Goal: Communication & Community: Participate in discussion

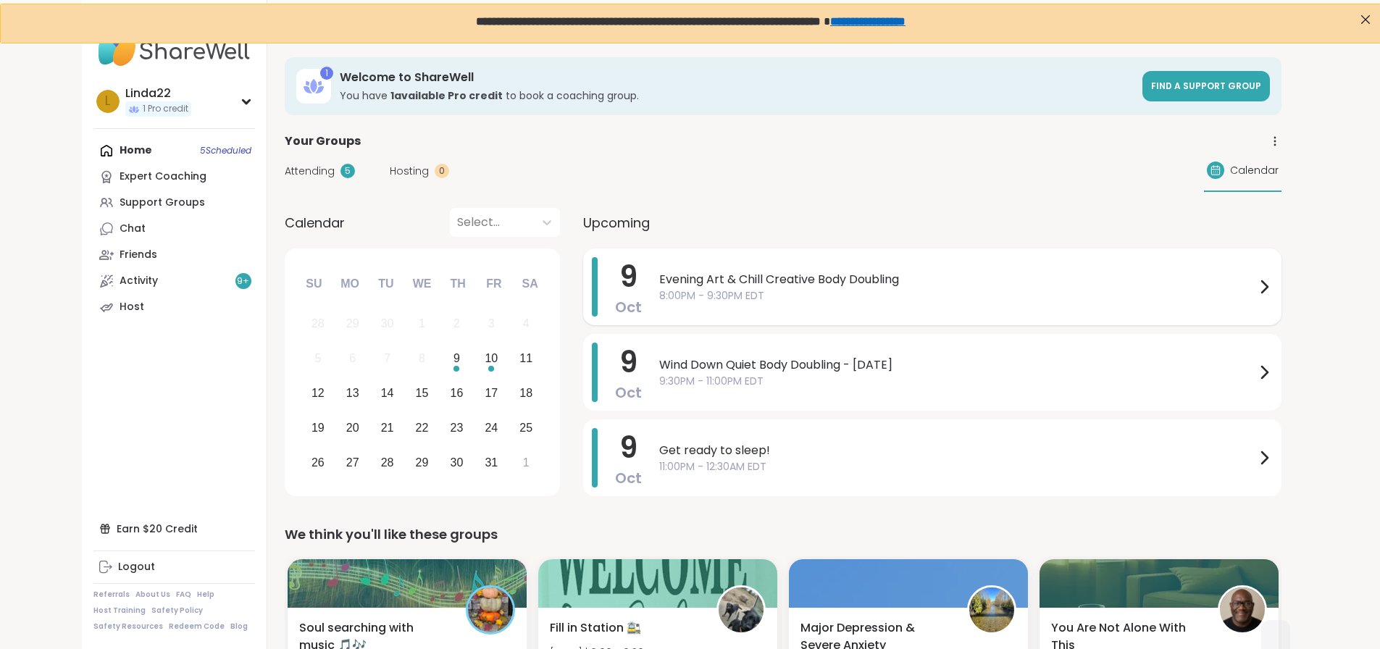
click at [659, 311] on div "Evening Art & Chill Creative Body Doubling 8:00PM - 9:30PM EDT" at bounding box center [965, 286] width 613 height 59
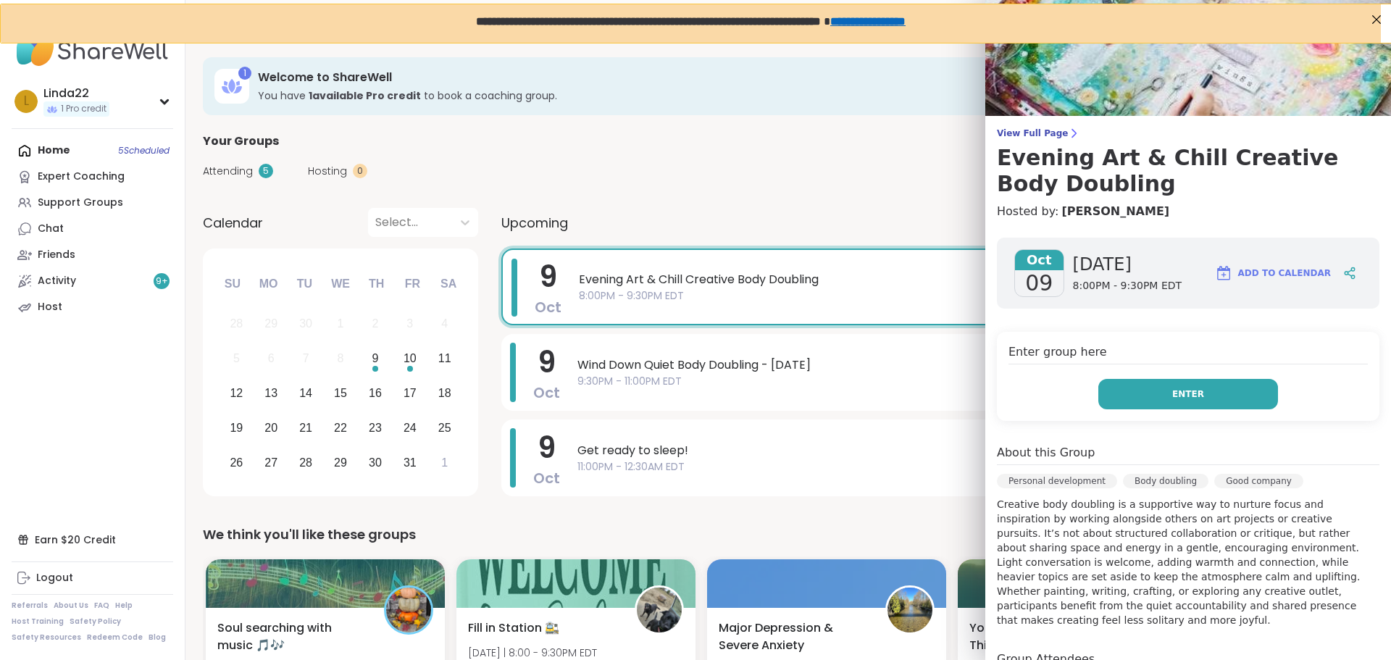
click at [1117, 395] on button "Enter" at bounding box center [1188, 394] width 180 height 30
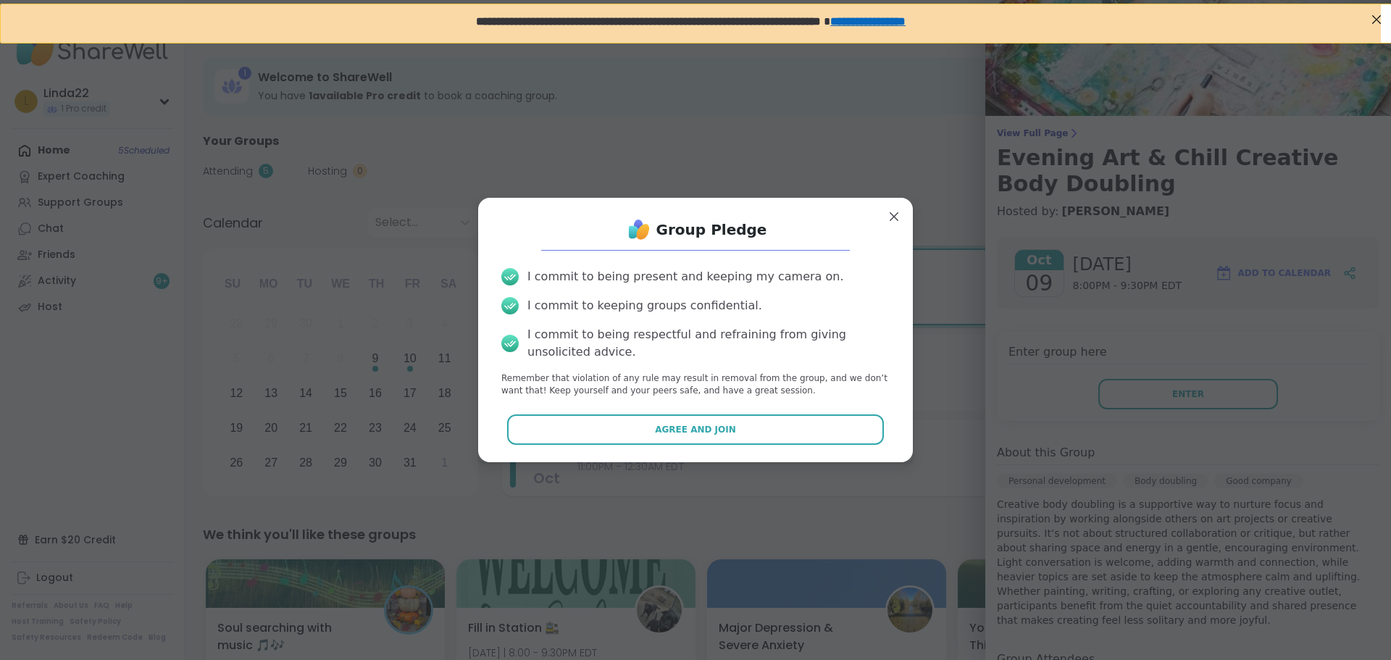
click at [747, 432] on button "Agree and Join" at bounding box center [695, 429] width 377 height 30
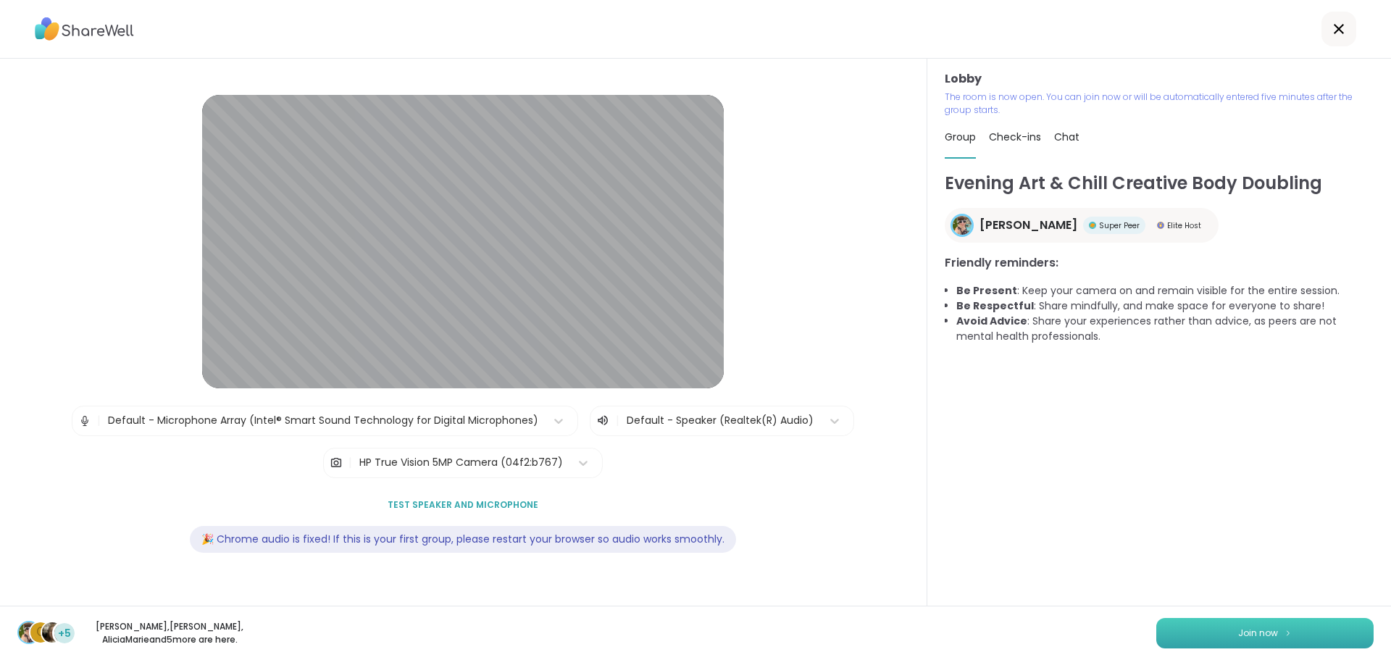
click at [1204, 635] on button "Join now" at bounding box center [1264, 633] width 217 height 30
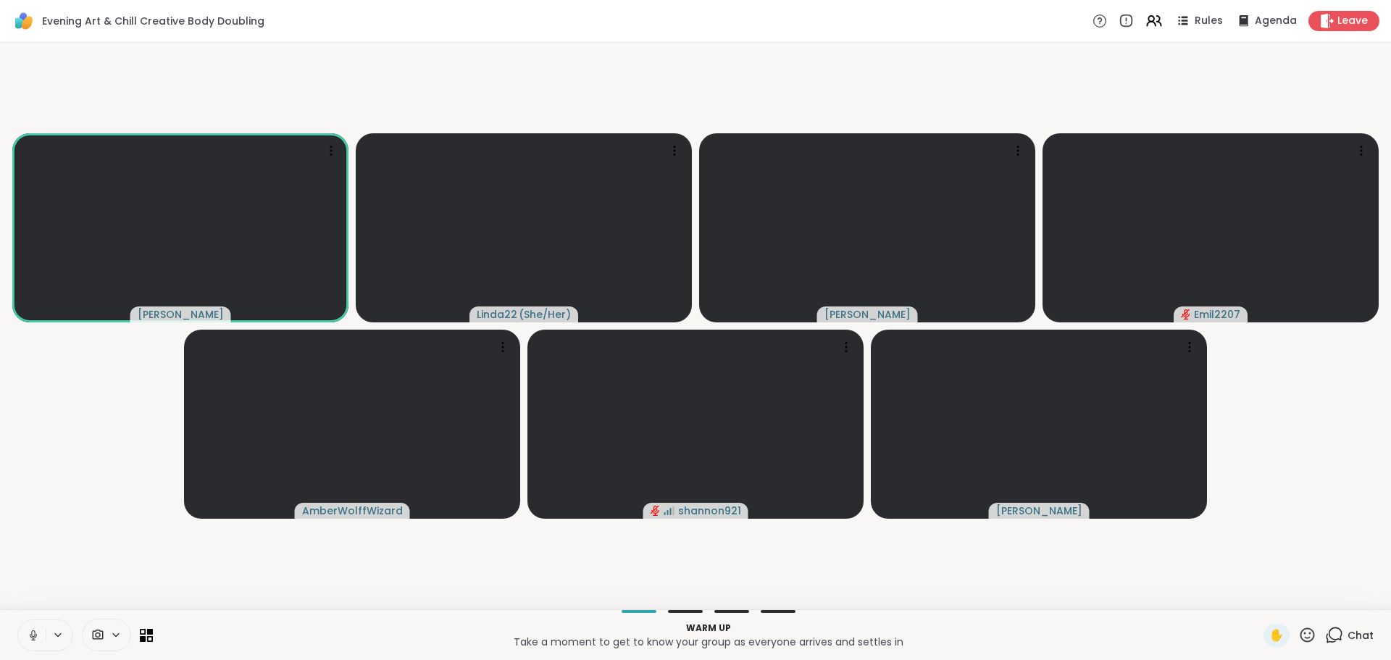
click at [31, 635] on icon at bounding box center [33, 635] width 13 height 13
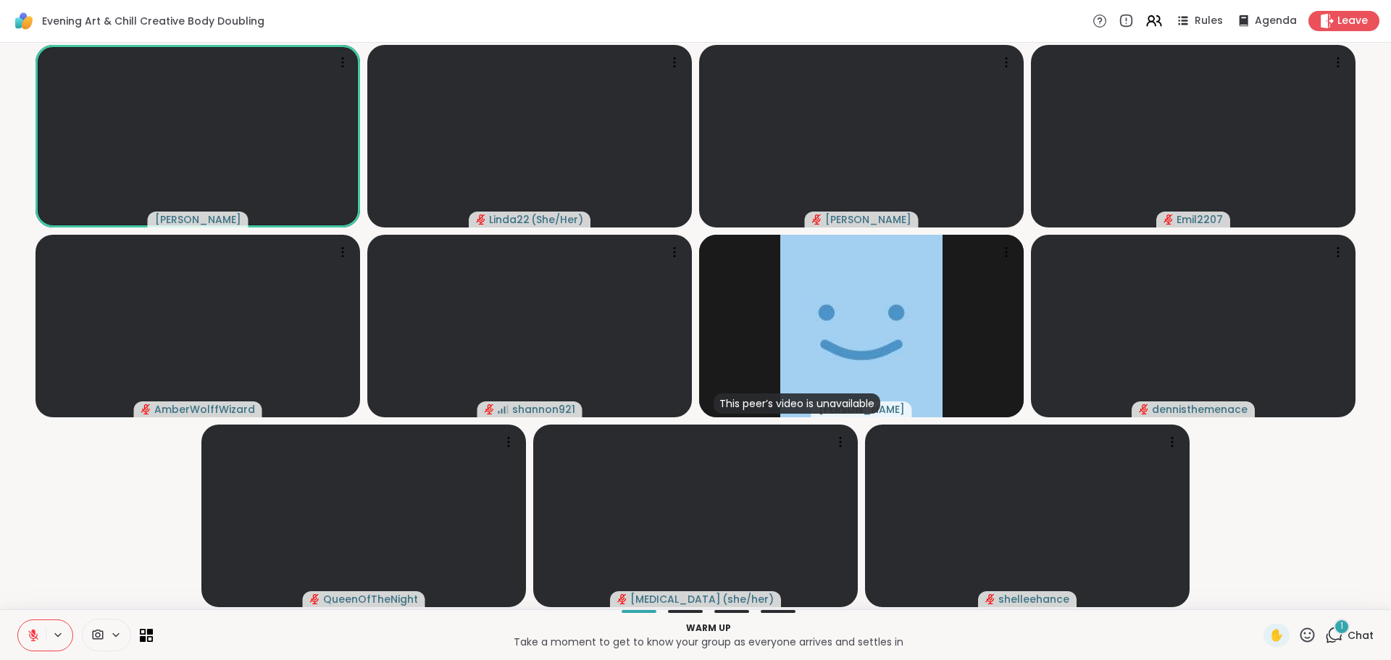
click at [1325, 634] on icon at bounding box center [1334, 635] width 18 height 18
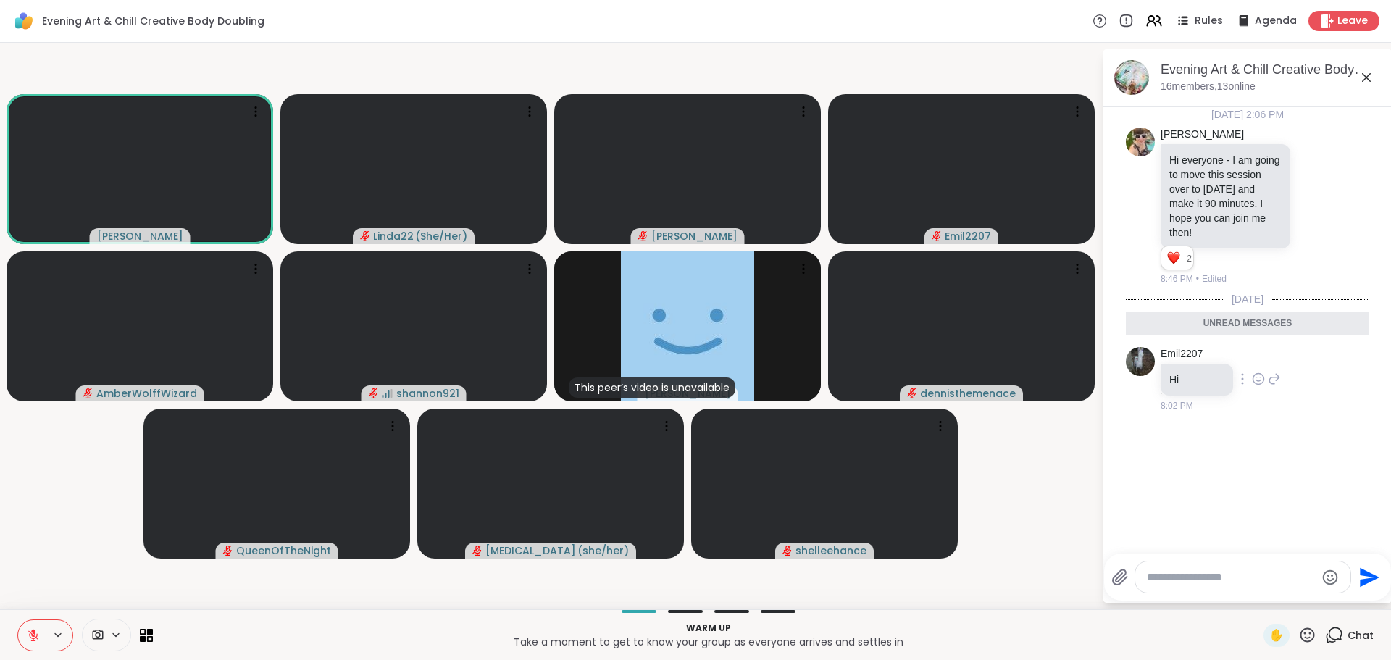
click at [1256, 380] on icon at bounding box center [1258, 380] width 4 height 1
click at [1257, 349] on div "Select Reaction: Heart" at bounding box center [1258, 355] width 13 height 13
click at [1194, 577] on textarea "Type your message" at bounding box center [1231, 577] width 169 height 14
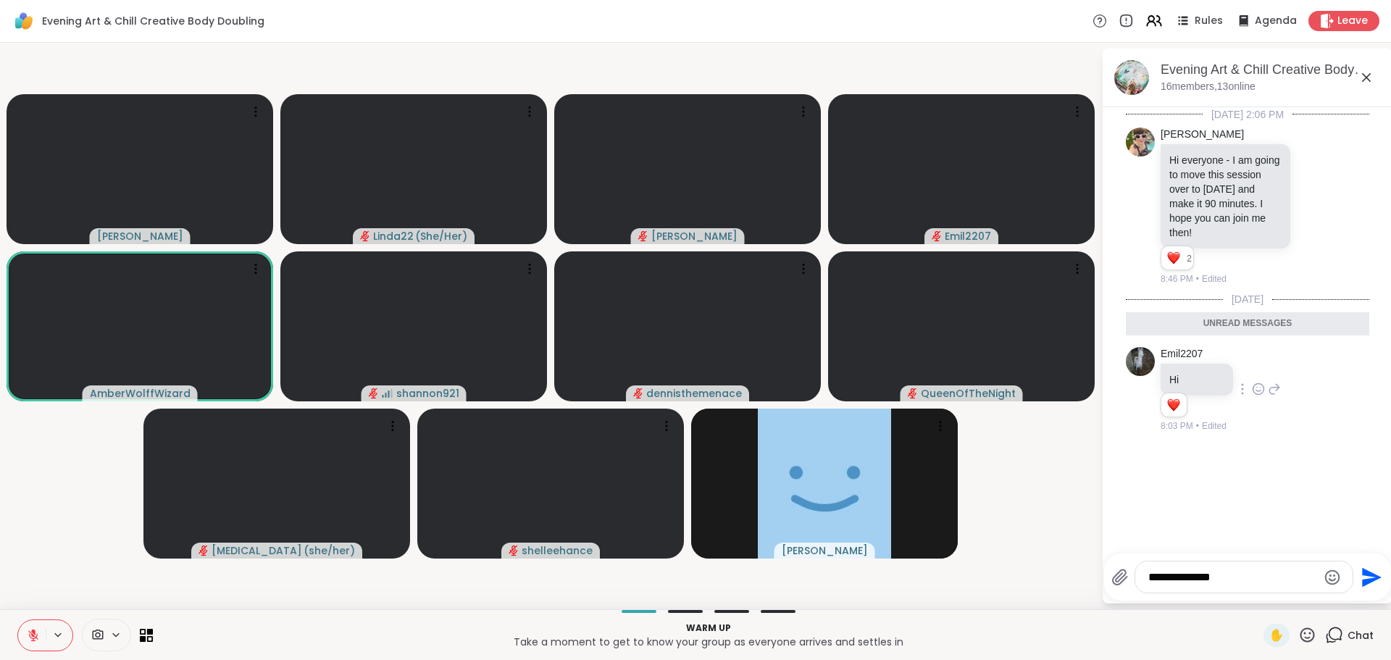
type textarea "**********"
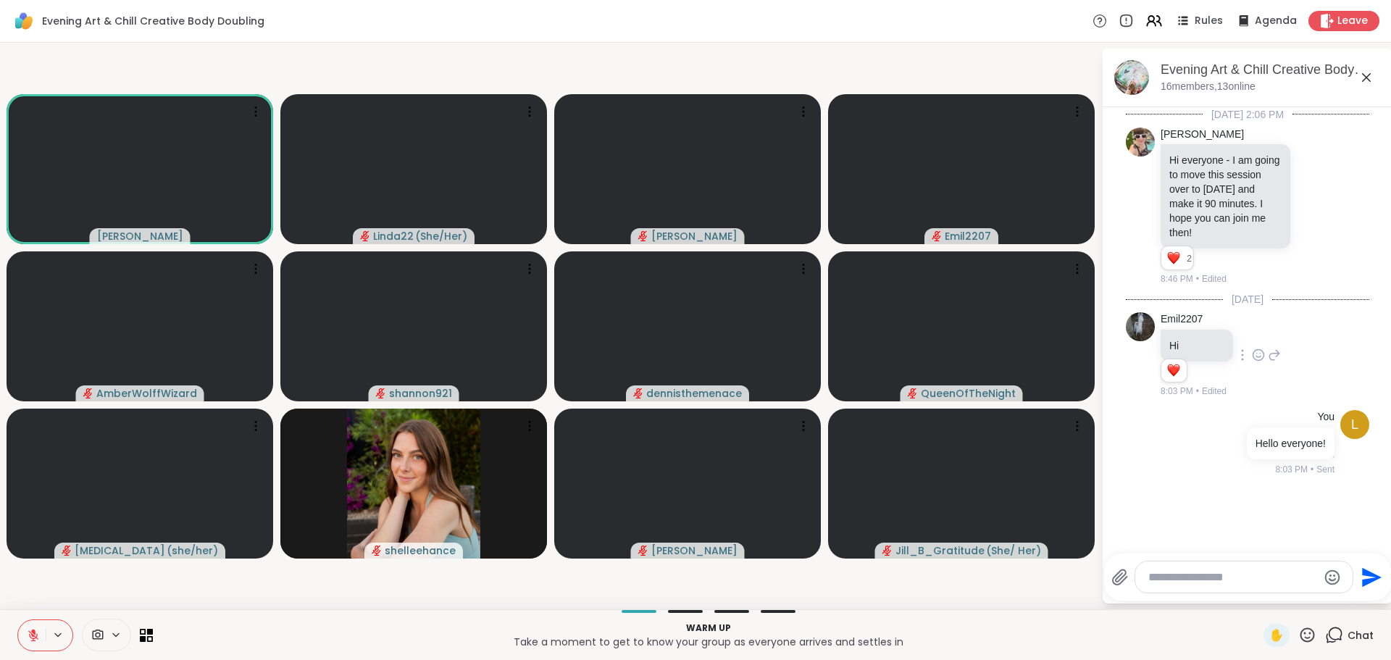
click at [1301, 629] on icon at bounding box center [1307, 634] width 14 height 14
click at [1257, 594] on span "❤️" at bounding box center [1264, 596] width 14 height 17
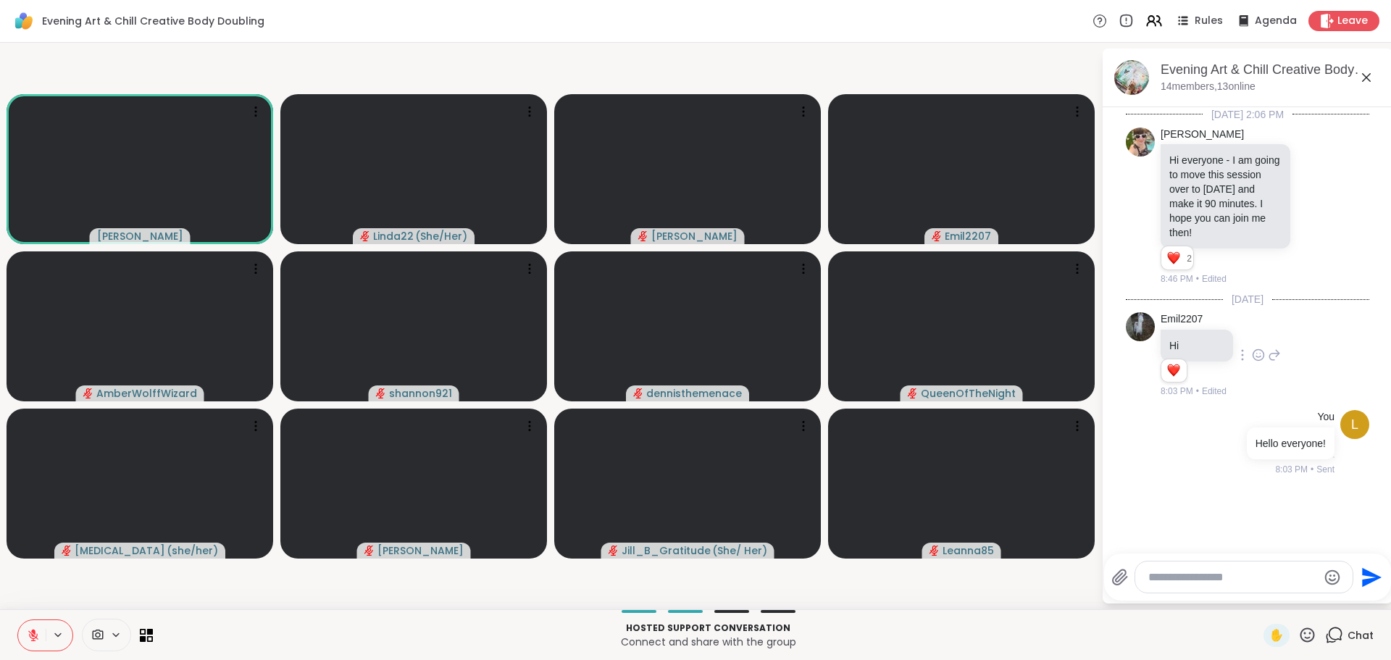
scroll to position [14, 0]
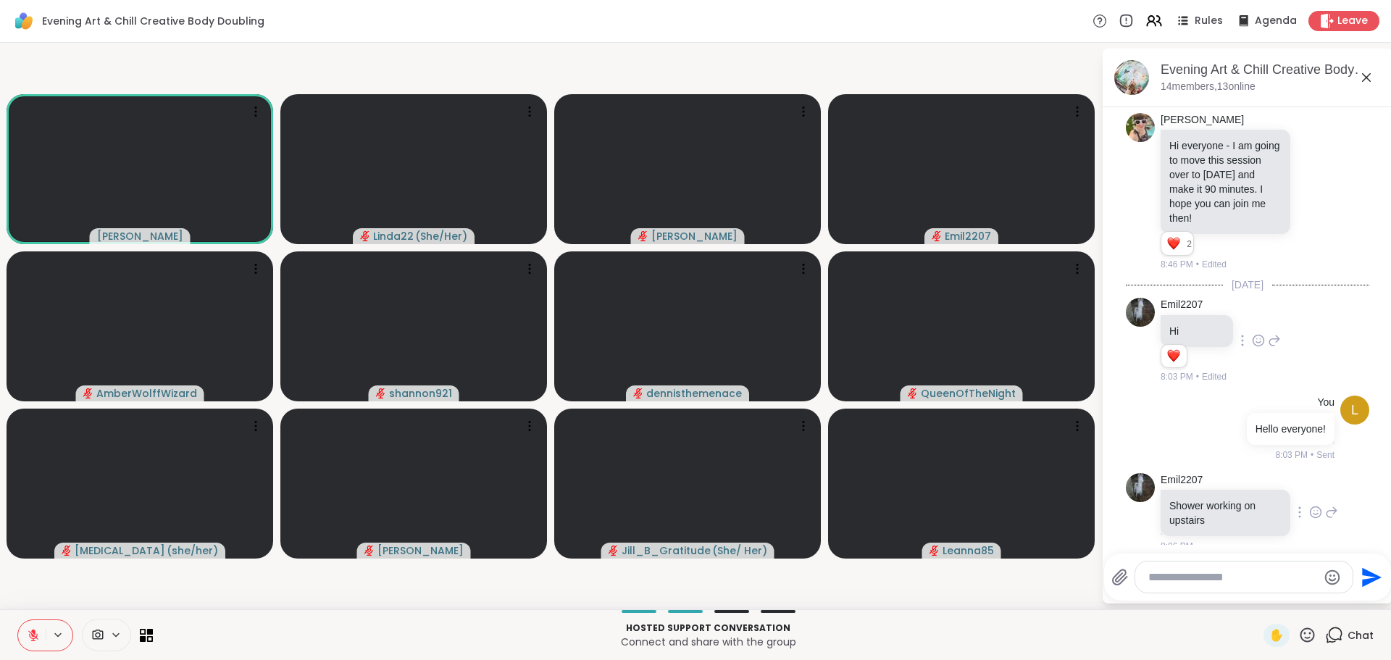
click at [1309, 505] on icon at bounding box center [1315, 512] width 13 height 14
click at [1309, 482] on div "Select Reaction: Heart" at bounding box center [1315, 488] width 13 height 13
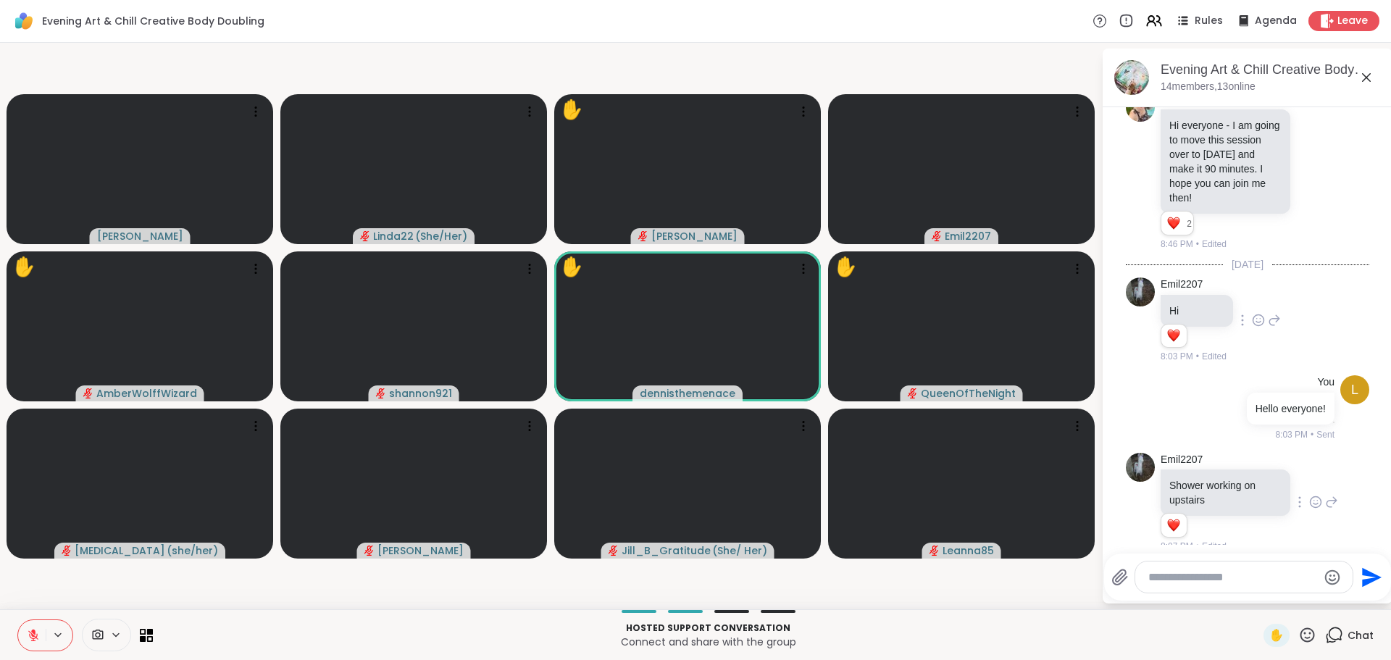
click at [1298, 631] on icon at bounding box center [1307, 635] width 18 height 18
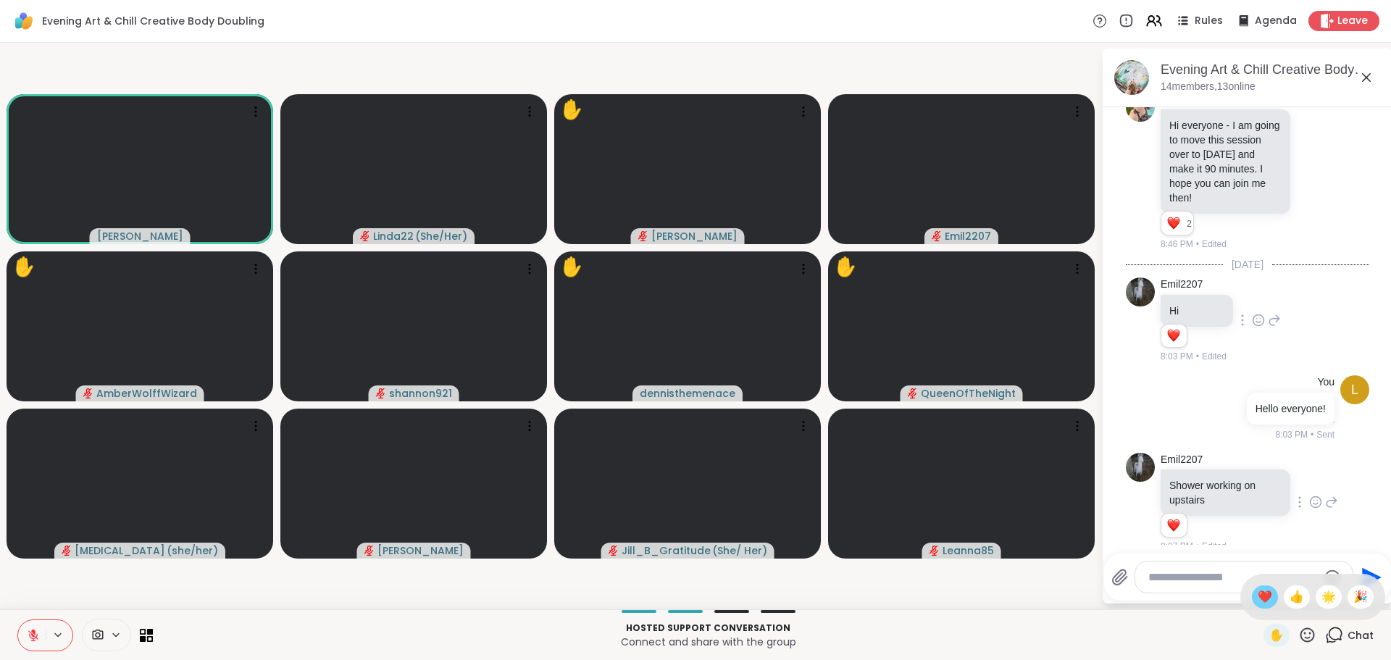
click at [1257, 598] on span "❤️" at bounding box center [1264, 596] width 14 height 17
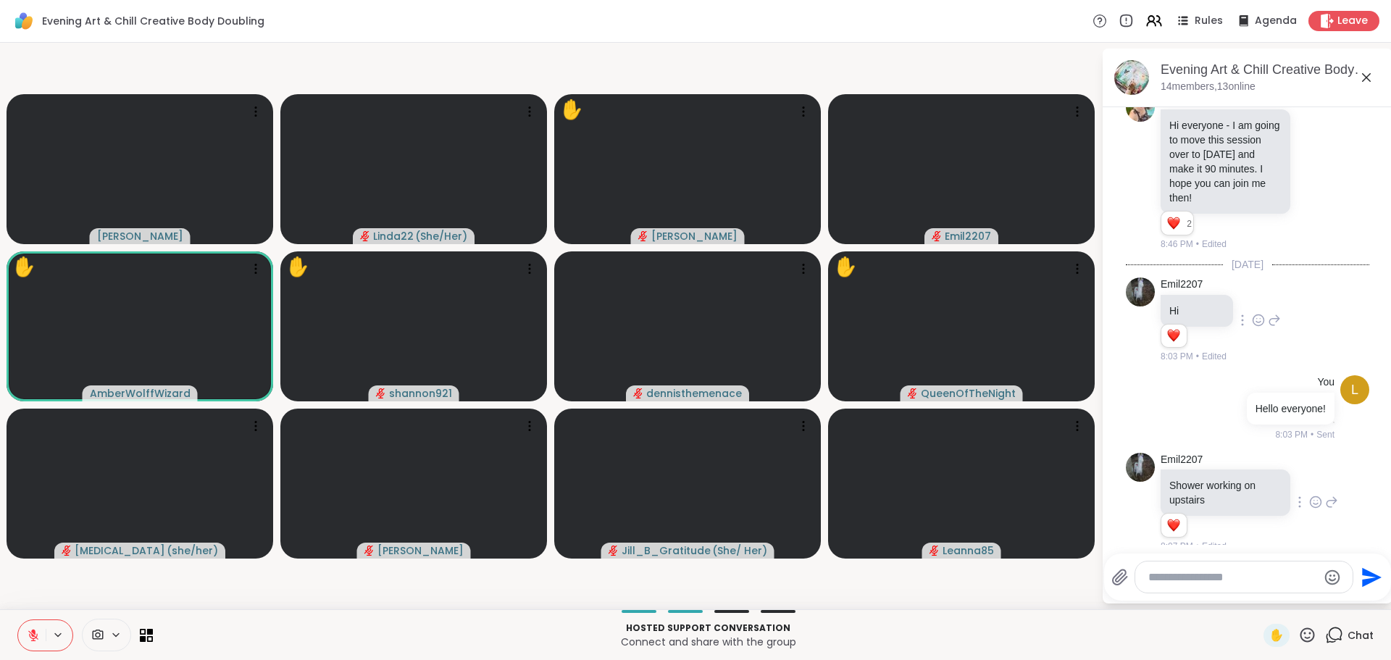
click at [1301, 637] on icon at bounding box center [1307, 635] width 18 height 18
click at [1257, 596] on span "❤️" at bounding box center [1264, 596] width 14 height 17
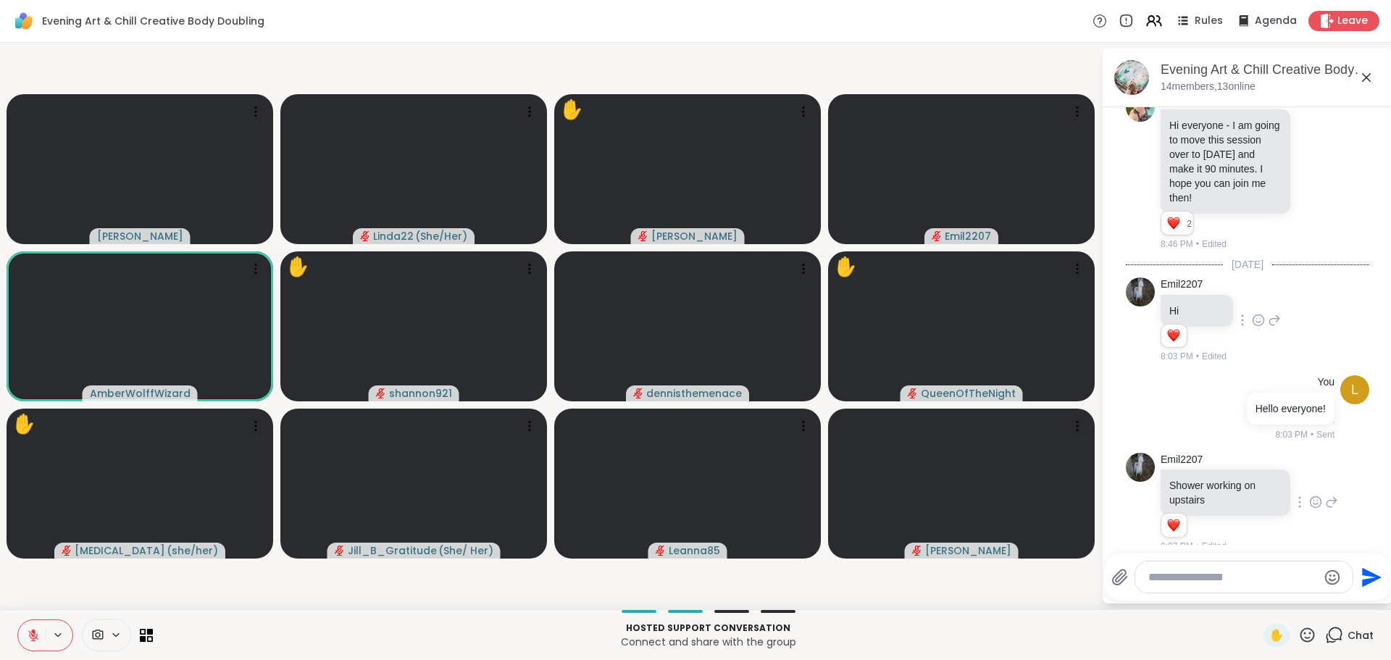
click at [1300, 632] on icon at bounding box center [1307, 634] width 14 height 14
click at [1298, 630] on icon at bounding box center [1307, 635] width 18 height 18
click at [1298, 629] on icon at bounding box center [1307, 635] width 18 height 18
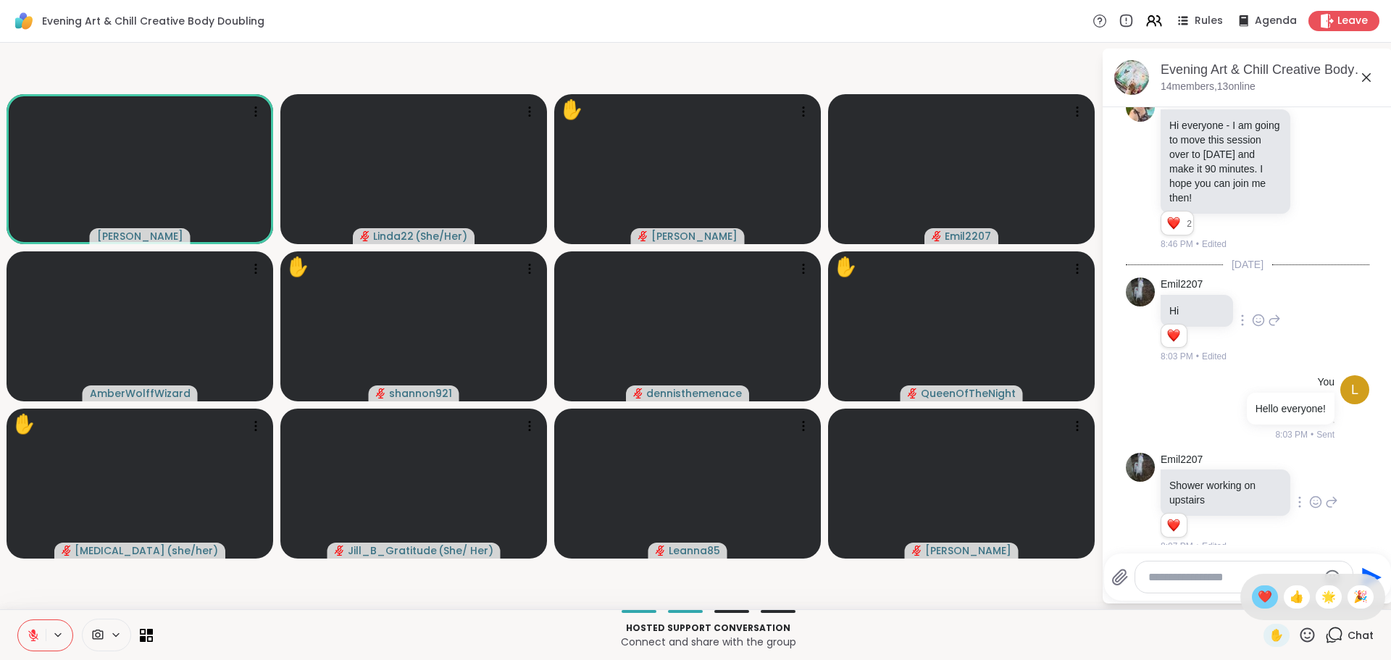
click at [1252, 595] on div "❤️" at bounding box center [1265, 596] width 26 height 23
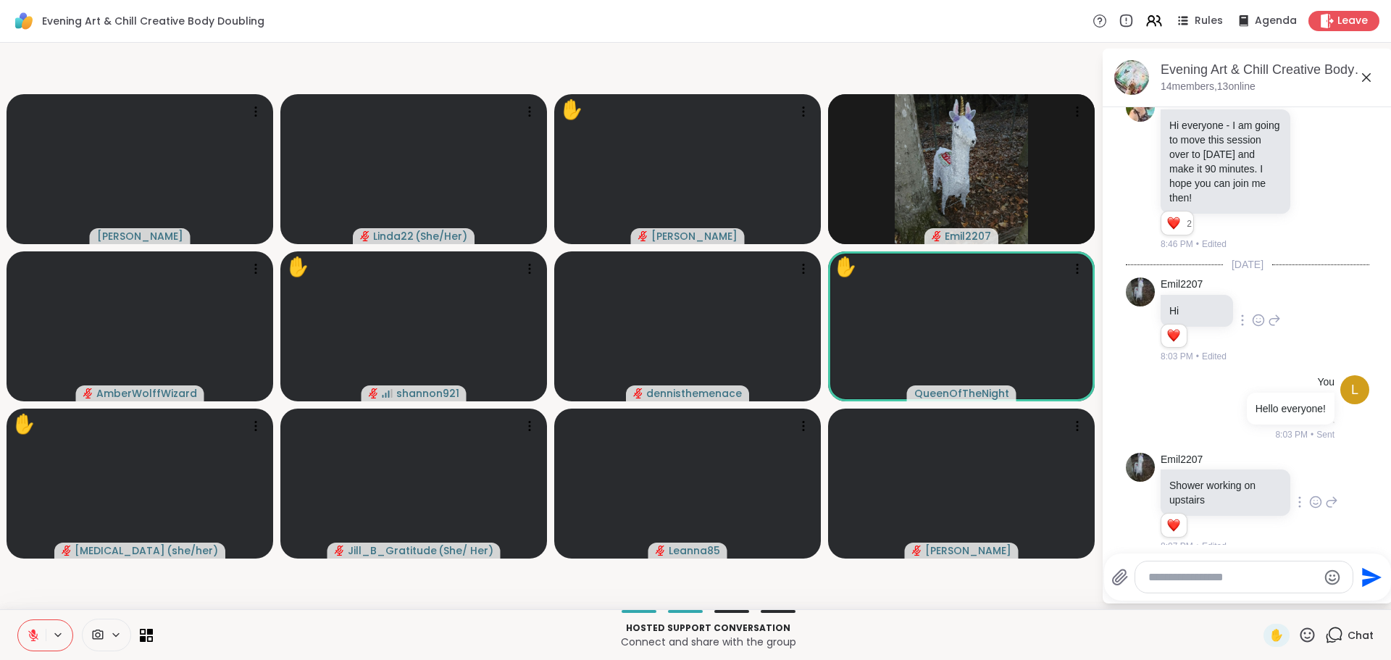
click at [1300, 637] on icon at bounding box center [1307, 634] width 14 height 14
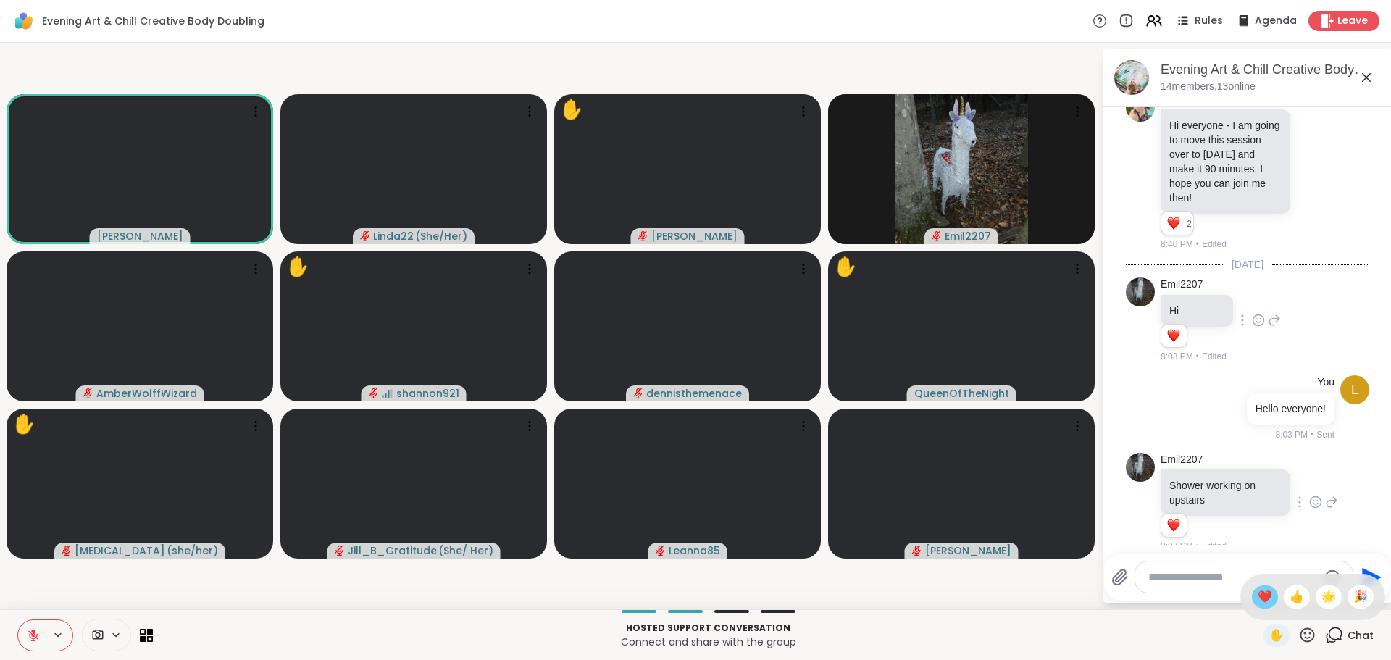
click at [1254, 607] on div "❤️" at bounding box center [1265, 596] width 26 height 23
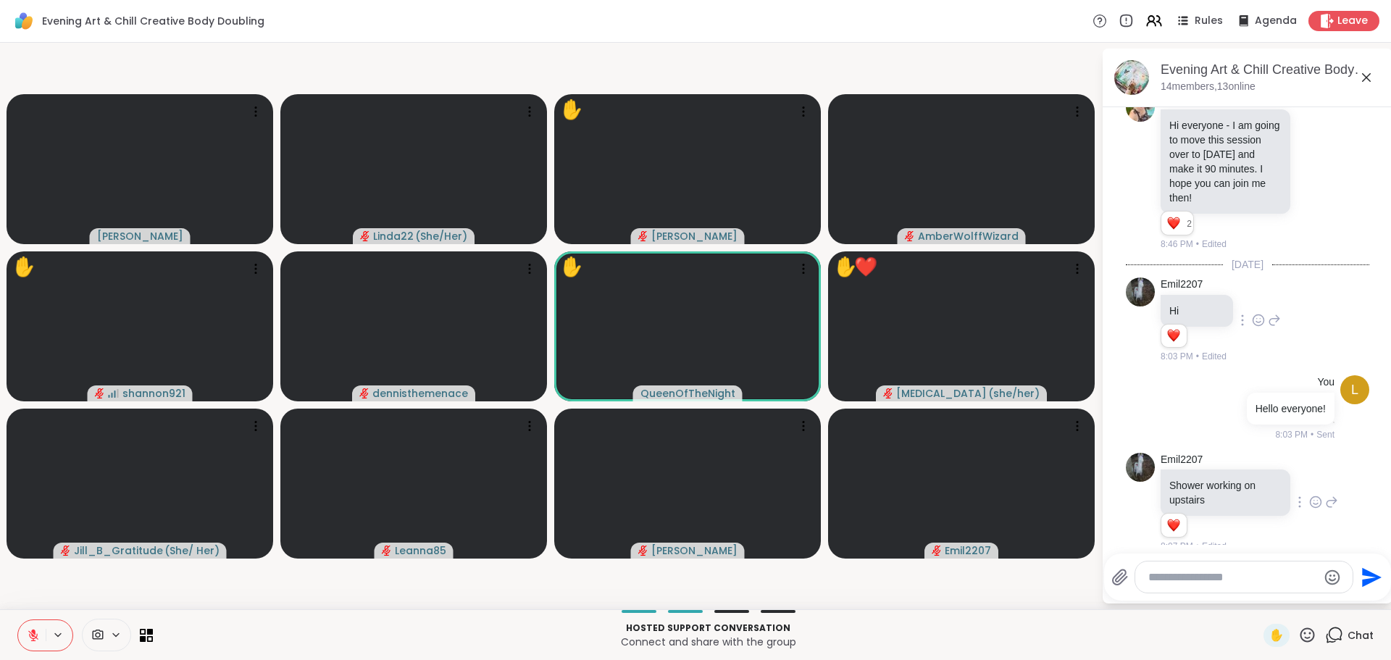
click at [1300, 636] on icon at bounding box center [1307, 634] width 14 height 14
click at [1257, 605] on span "❤️" at bounding box center [1264, 596] width 14 height 17
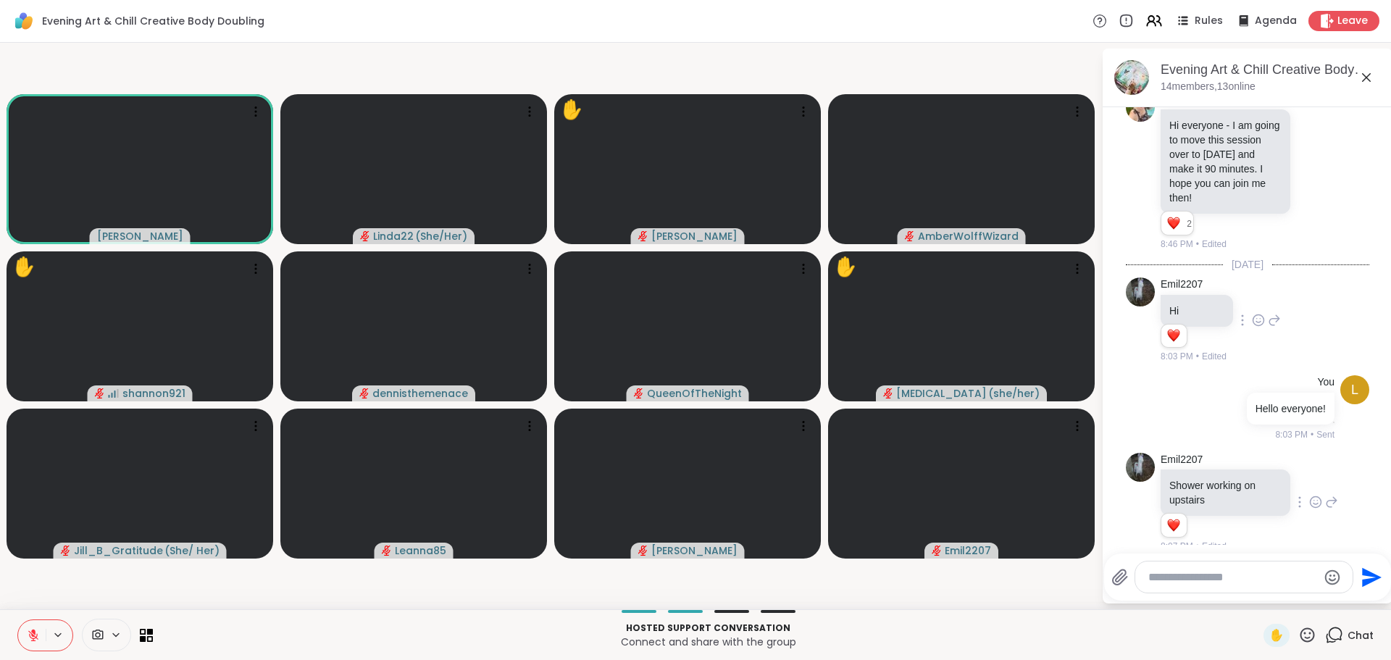
click at [977, 627] on p "Hosted support conversation" at bounding box center [708, 627] width 1093 height 13
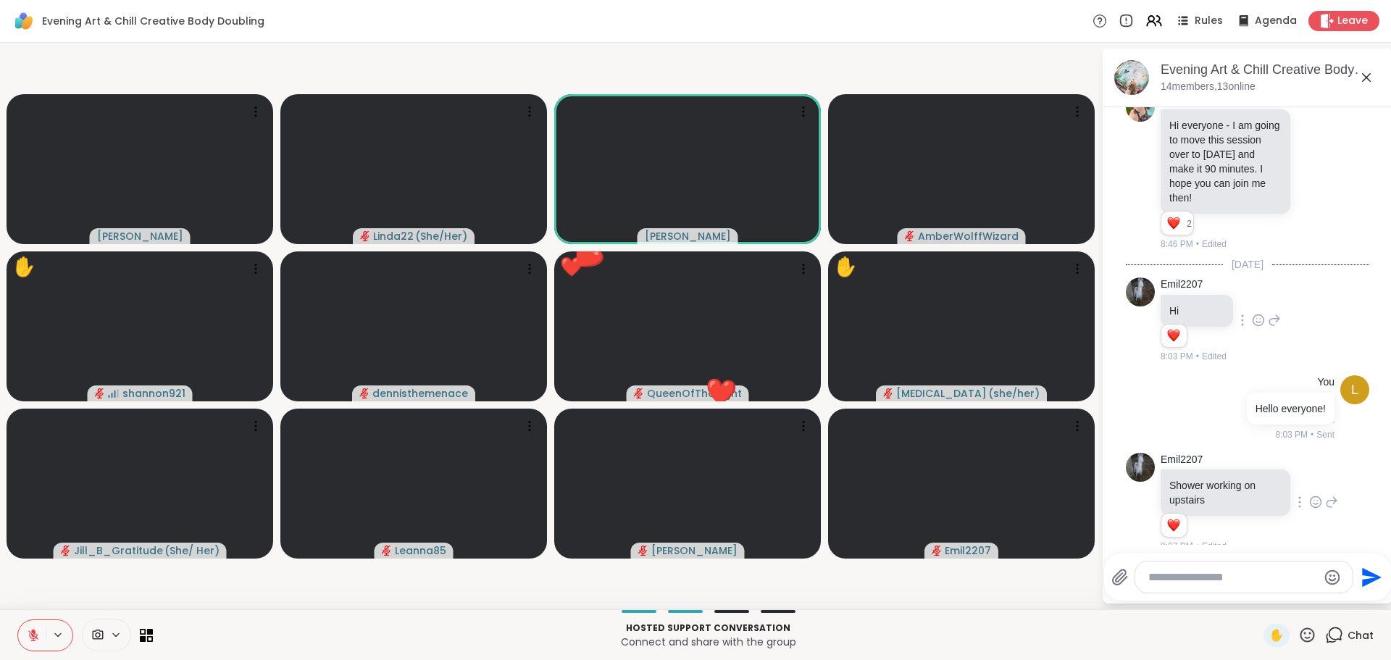
click at [1300, 634] on icon at bounding box center [1307, 634] width 14 height 14
click at [1257, 605] on span "❤️" at bounding box center [1264, 596] width 14 height 17
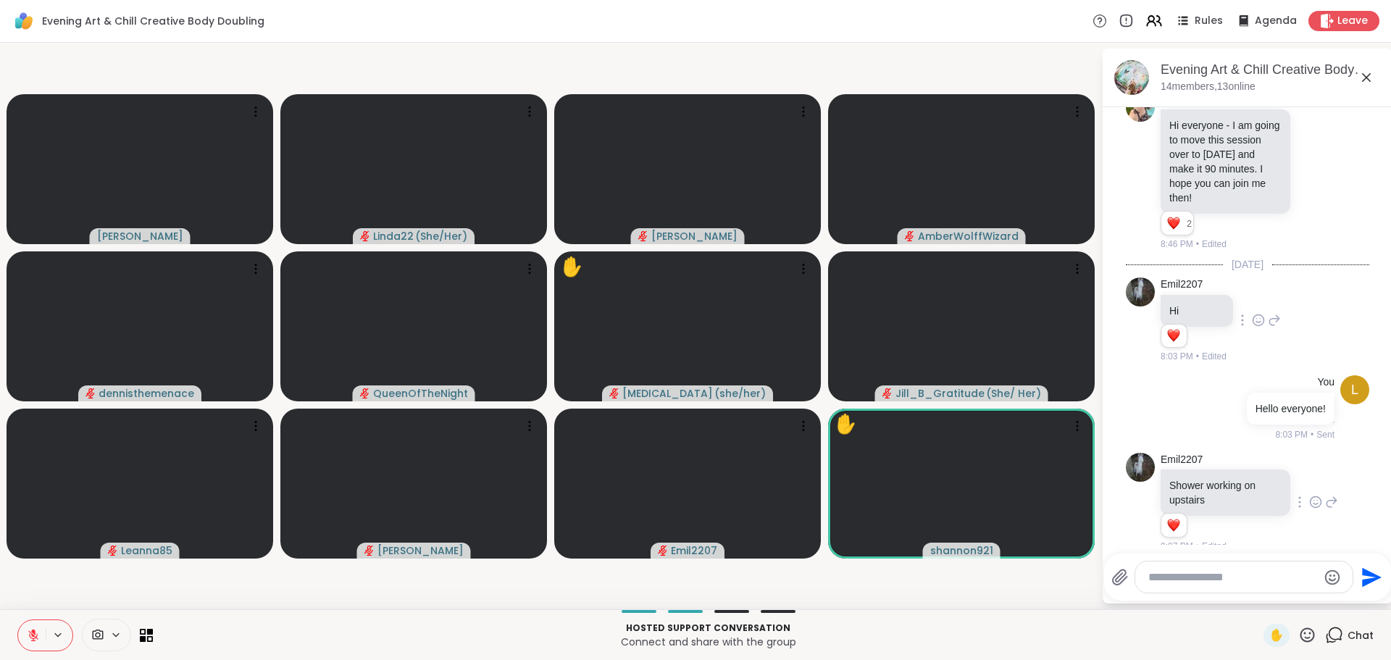
click at [1298, 634] on icon at bounding box center [1307, 635] width 18 height 18
click at [1257, 604] on span "❤️" at bounding box center [1264, 596] width 14 height 17
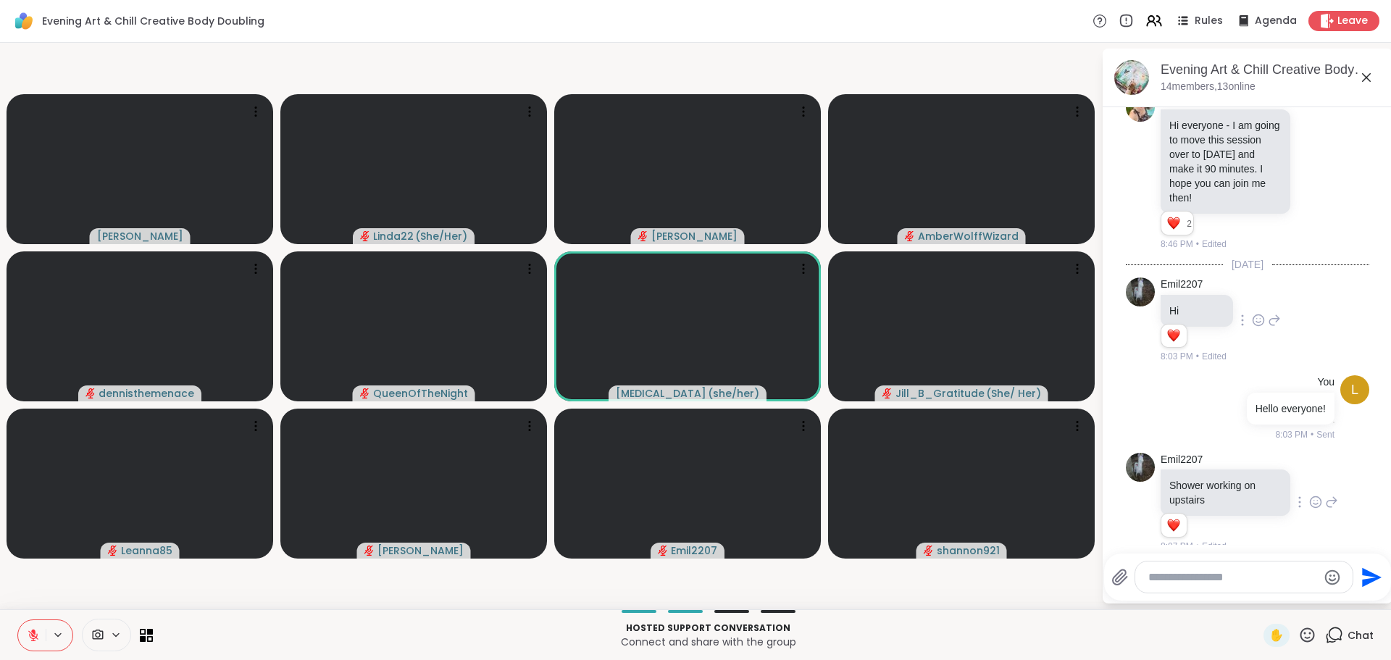
click at [1300, 632] on icon at bounding box center [1307, 634] width 14 height 14
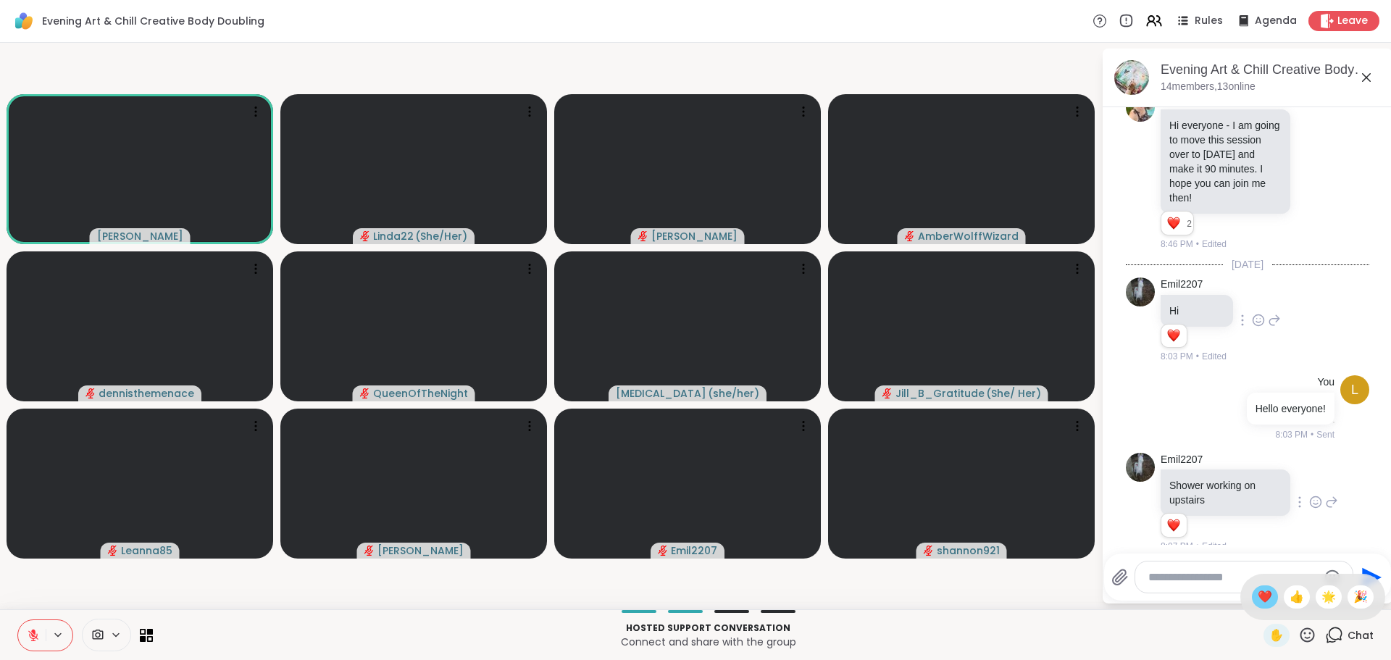
click at [1257, 601] on span "❤️" at bounding box center [1264, 596] width 14 height 17
click at [1250, 601] on div "Evening Art & Chill Creative Body Doubling , Oct 09 14 members, 13 online 10/7/…" at bounding box center [1247, 326] width 290 height 555
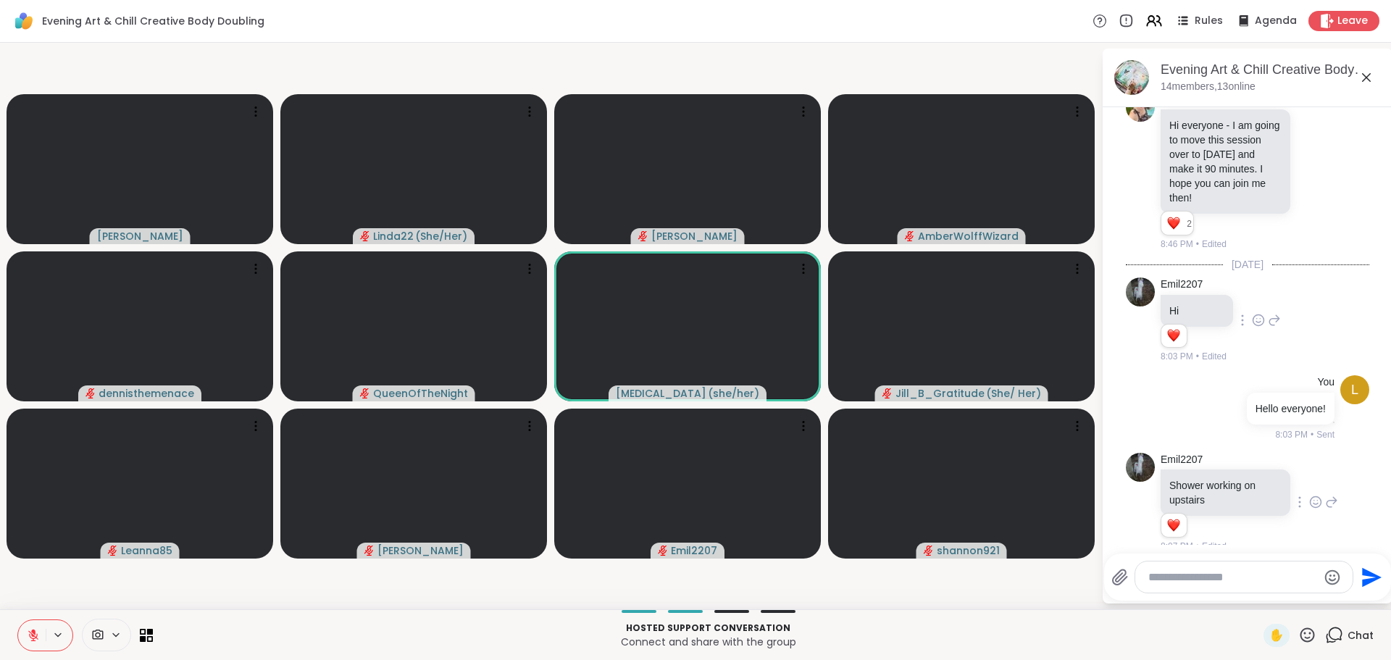
click at [986, 604] on div "Adrienne_QueenOfTheDawn Linda22 ( She/Her ) Cyndy AmberWolffWizard dennisthemen…" at bounding box center [695, 326] width 1391 height 566
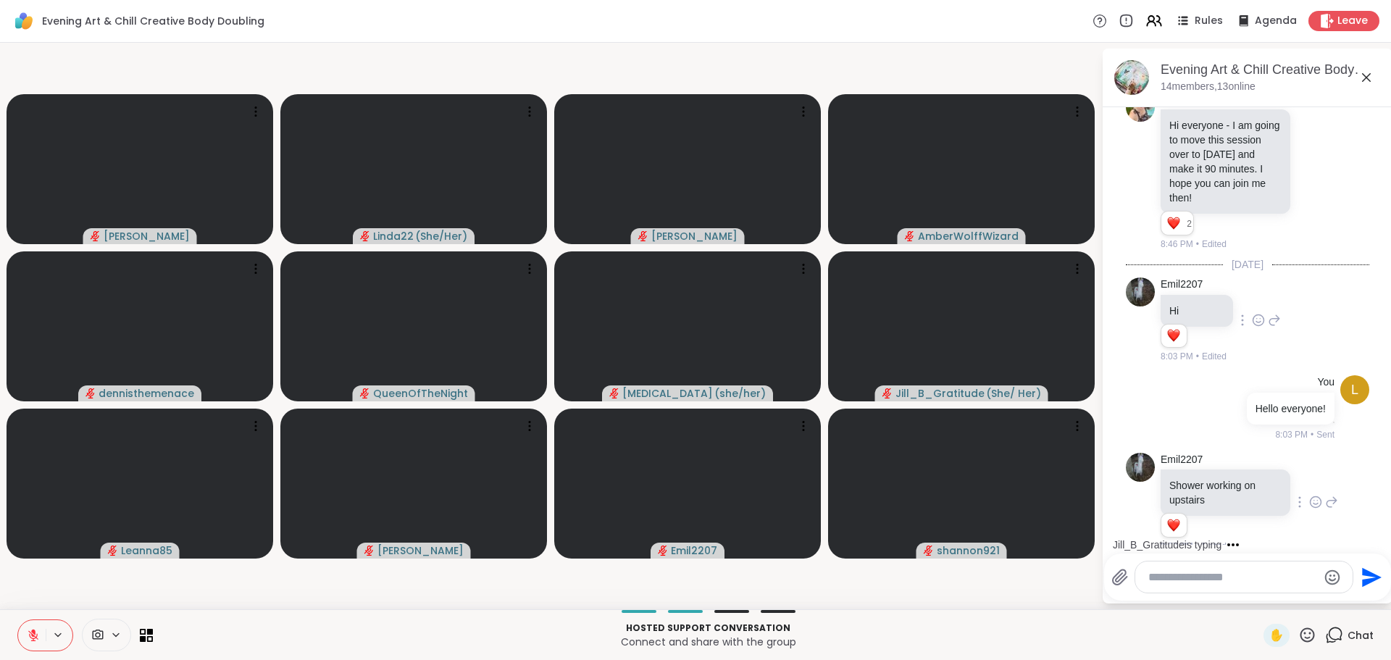
scroll to position [257, 0]
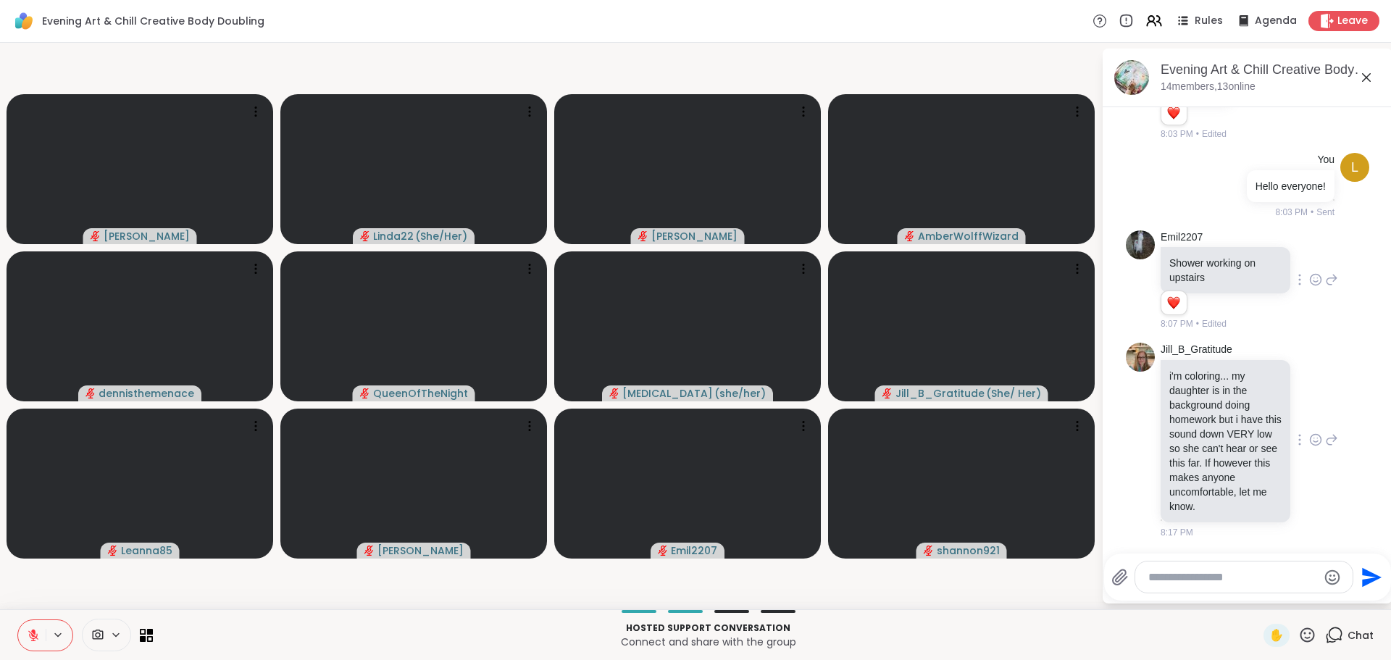
click at [1309, 433] on icon at bounding box center [1315, 439] width 13 height 14
click at [1309, 411] on div "Select Reaction: Heart" at bounding box center [1315, 416] width 13 height 13
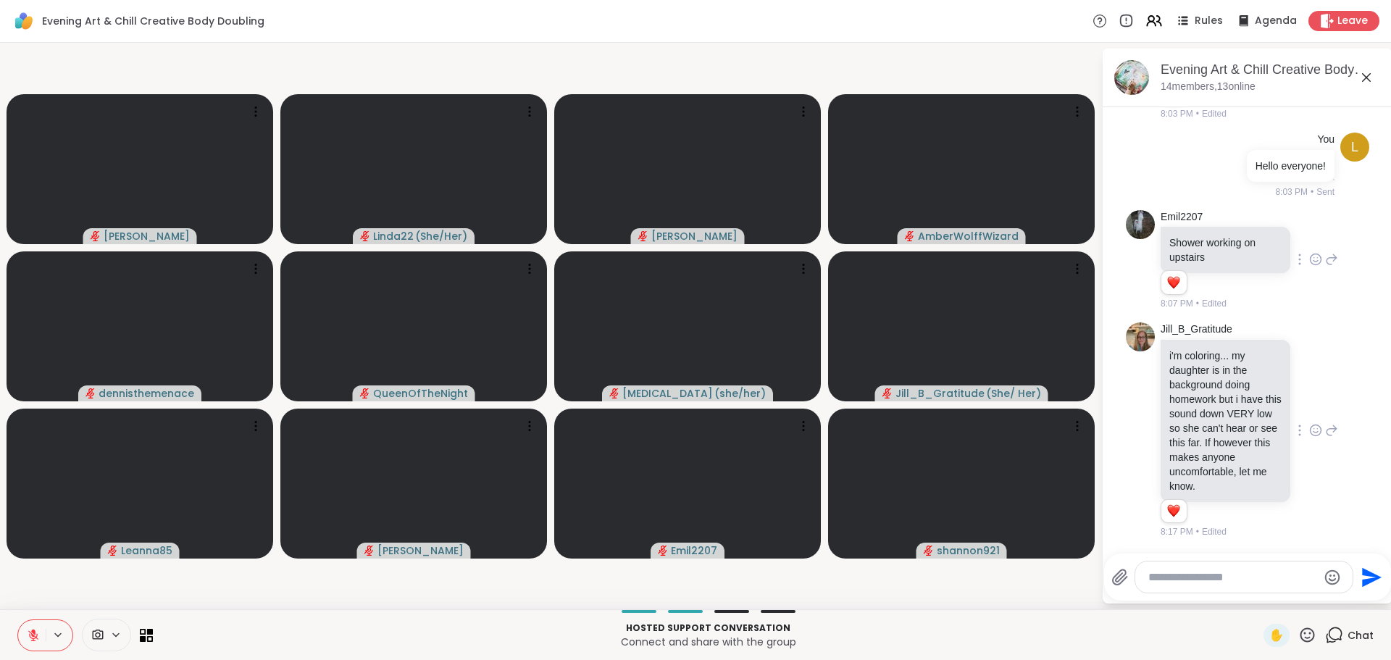
click at [1325, 422] on icon at bounding box center [1331, 430] width 13 height 17
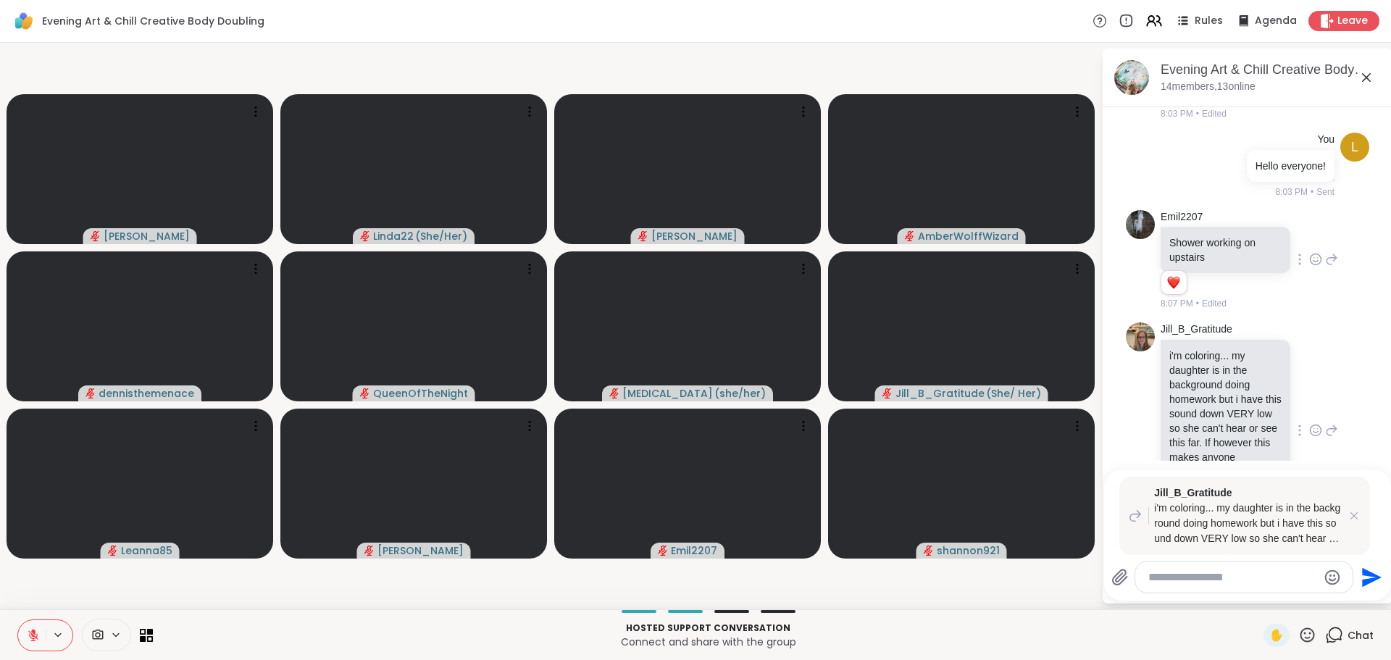
scroll to position [361, 0]
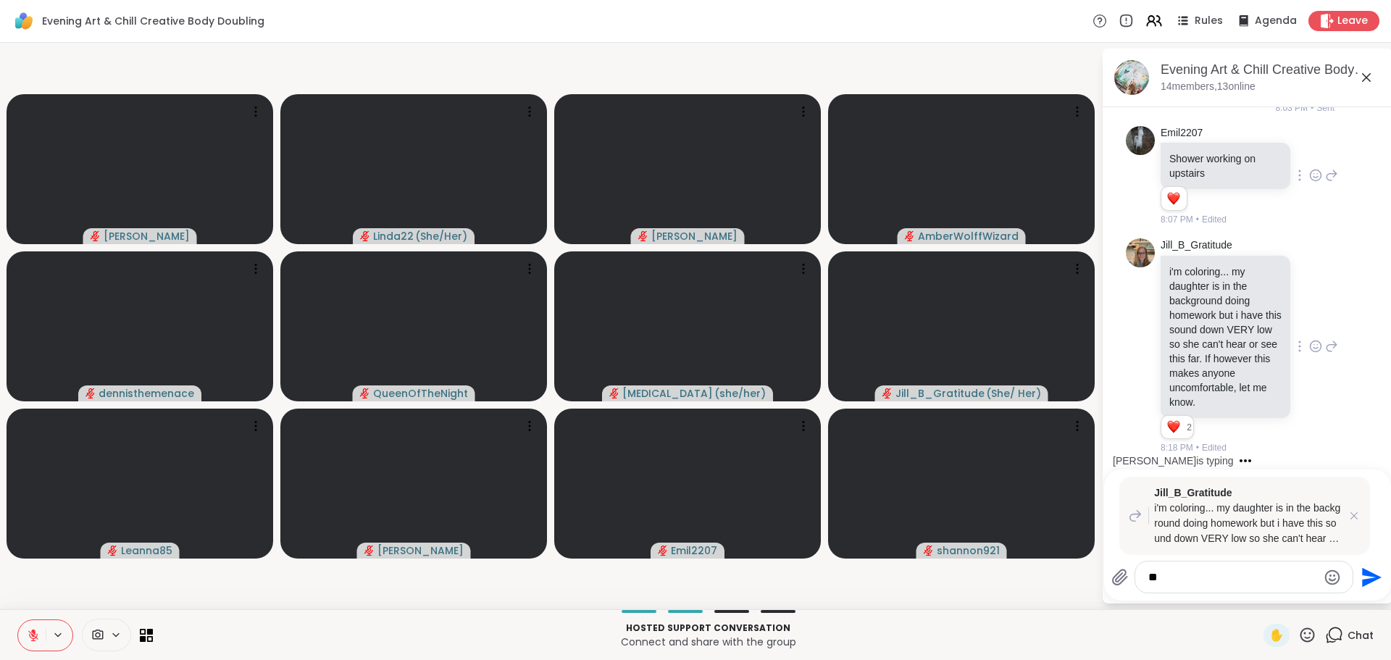
type textarea "*"
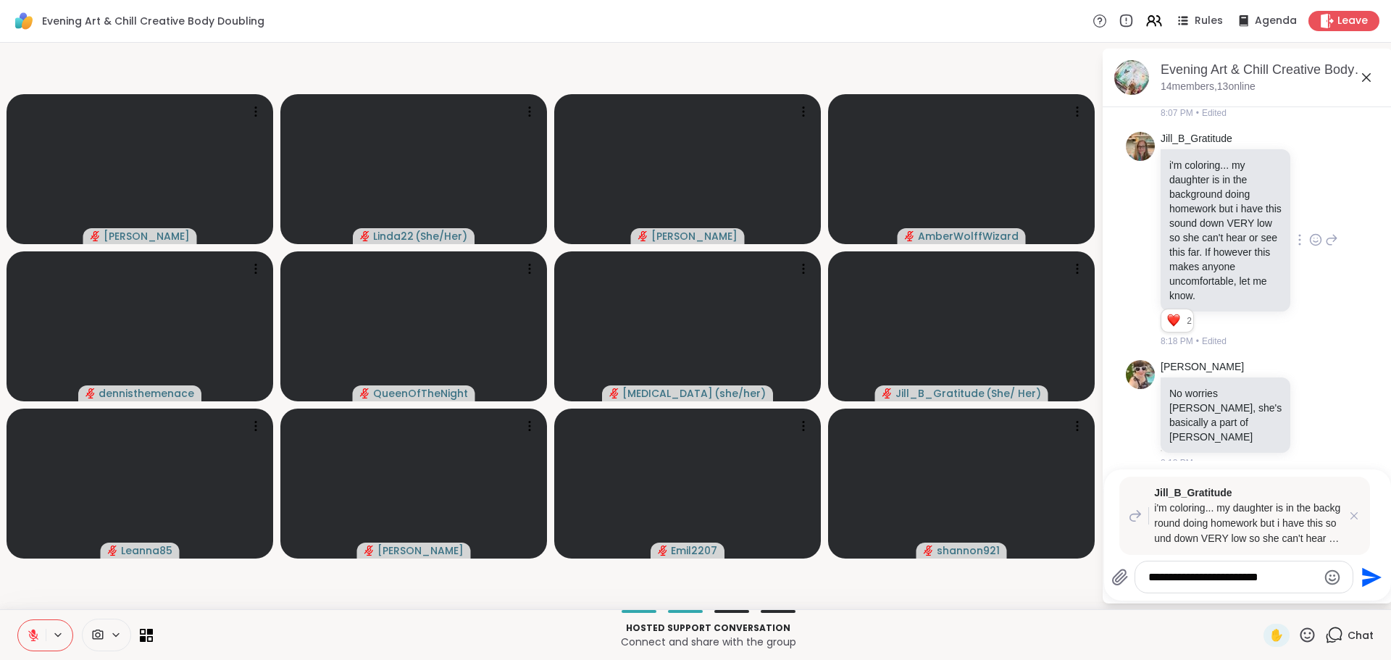
type textarea "**********"
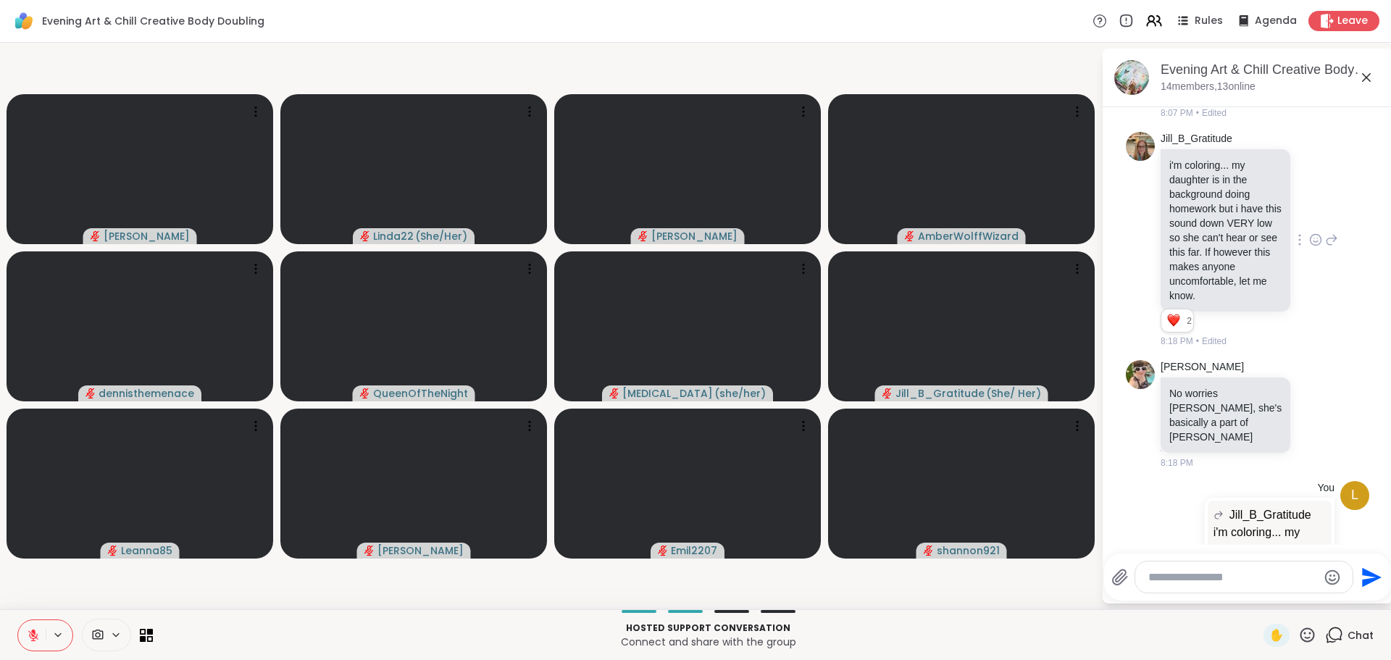
scroll to position [560, 0]
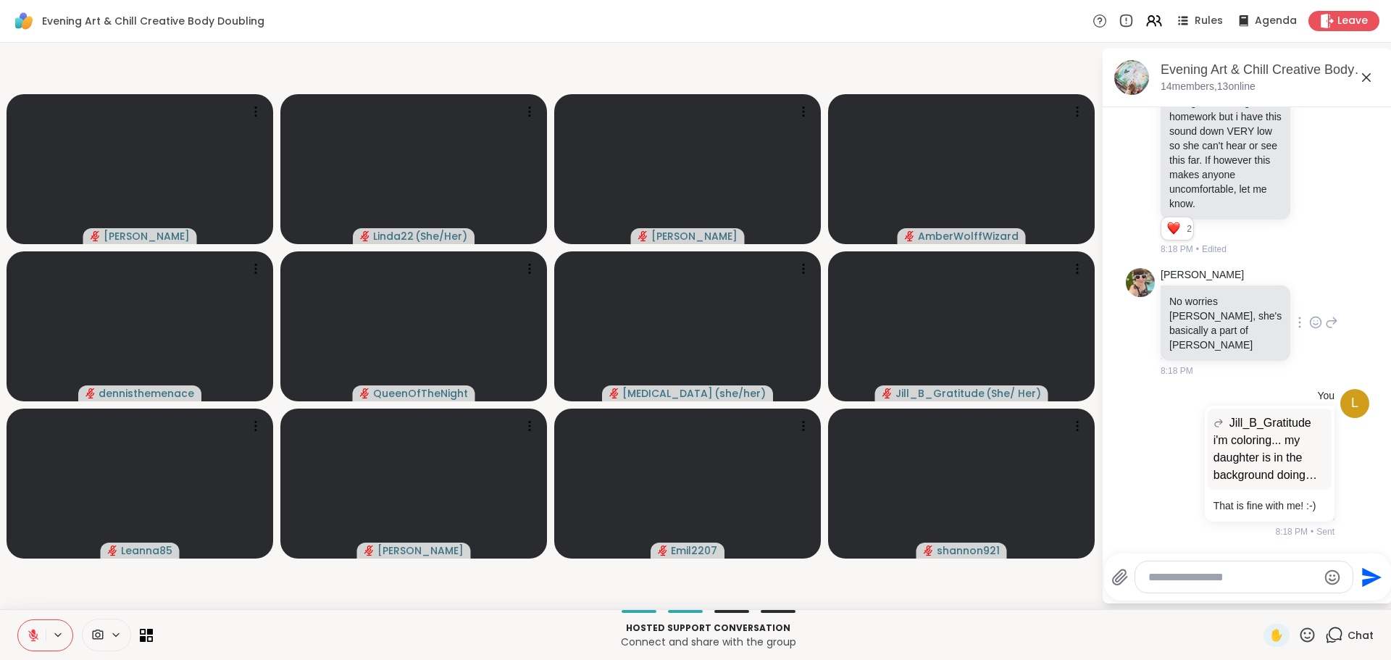
click at [1315, 317] on icon at bounding box center [1315, 322] width 11 height 11
click at [1207, 293] on div "Select Reaction: Heart" at bounding box center [1200, 299] width 13 height 13
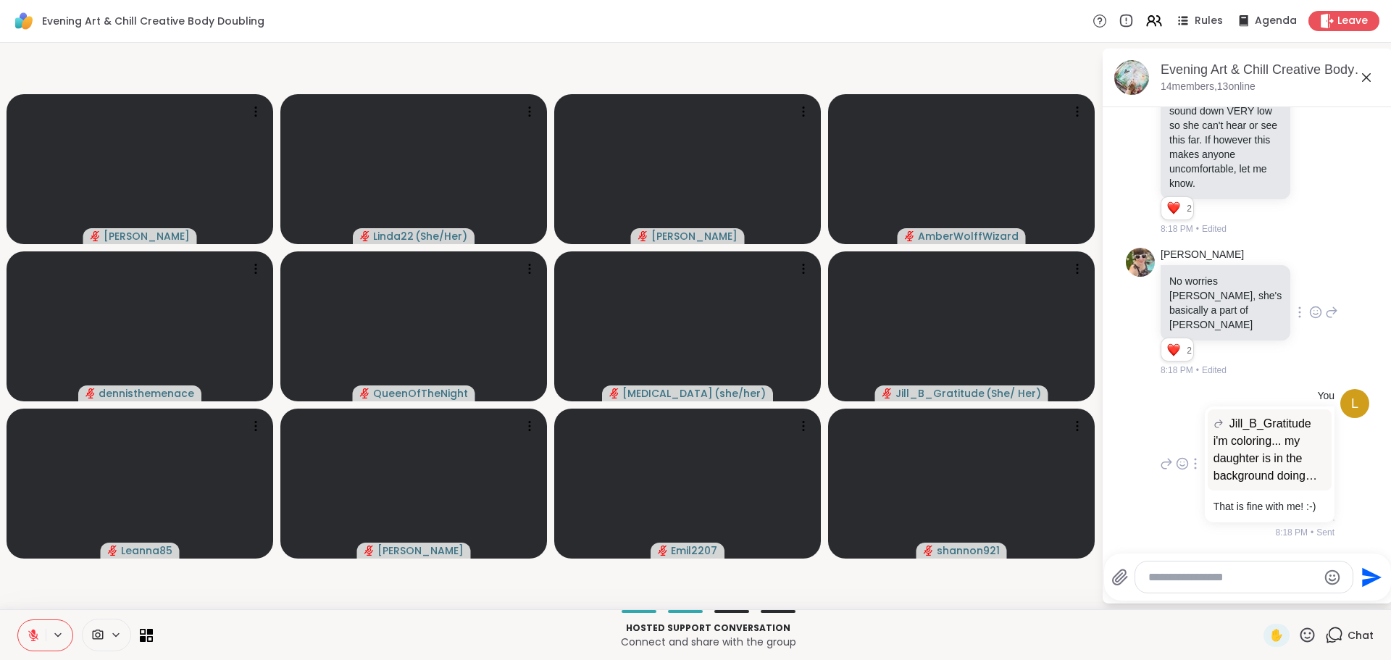
scroll to position [601, 0]
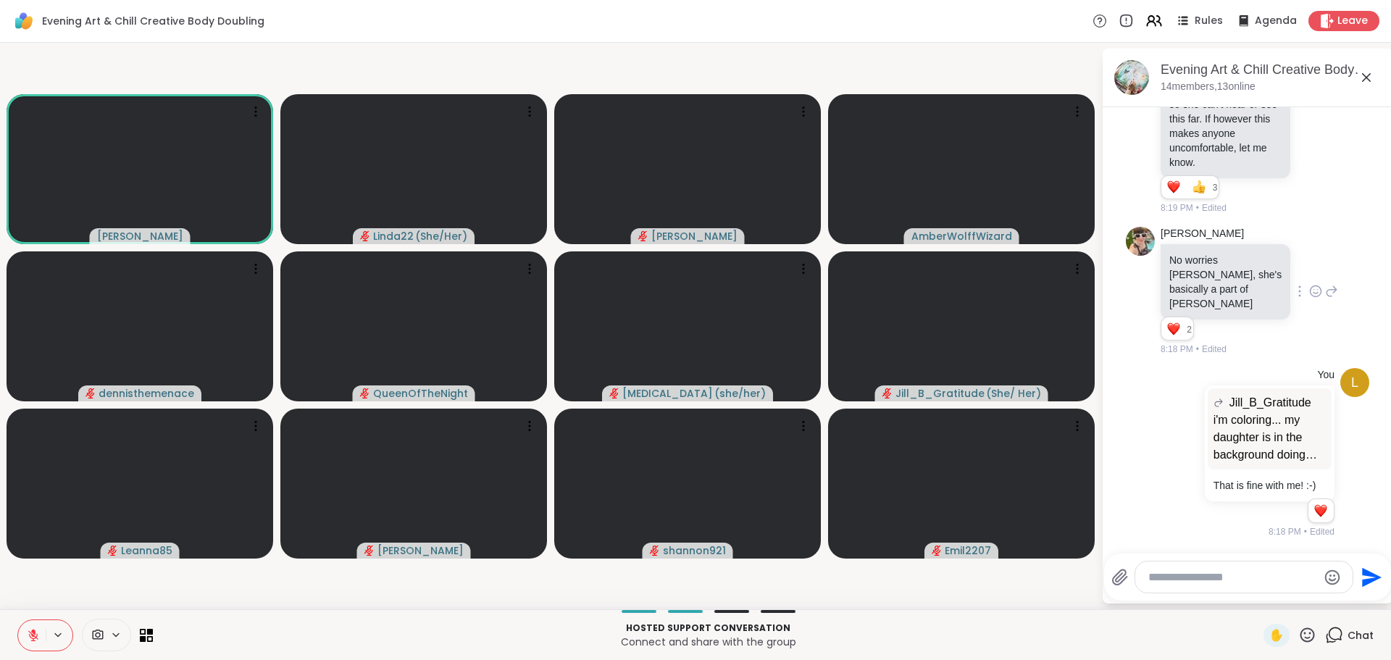
click at [887, 611] on div at bounding box center [708, 611] width 1093 height 3
click at [29, 629] on icon at bounding box center [33, 635] width 13 height 13
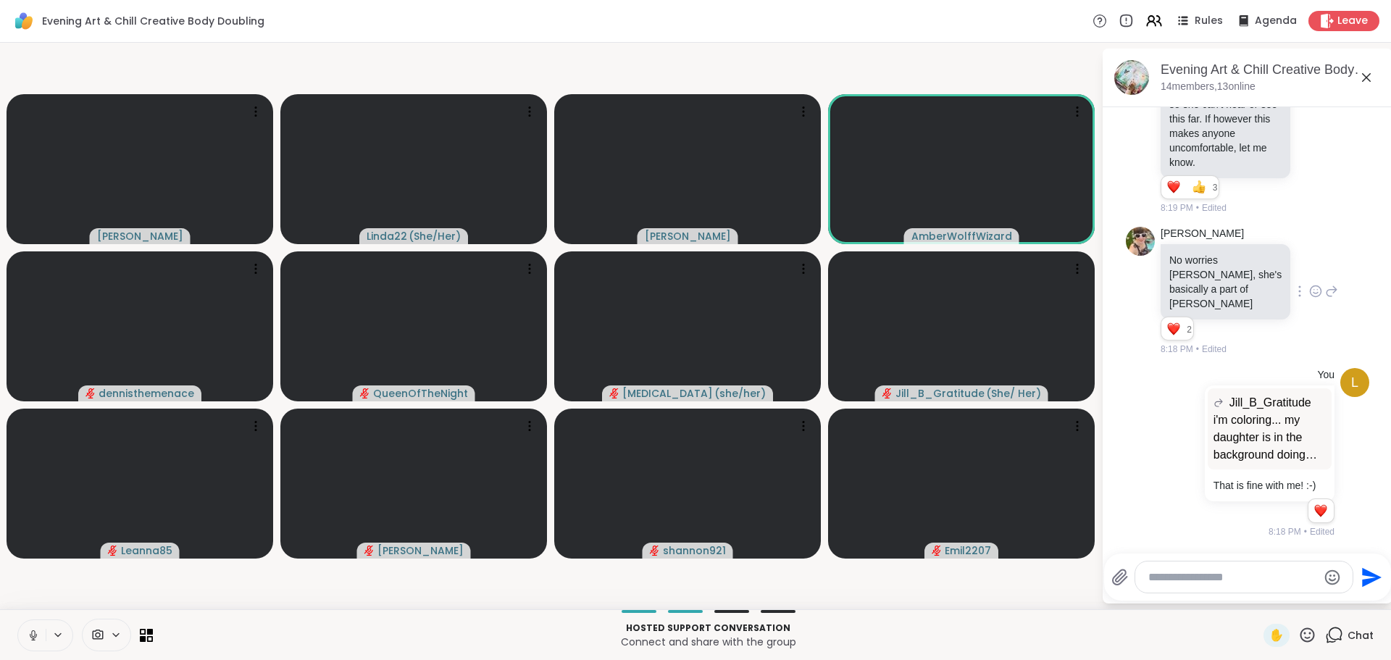
click at [33, 632] on icon at bounding box center [33, 635] width 13 height 13
click at [29, 629] on icon at bounding box center [33, 635] width 13 height 13
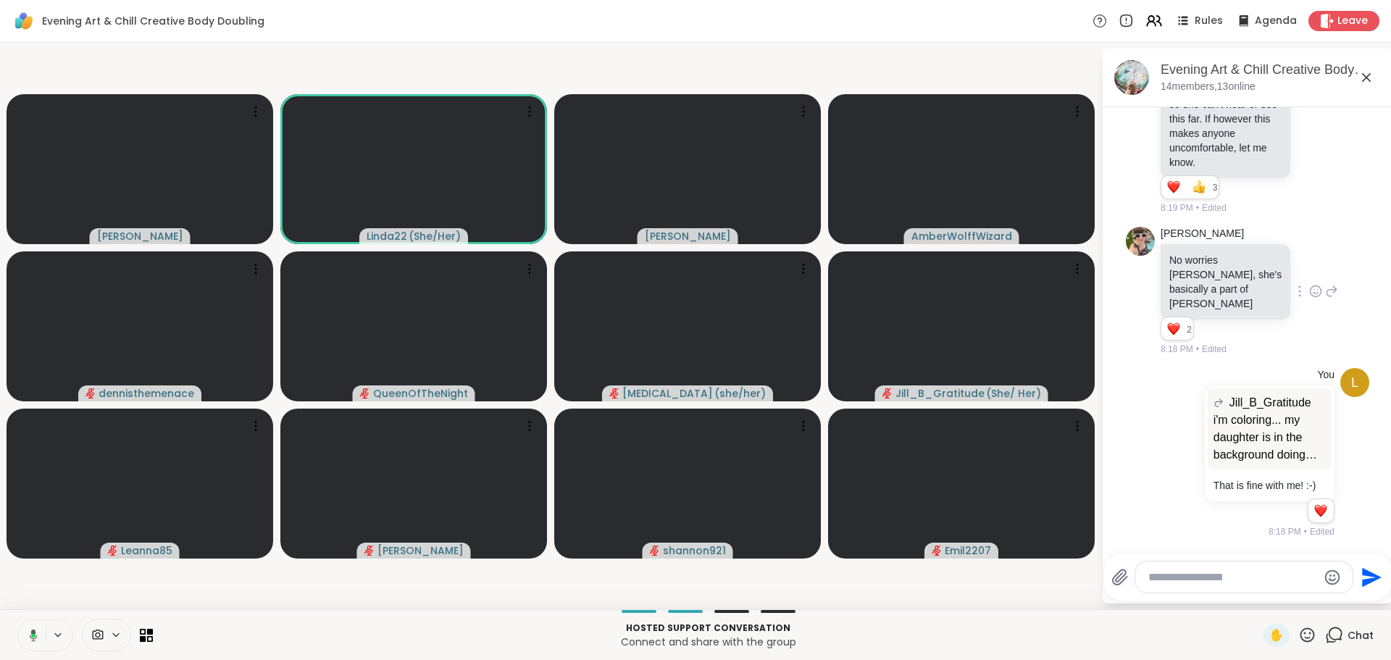
click at [25, 629] on icon at bounding box center [31, 635] width 13 height 13
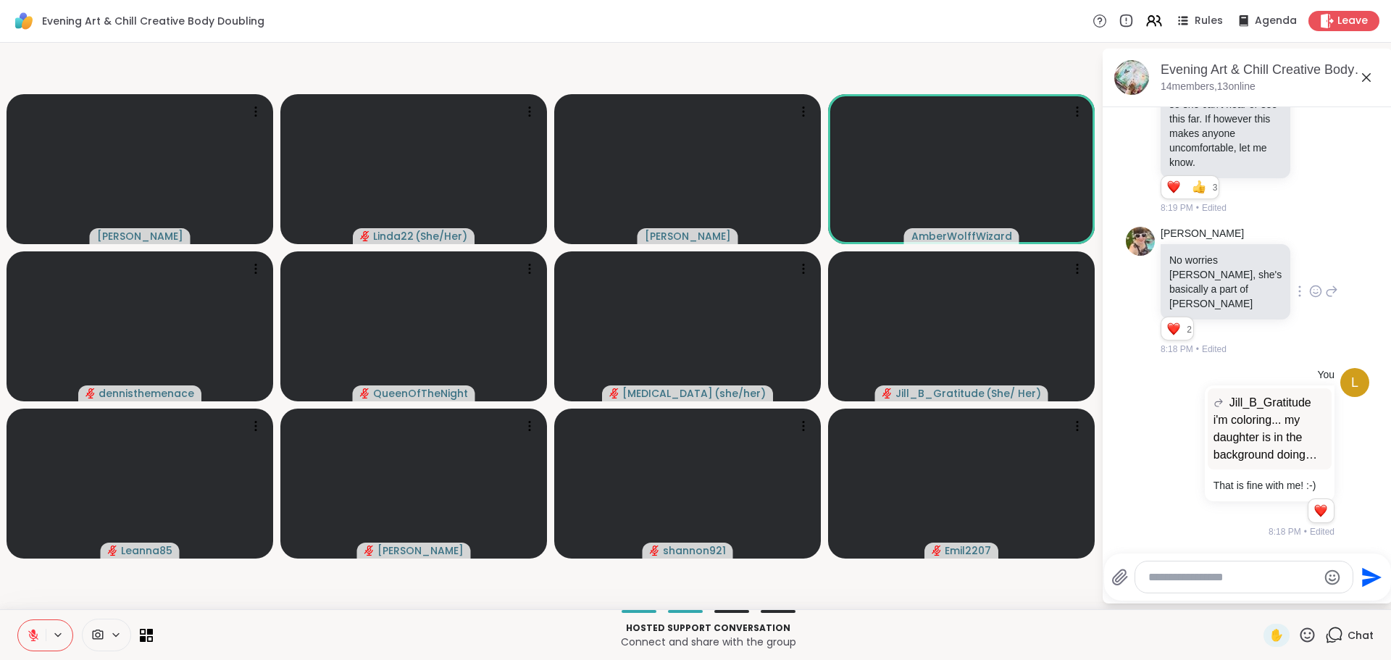
click at [30, 631] on icon at bounding box center [33, 635] width 13 height 13
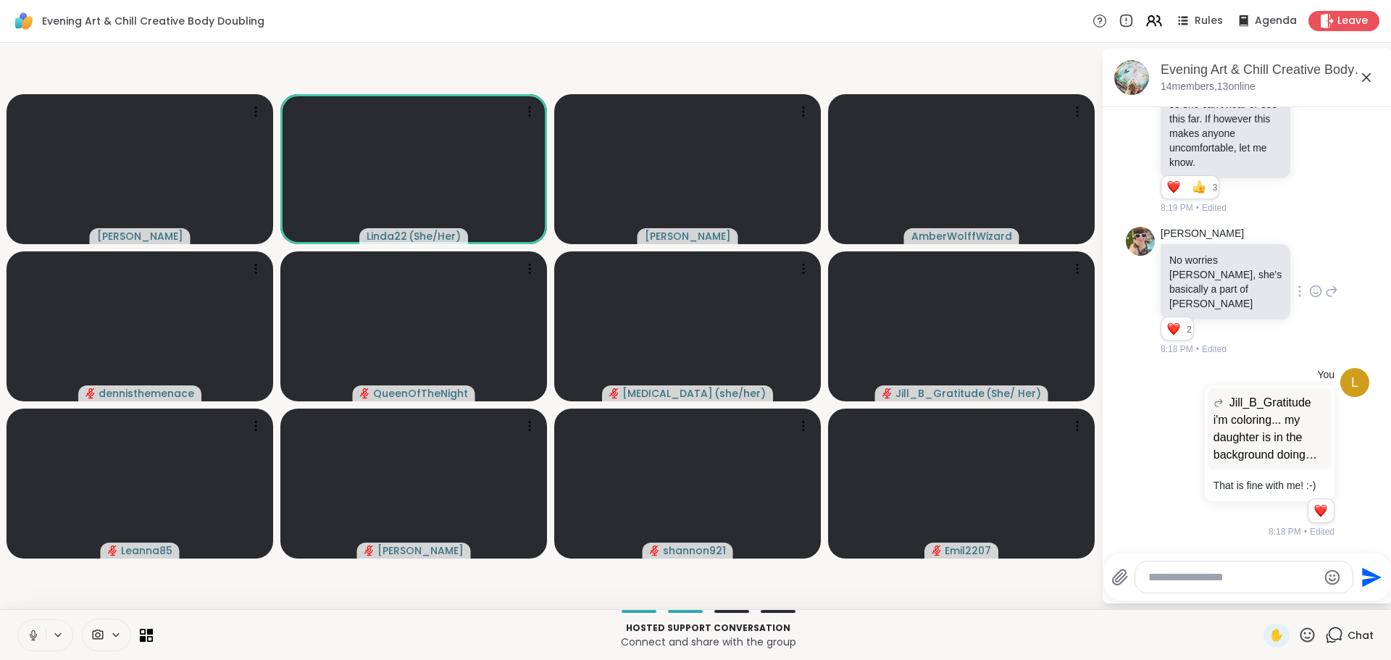
click at [30, 632] on icon at bounding box center [33, 635] width 13 height 13
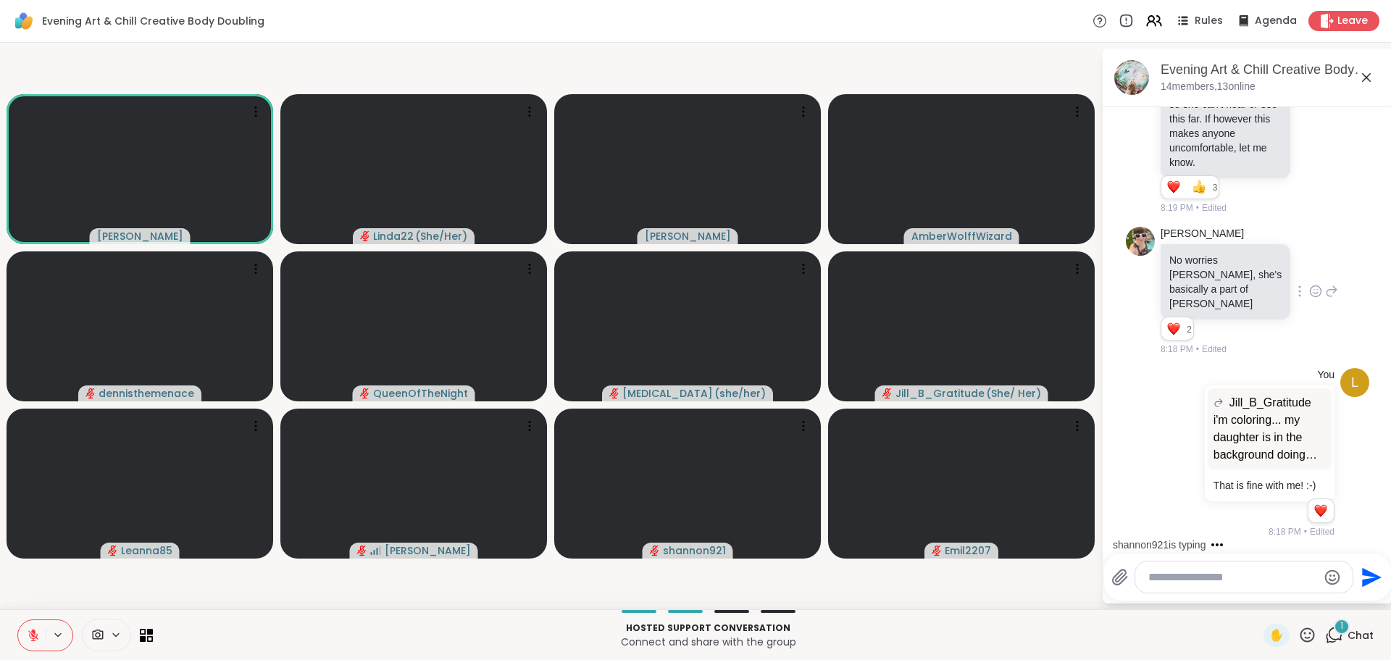
scroll to position [678, 0]
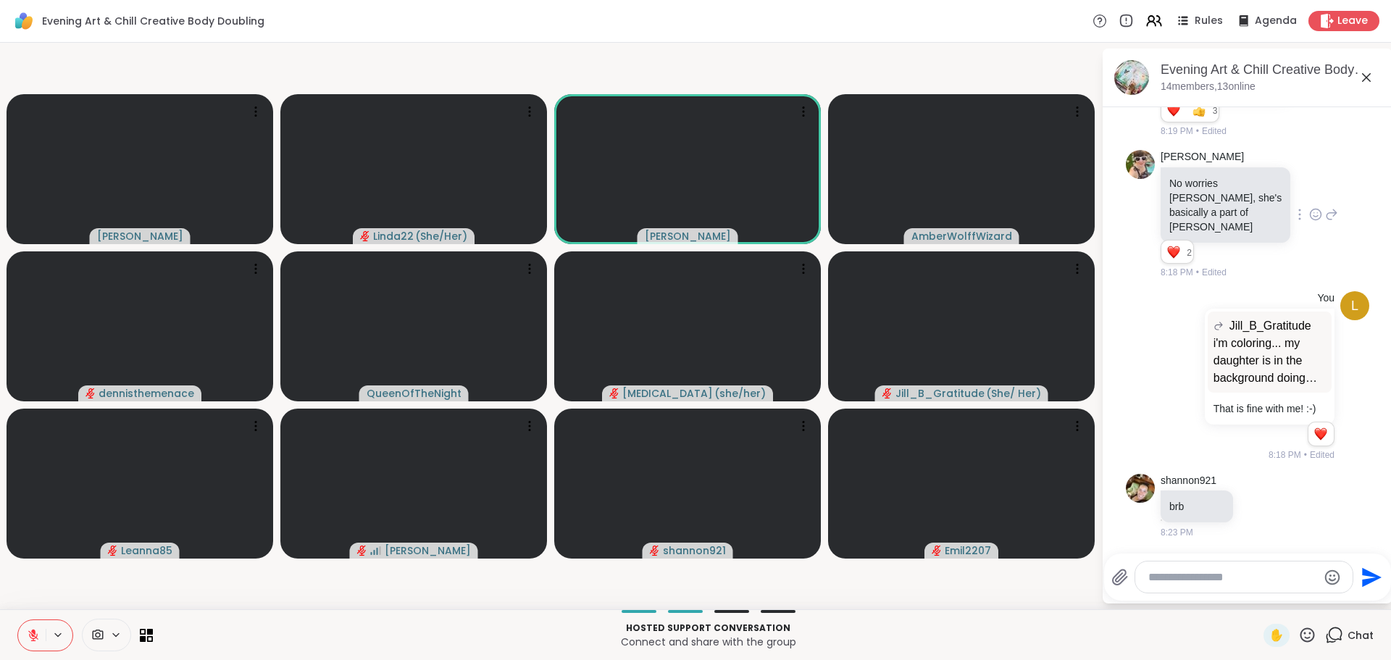
click at [30, 626] on button at bounding box center [32, 635] width 28 height 30
click at [30, 634] on icon at bounding box center [33, 635] width 7 height 4
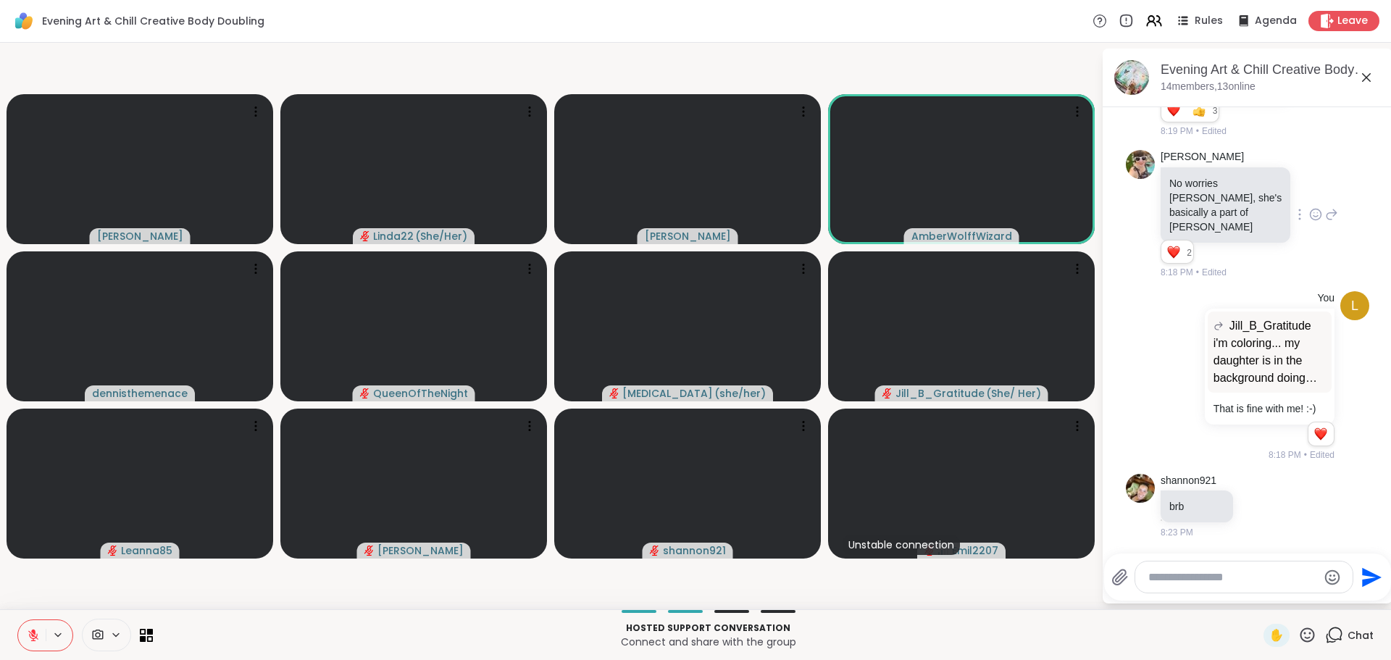
click at [1004, 624] on p "Hosted support conversation" at bounding box center [708, 627] width 1093 height 13
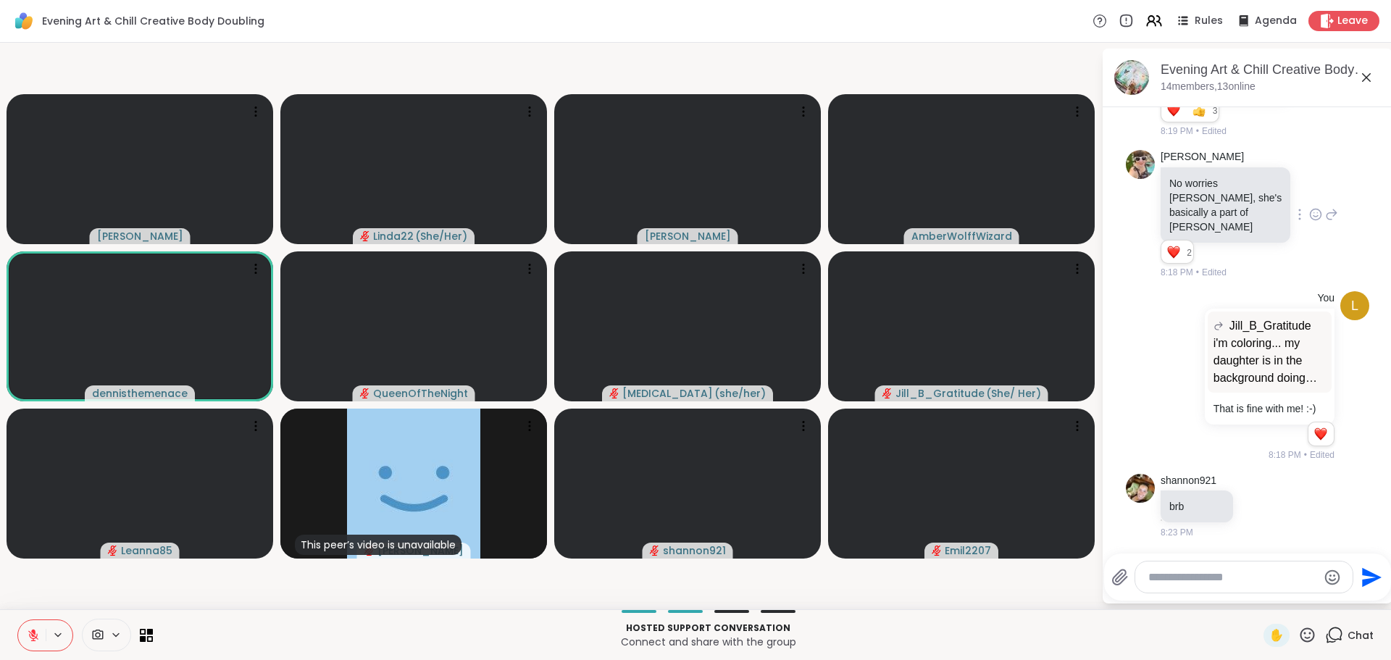
click at [1298, 630] on icon at bounding box center [1307, 635] width 18 height 18
click at [1257, 591] on span "❤️" at bounding box center [1264, 596] width 14 height 17
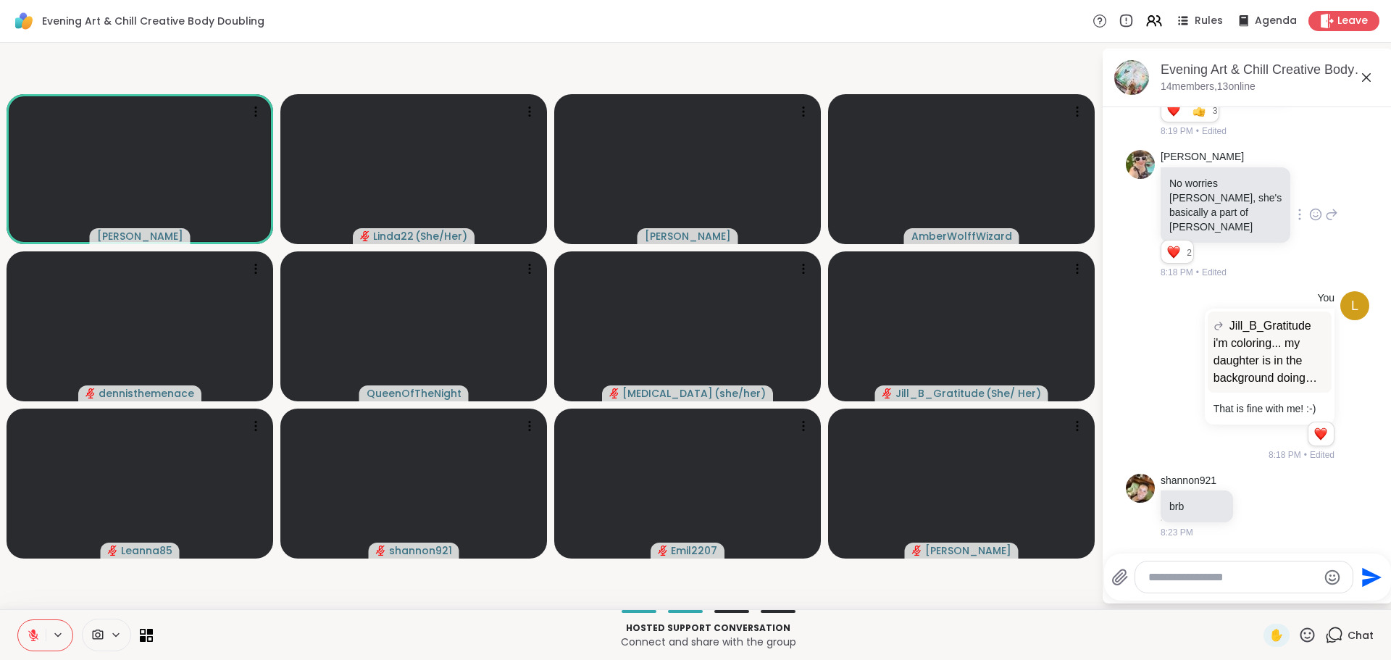
click at [39, 637] on icon at bounding box center [33, 635] width 13 height 13
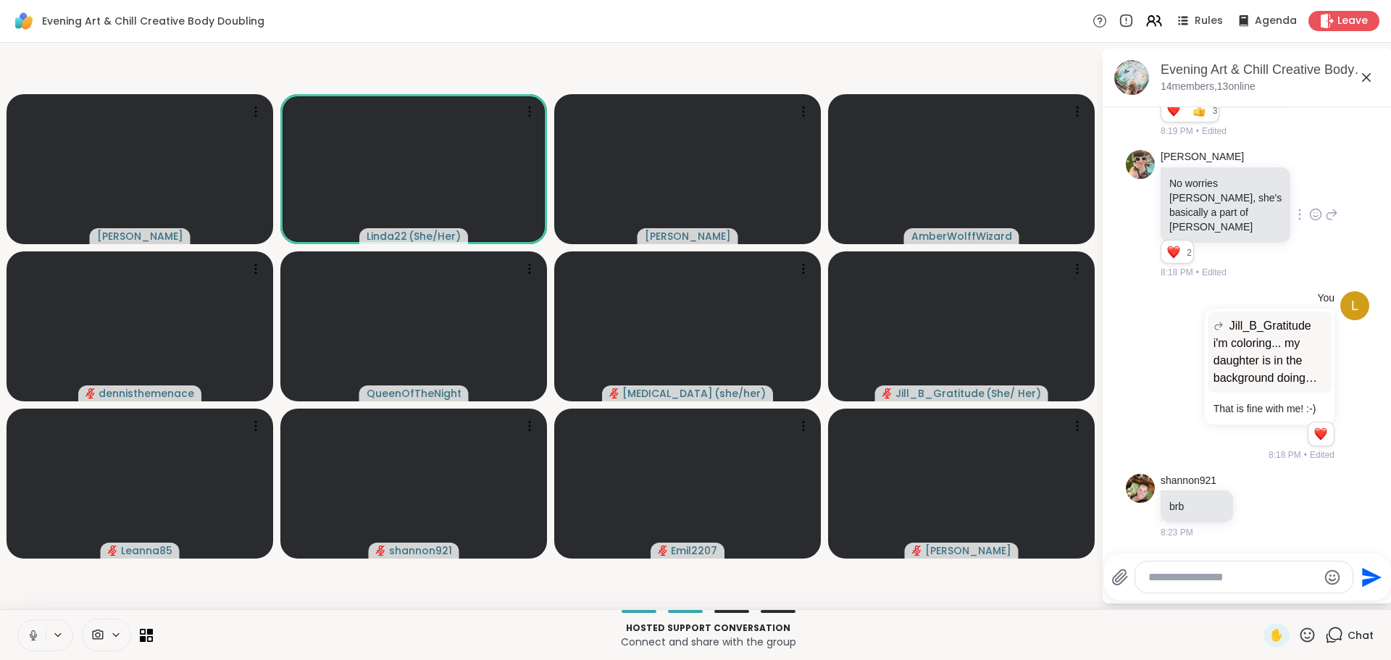
click at [33, 634] on icon at bounding box center [33, 635] width 13 height 13
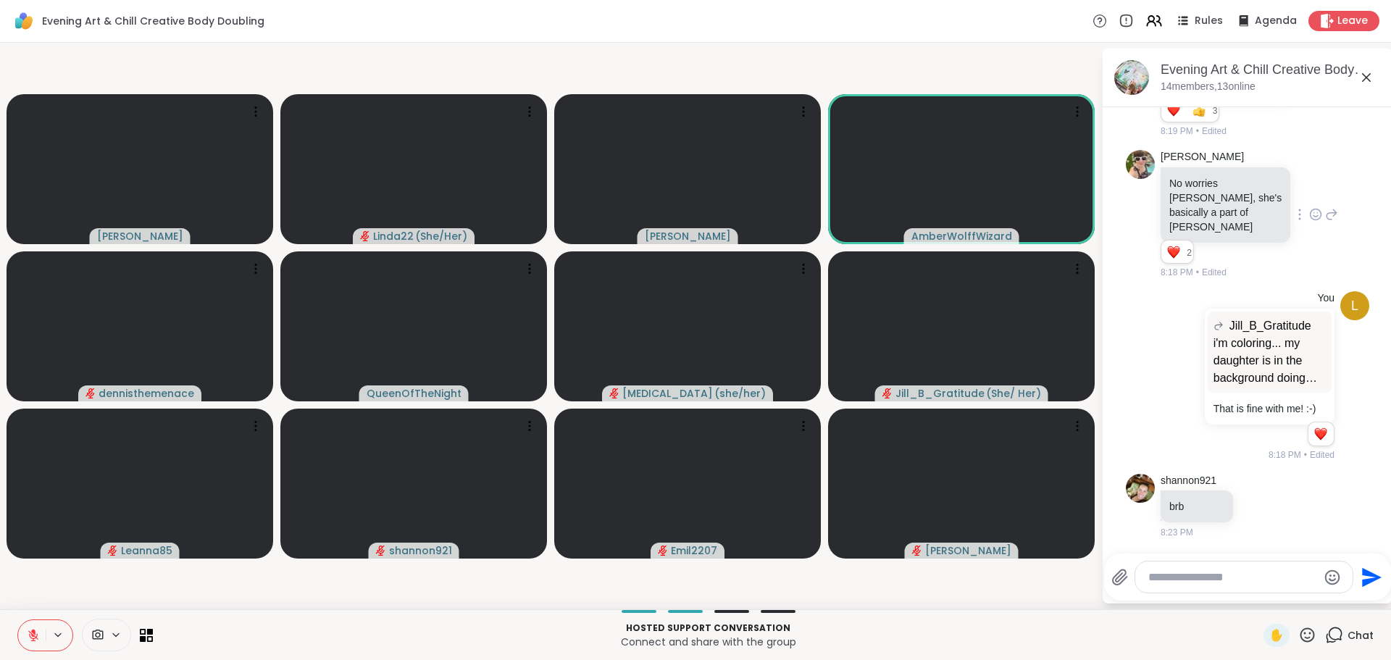
click at [35, 624] on button at bounding box center [32, 635] width 28 height 30
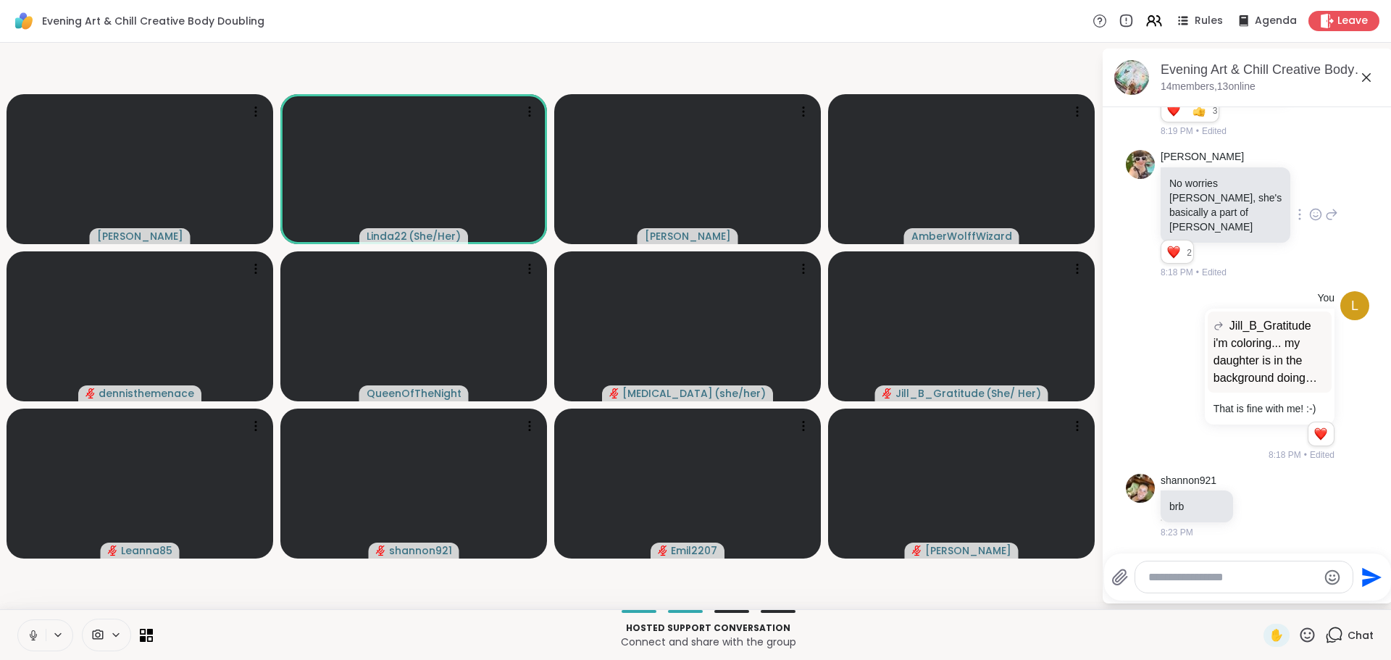
click at [30, 630] on icon at bounding box center [33, 635] width 13 height 13
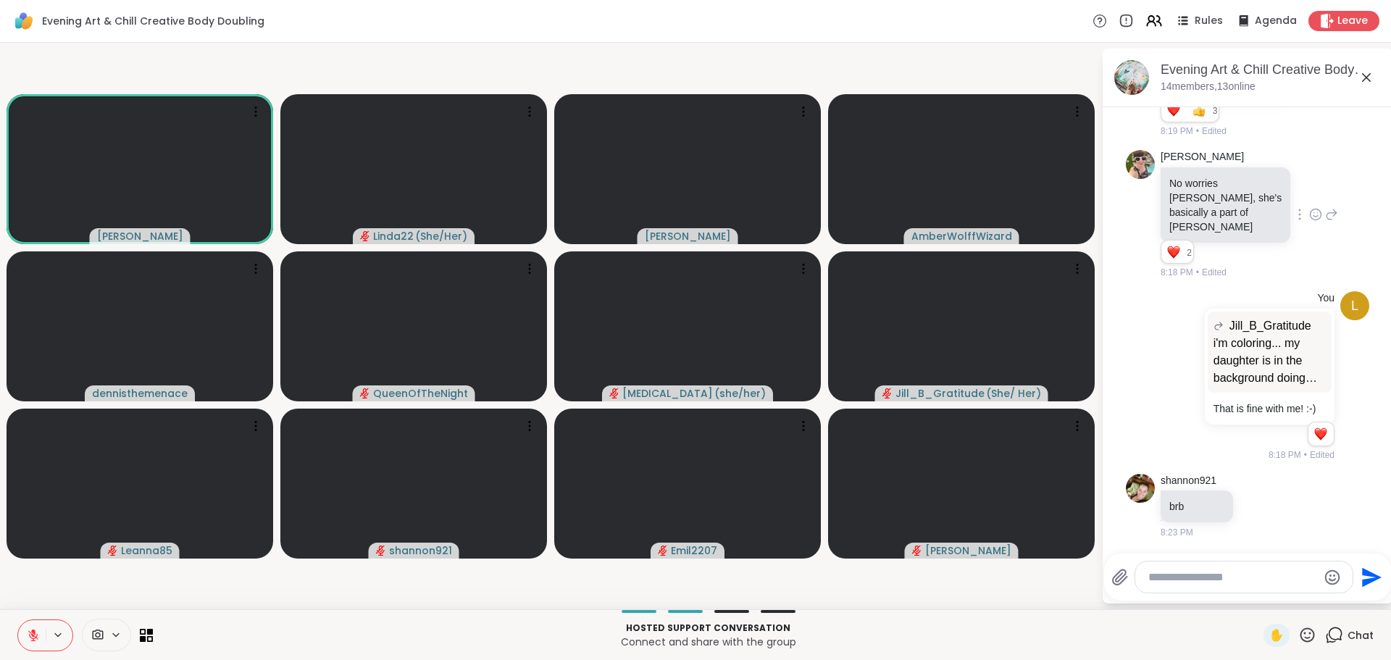
click at [1298, 635] on icon at bounding box center [1307, 635] width 18 height 18
click at [1167, 632] on p "Hosted support conversation" at bounding box center [708, 627] width 1093 height 13
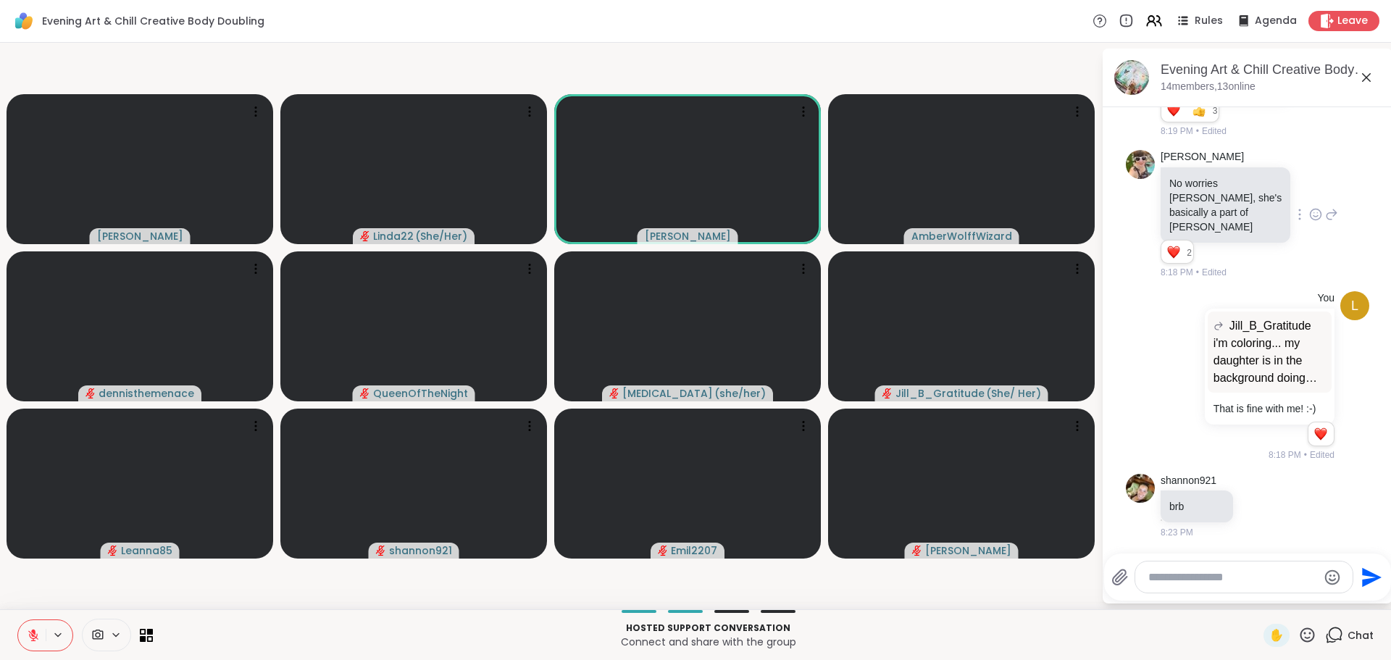
click at [28, 632] on icon at bounding box center [33, 635] width 13 height 13
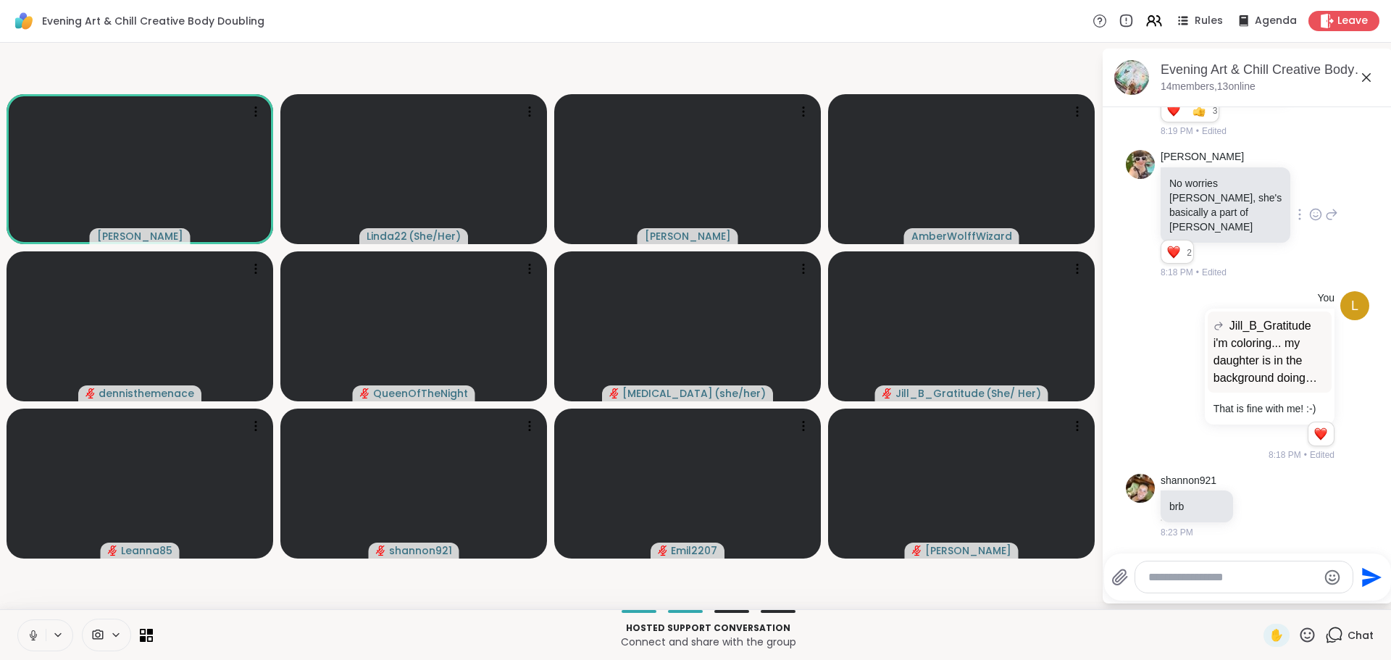
click at [30, 626] on button at bounding box center [32, 635] width 28 height 30
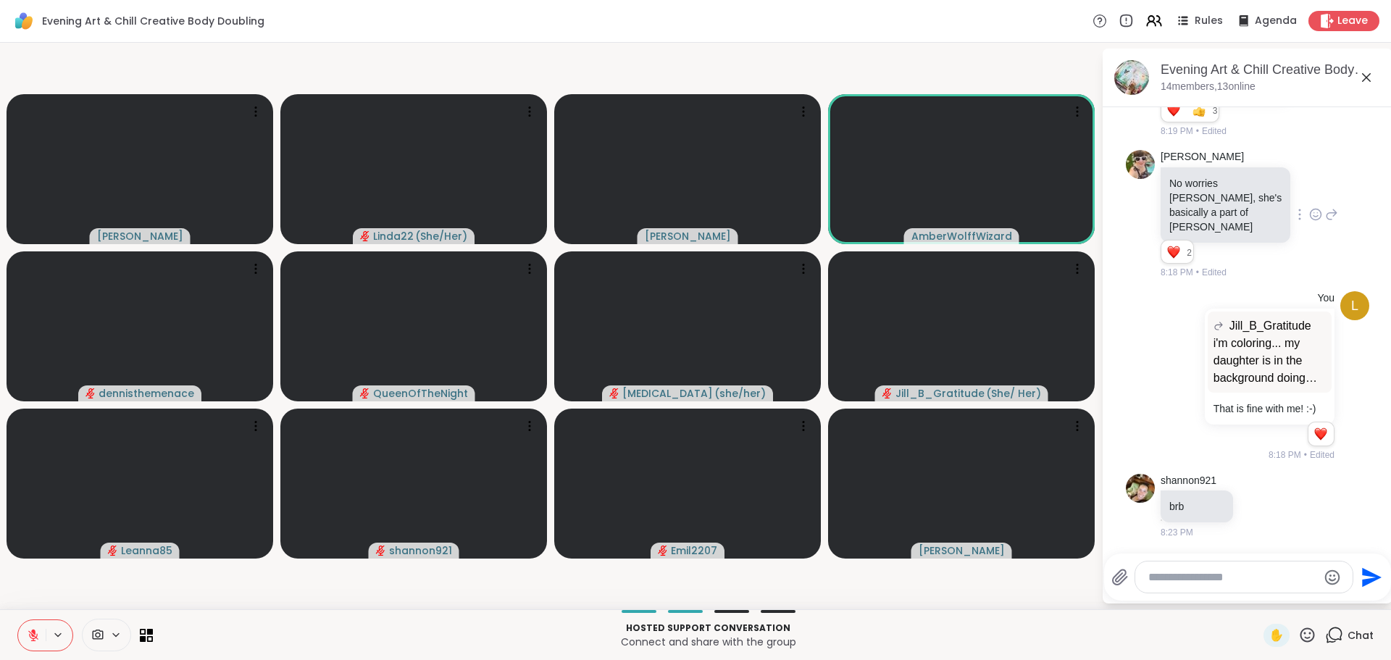
click at [33, 630] on icon at bounding box center [33, 632] width 4 height 6
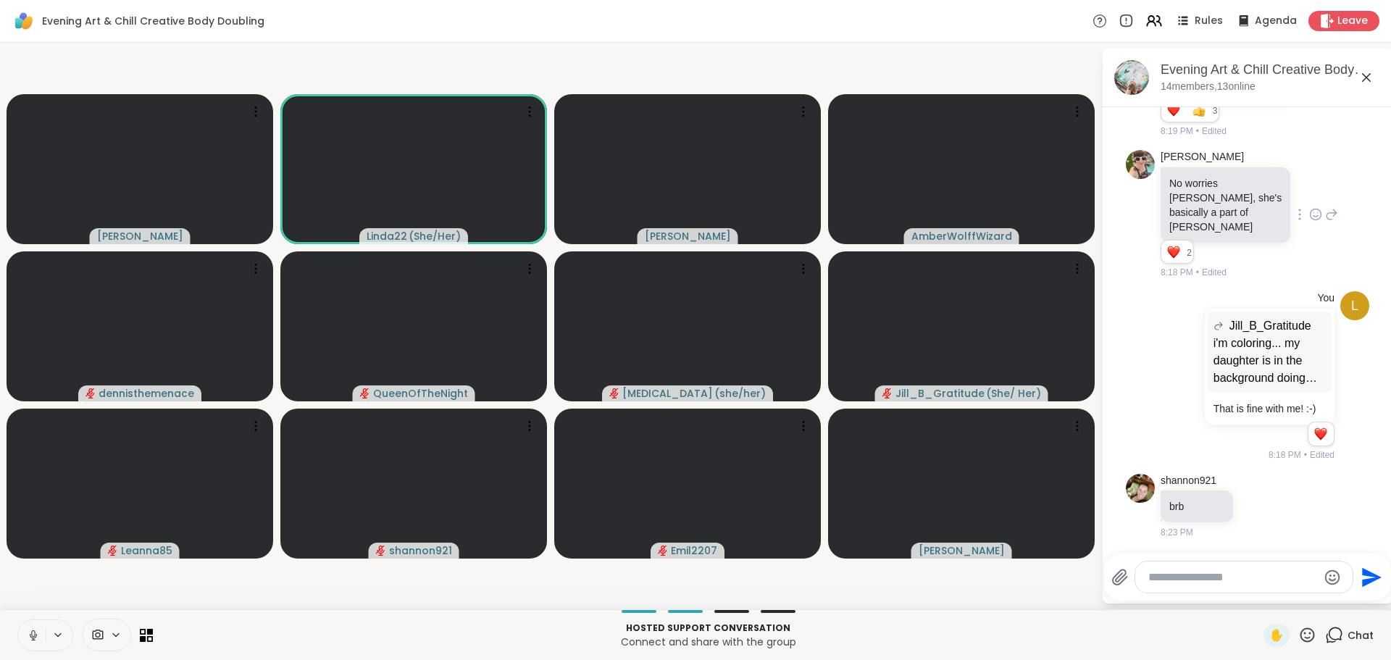
click at [37, 633] on icon at bounding box center [33, 635] width 13 height 13
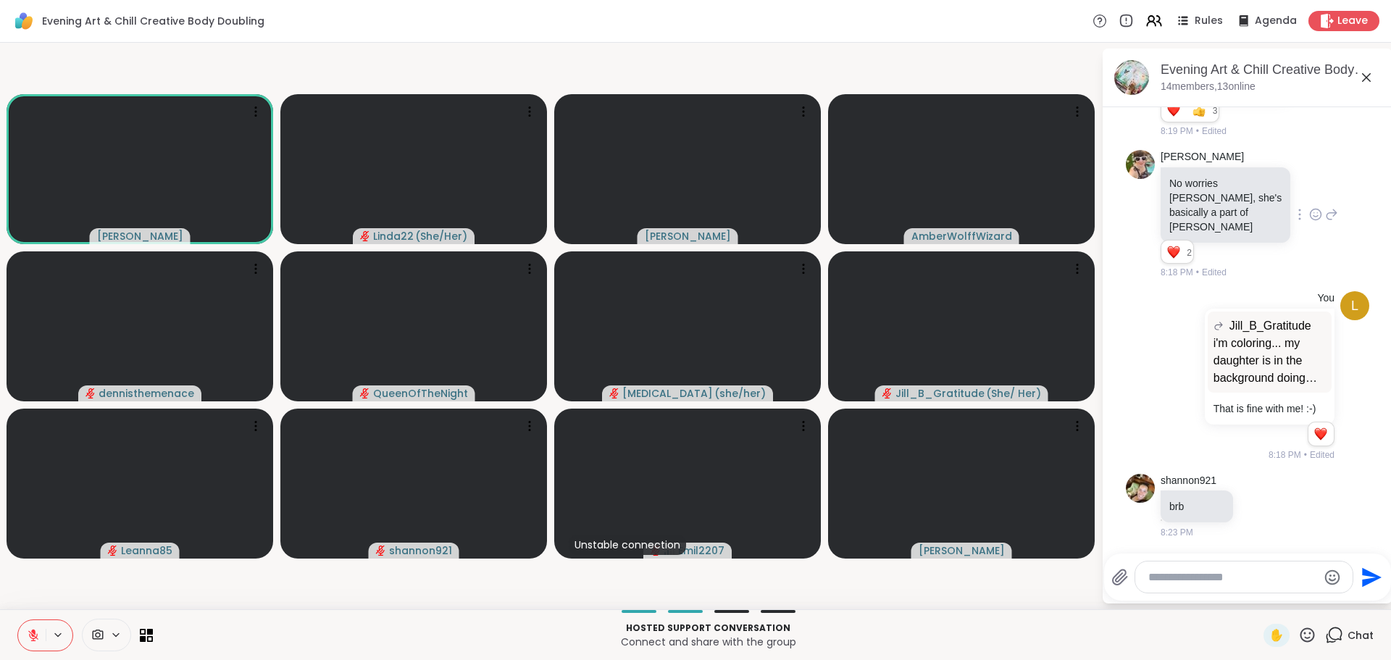
click at [267, 590] on video-player-container "Adrienne_QueenOfTheDawn Linda22 ( She/Her ) Cyndy AmberWolffWizard dennisthemen…" at bounding box center [551, 326] width 1084 height 555
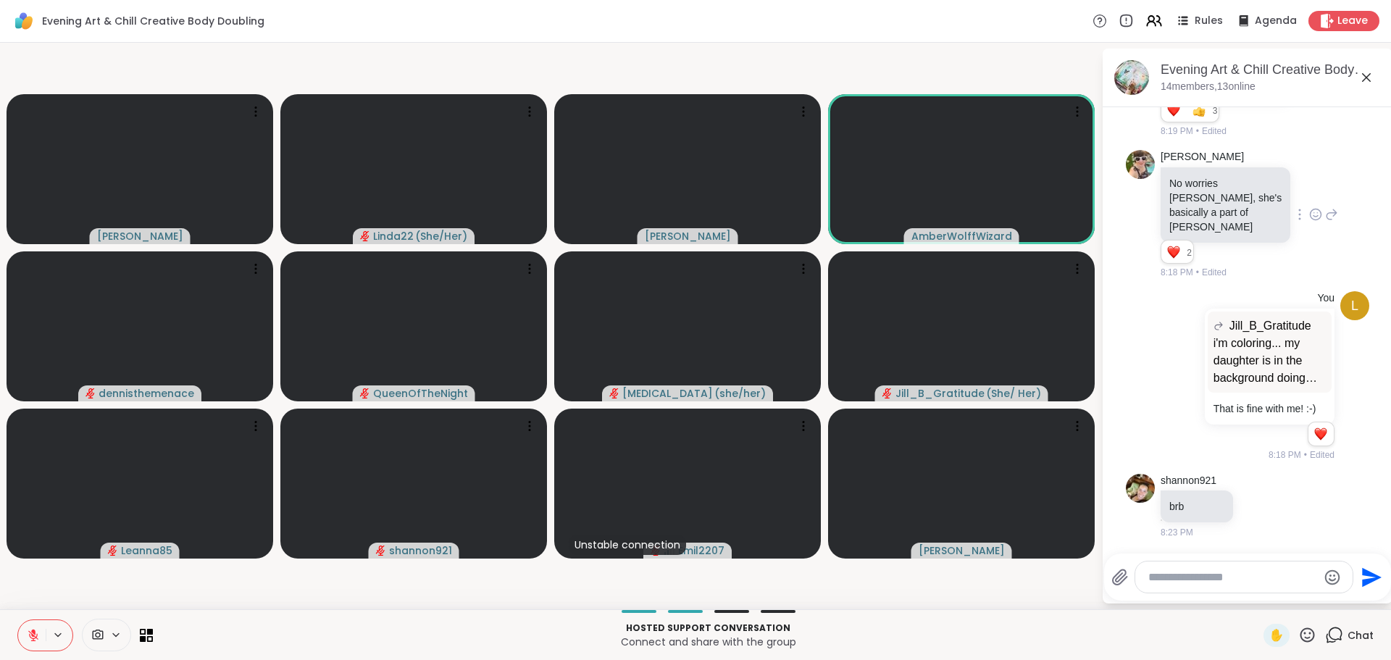
click at [1298, 626] on icon at bounding box center [1307, 635] width 18 height 18
click at [1257, 595] on span "❤️" at bounding box center [1264, 596] width 14 height 17
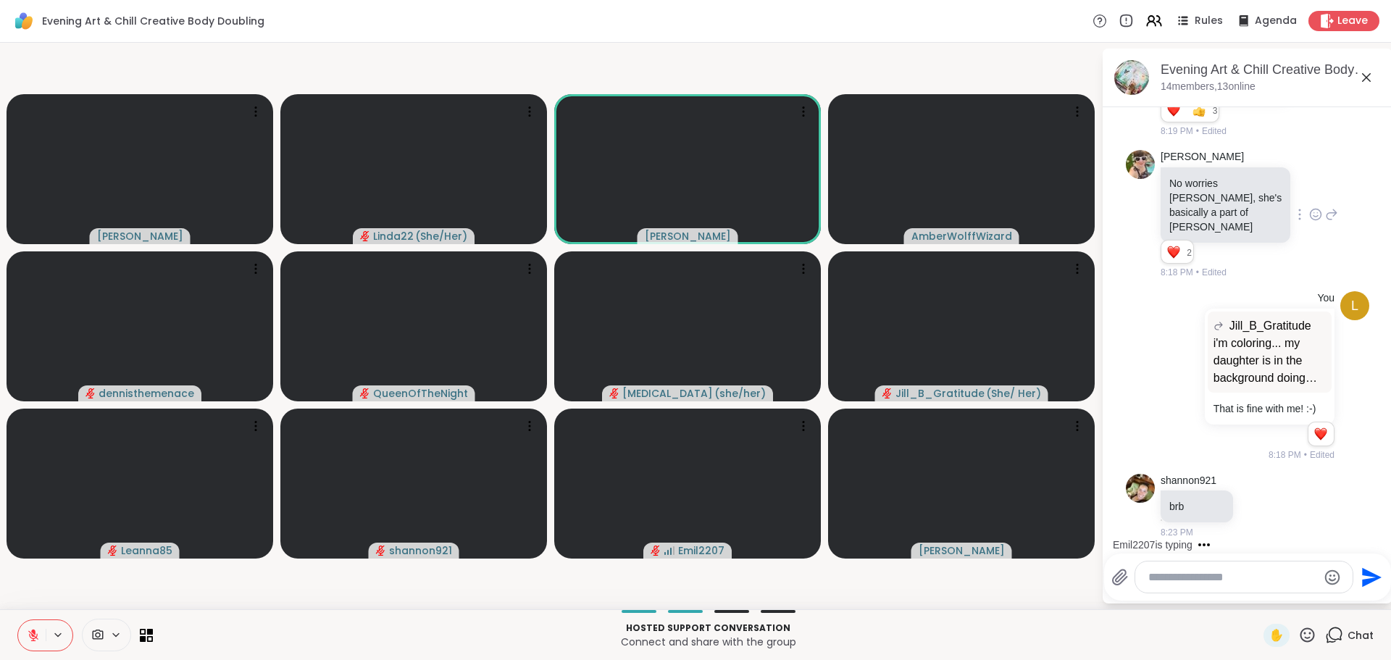
scroll to position [784, 0]
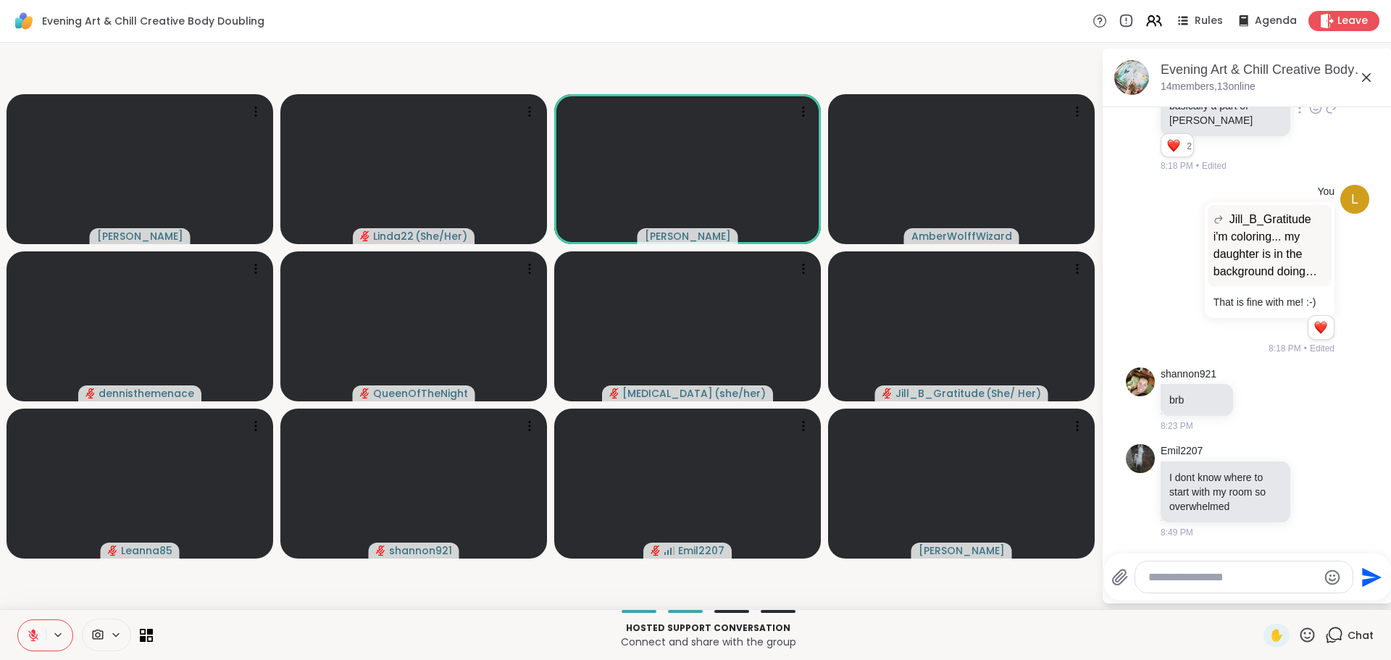
click at [31, 631] on icon at bounding box center [33, 635] width 13 height 13
click at [30, 629] on icon at bounding box center [33, 635] width 13 height 13
click at [27, 633] on icon at bounding box center [33, 635] width 13 height 13
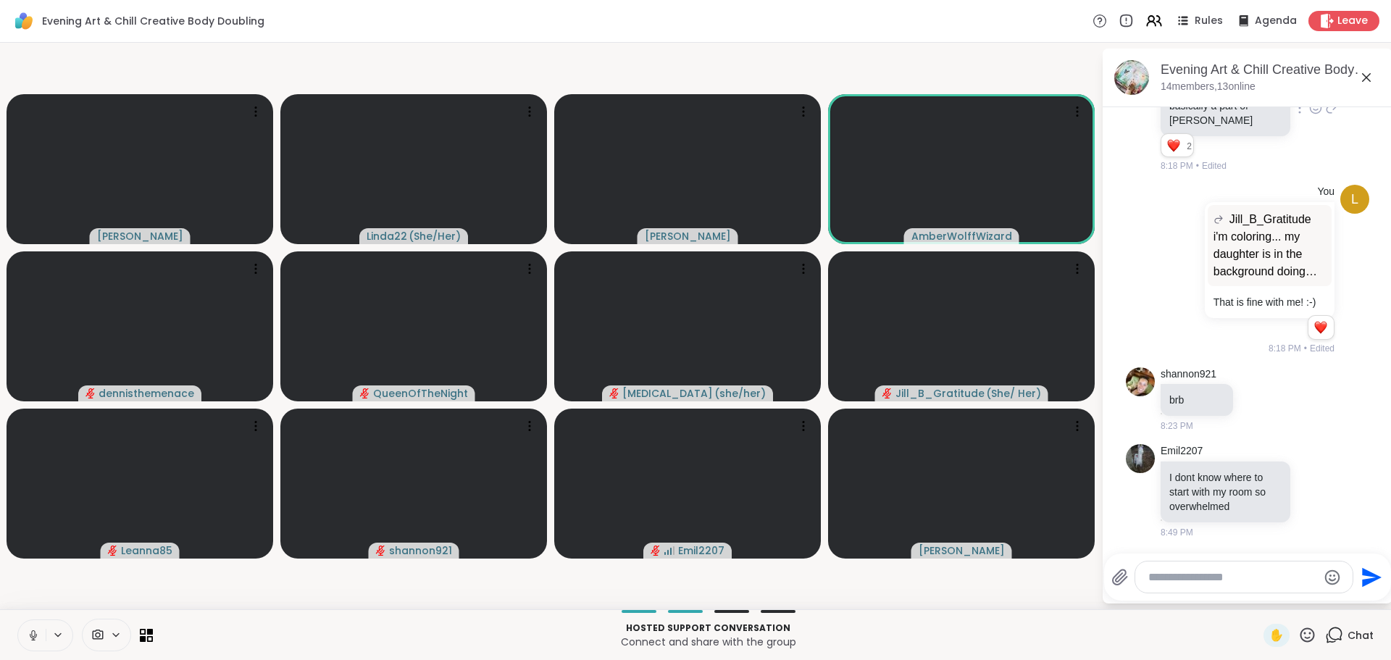
click at [30, 629] on icon at bounding box center [33, 635] width 13 height 13
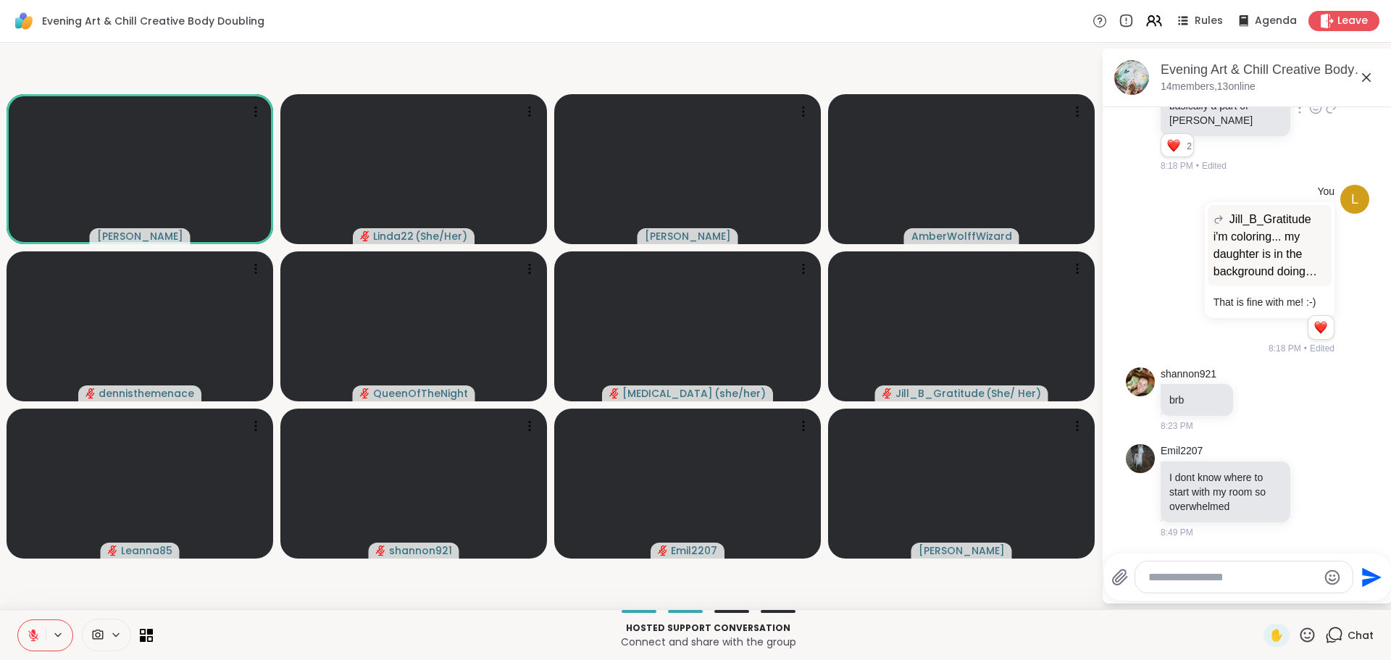
click at [35, 627] on button at bounding box center [32, 635] width 28 height 30
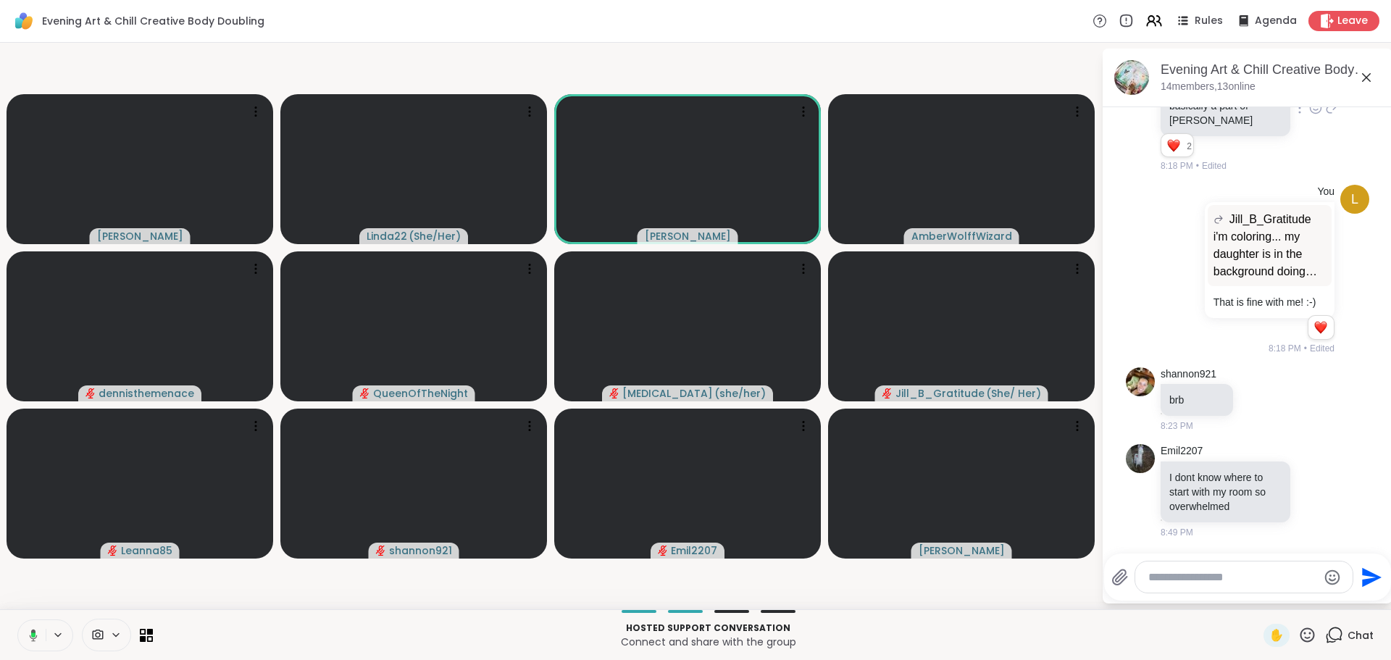
click at [28, 629] on icon at bounding box center [31, 635] width 13 height 13
click at [30, 632] on icon at bounding box center [33, 635] width 10 height 10
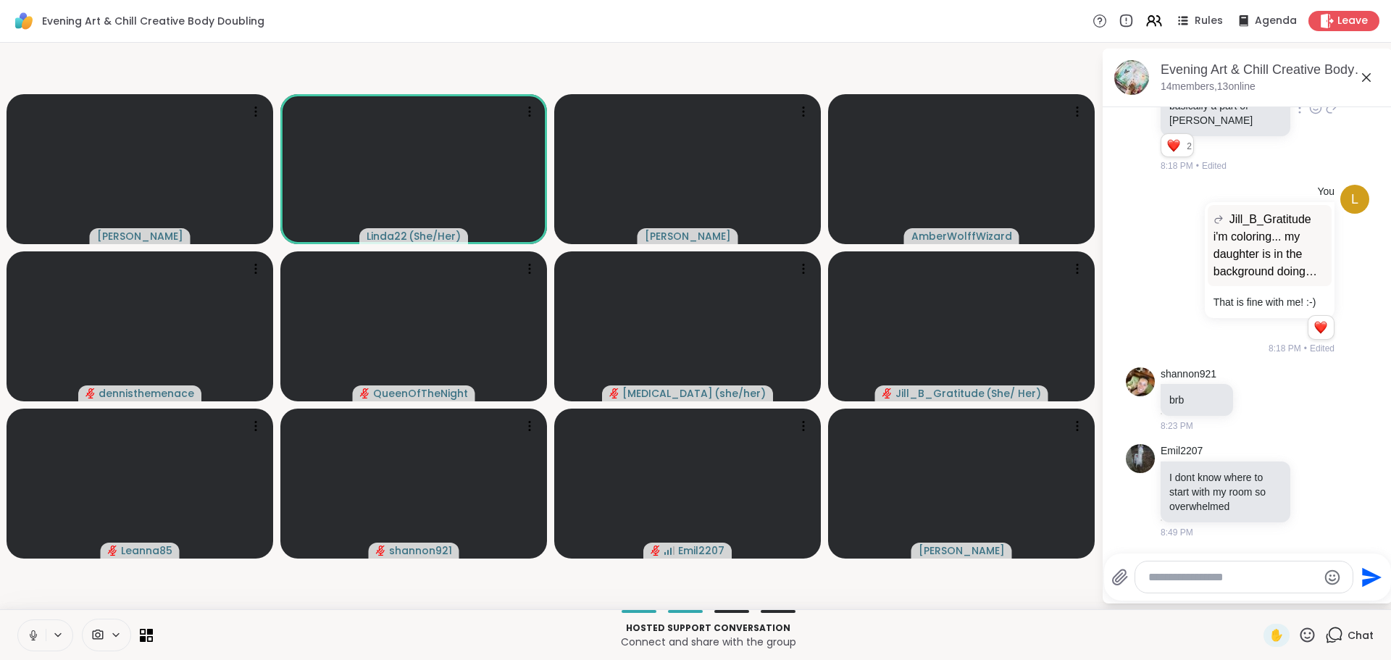
click at [32, 632] on icon at bounding box center [33, 633] width 4 height 7
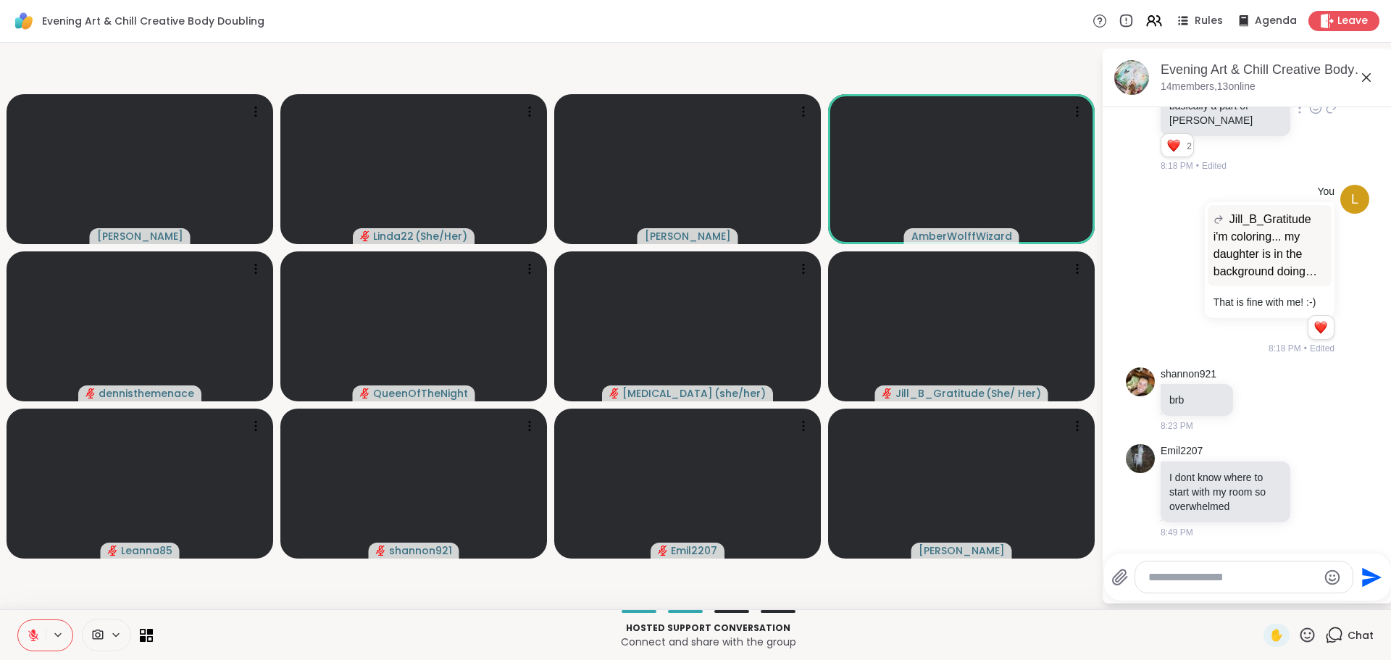
click at [35, 634] on icon at bounding box center [33, 632] width 4 height 6
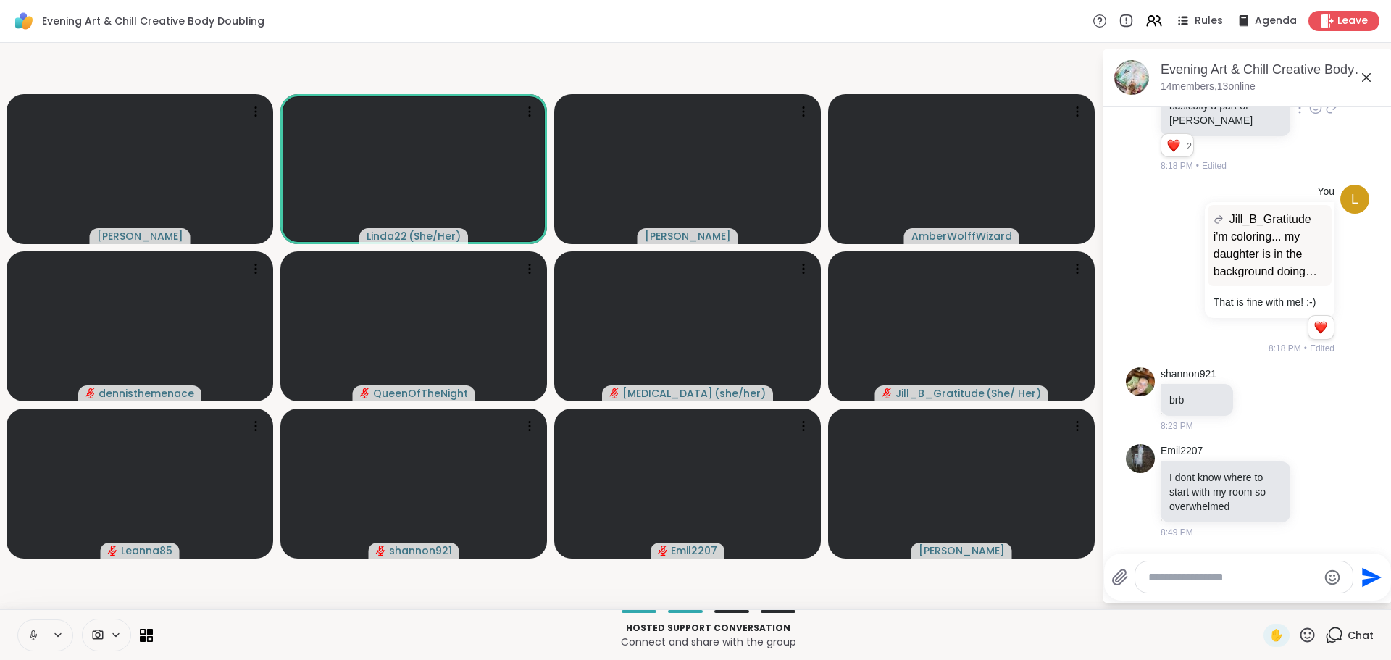
click at [30, 629] on icon at bounding box center [33, 635] width 13 height 13
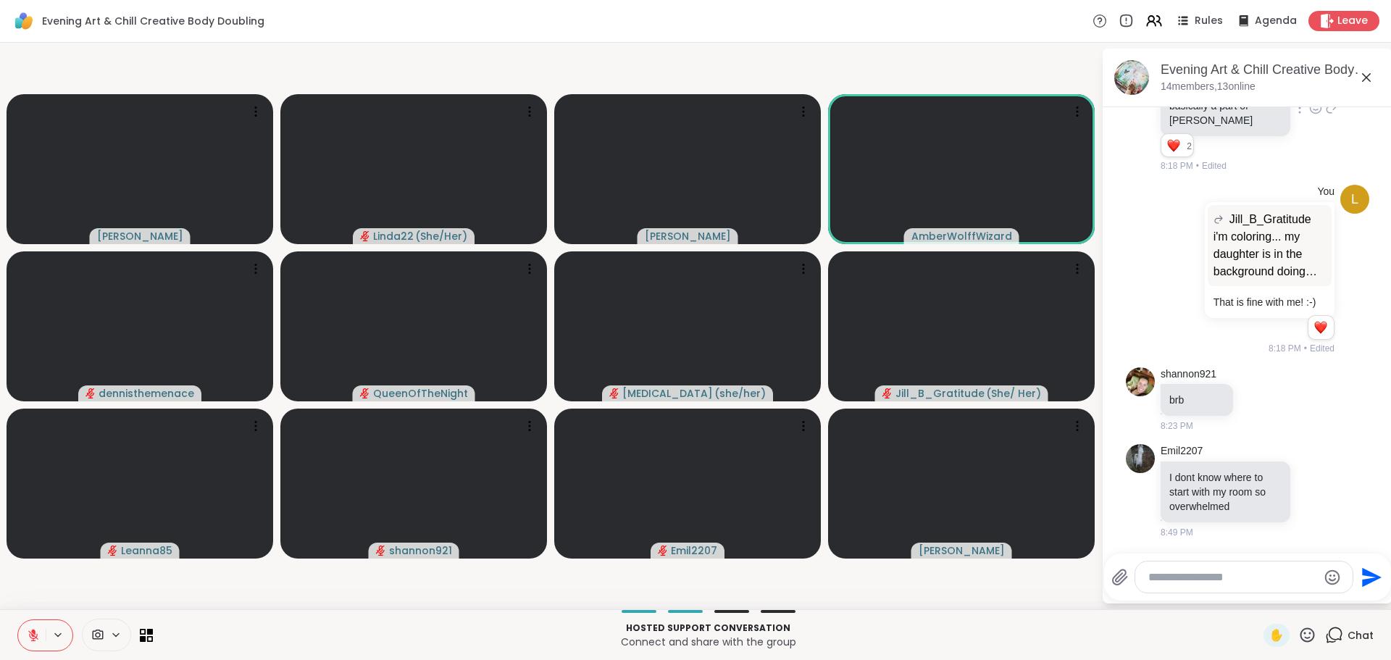
click at [33, 631] on icon at bounding box center [33, 632] width 4 height 6
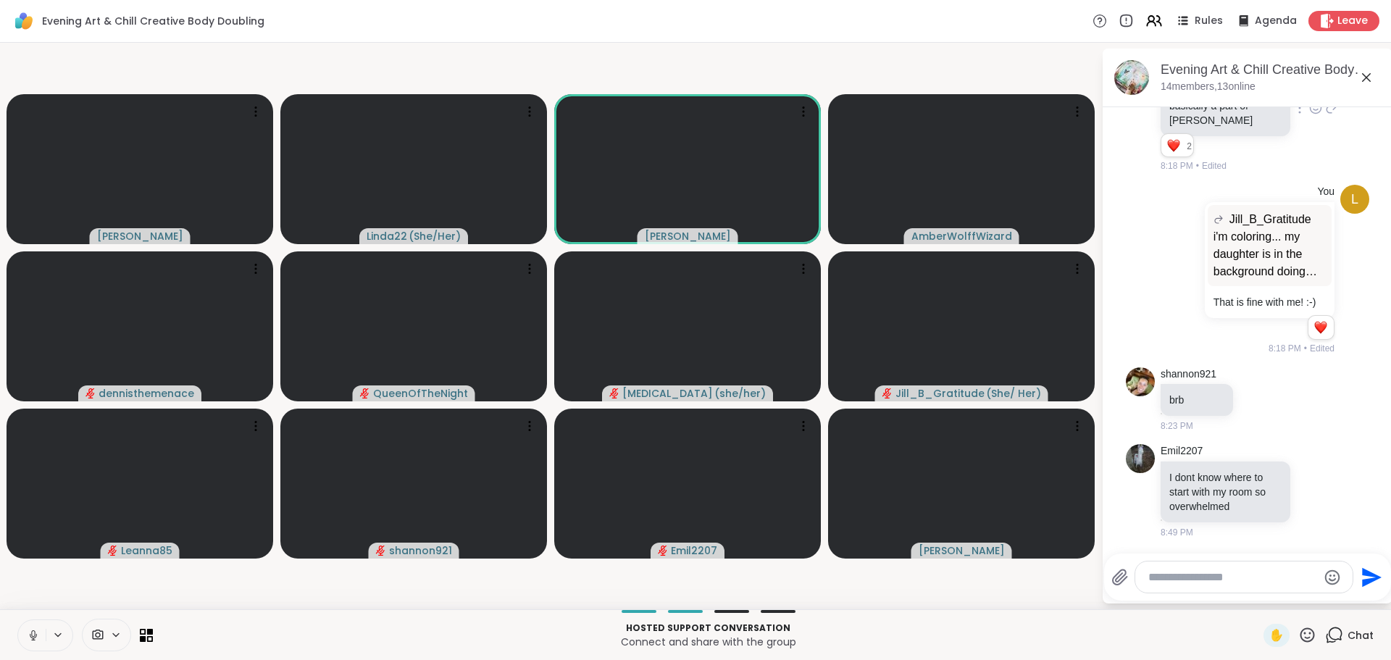
click at [32, 633] on icon at bounding box center [33, 633] width 4 height 7
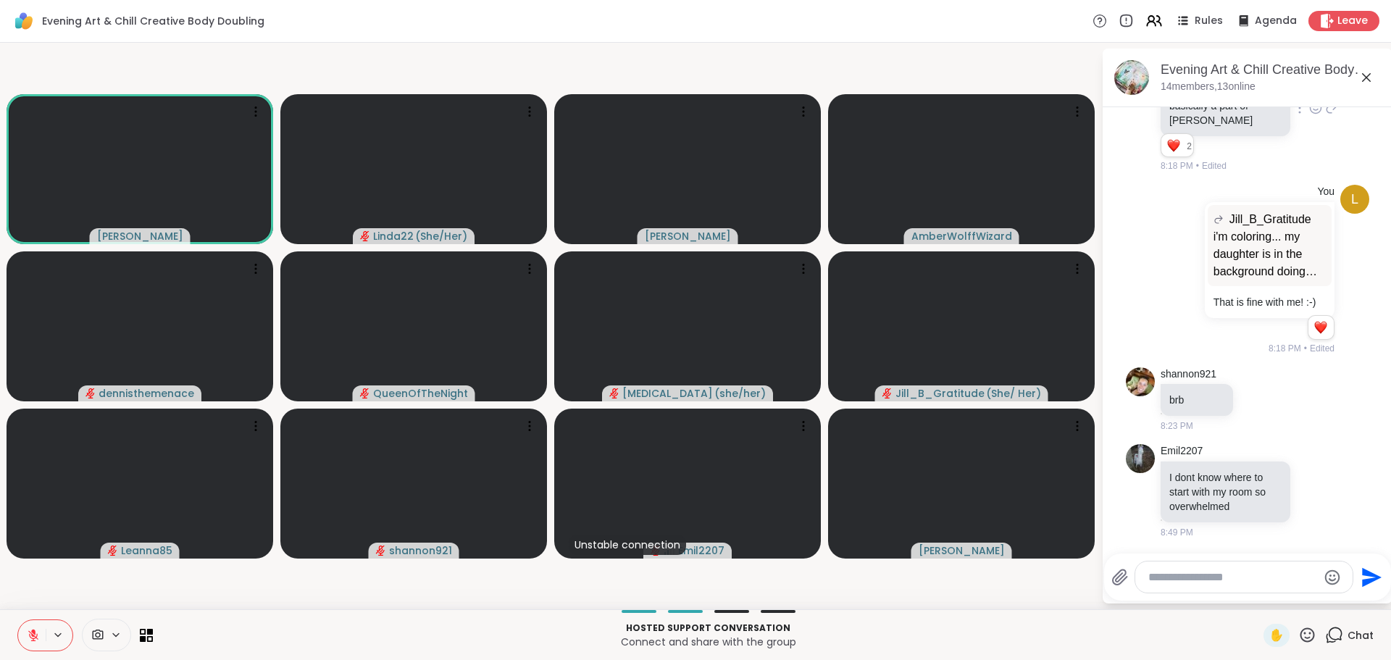
click at [28, 631] on icon at bounding box center [33, 635] width 13 height 13
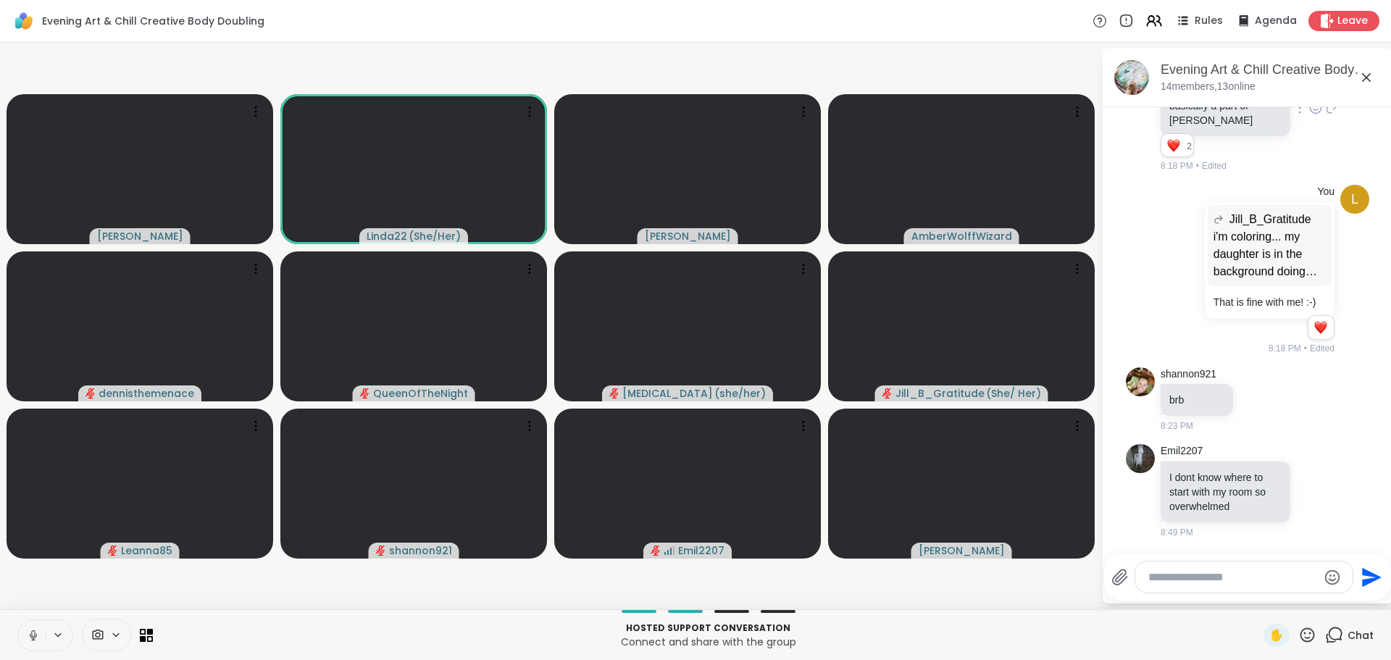
click at [31, 630] on icon at bounding box center [33, 635] width 13 height 13
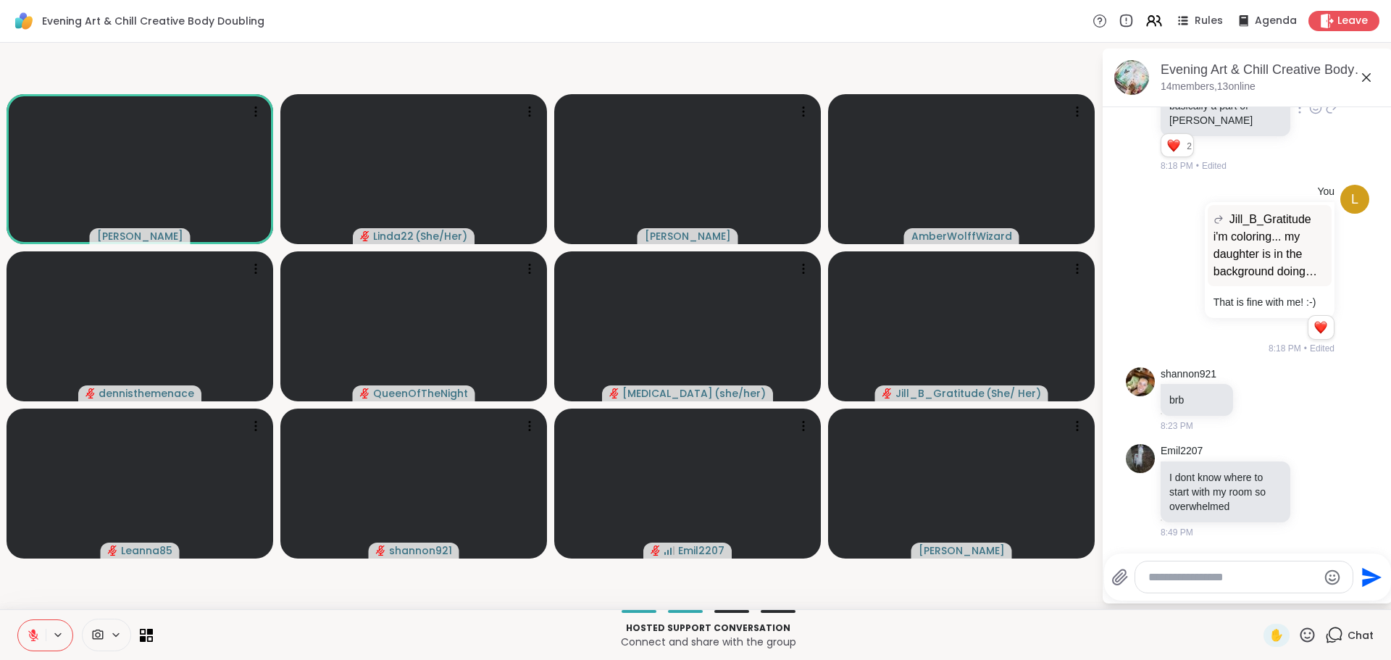
scroll to position [1102, 0]
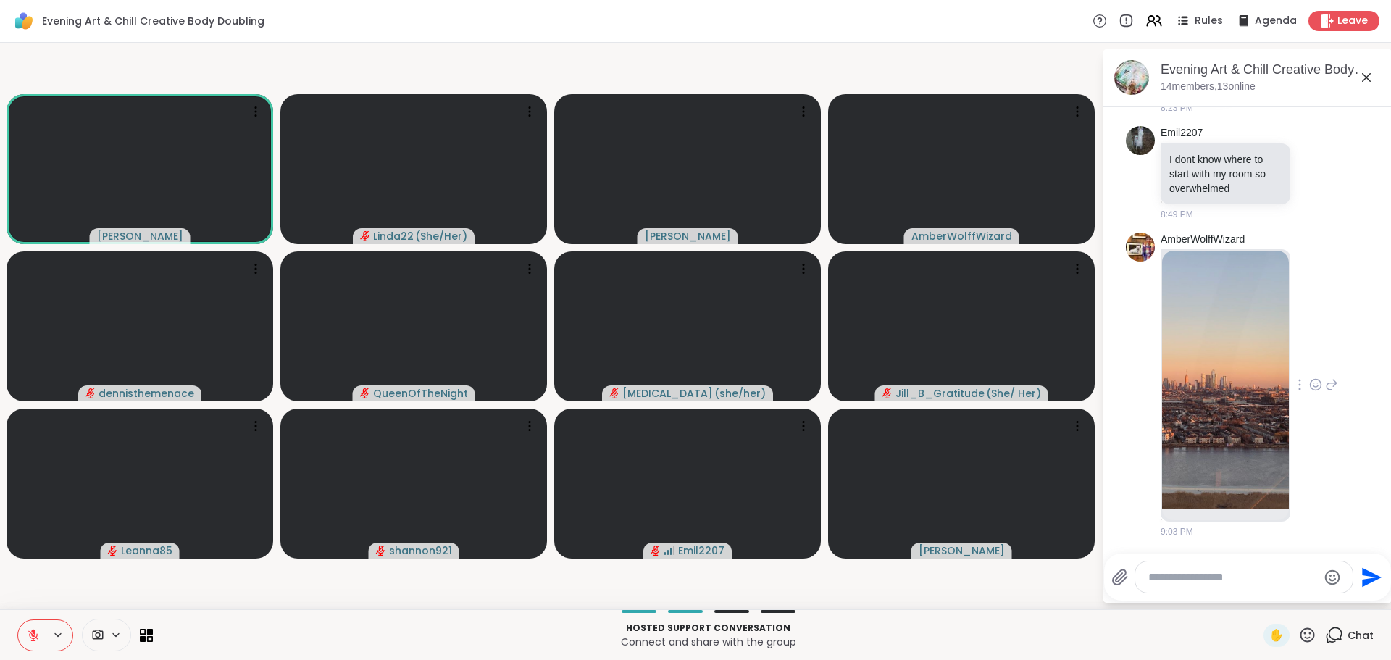
click at [1229, 404] on img at bounding box center [1225, 380] width 127 height 259
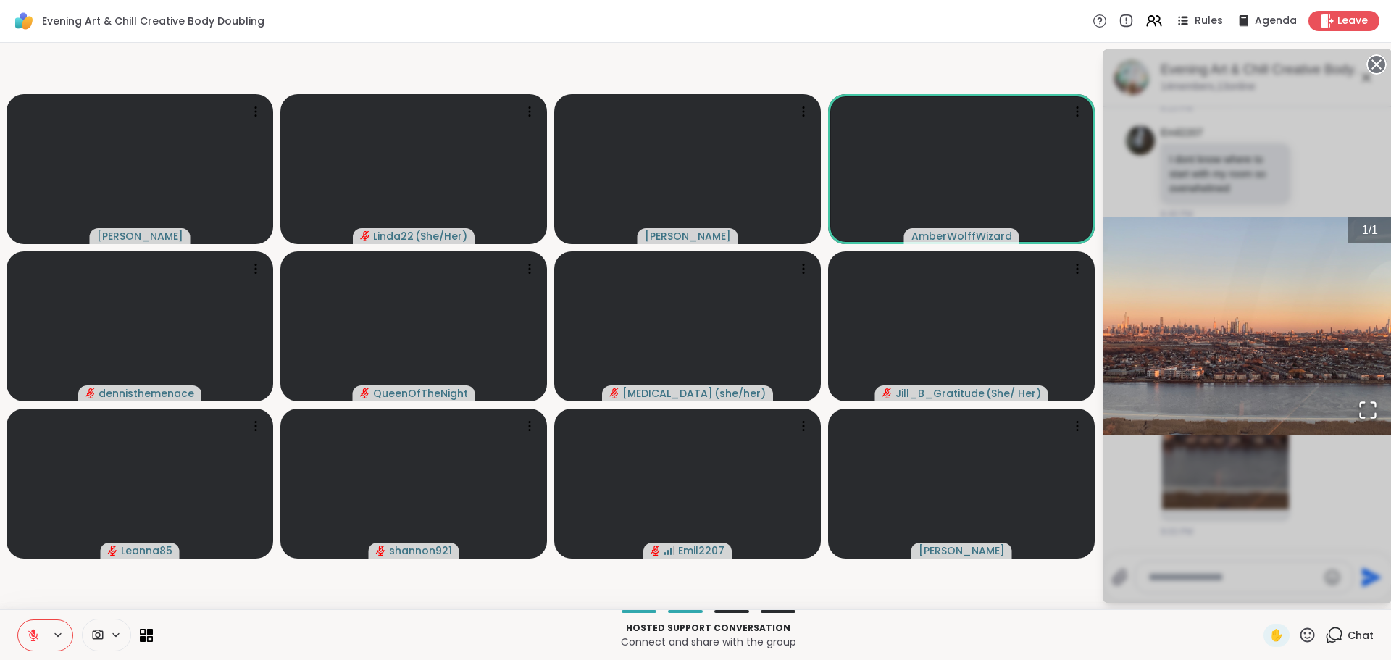
click at [1372, 64] on circle at bounding box center [1375, 64] width 17 height 17
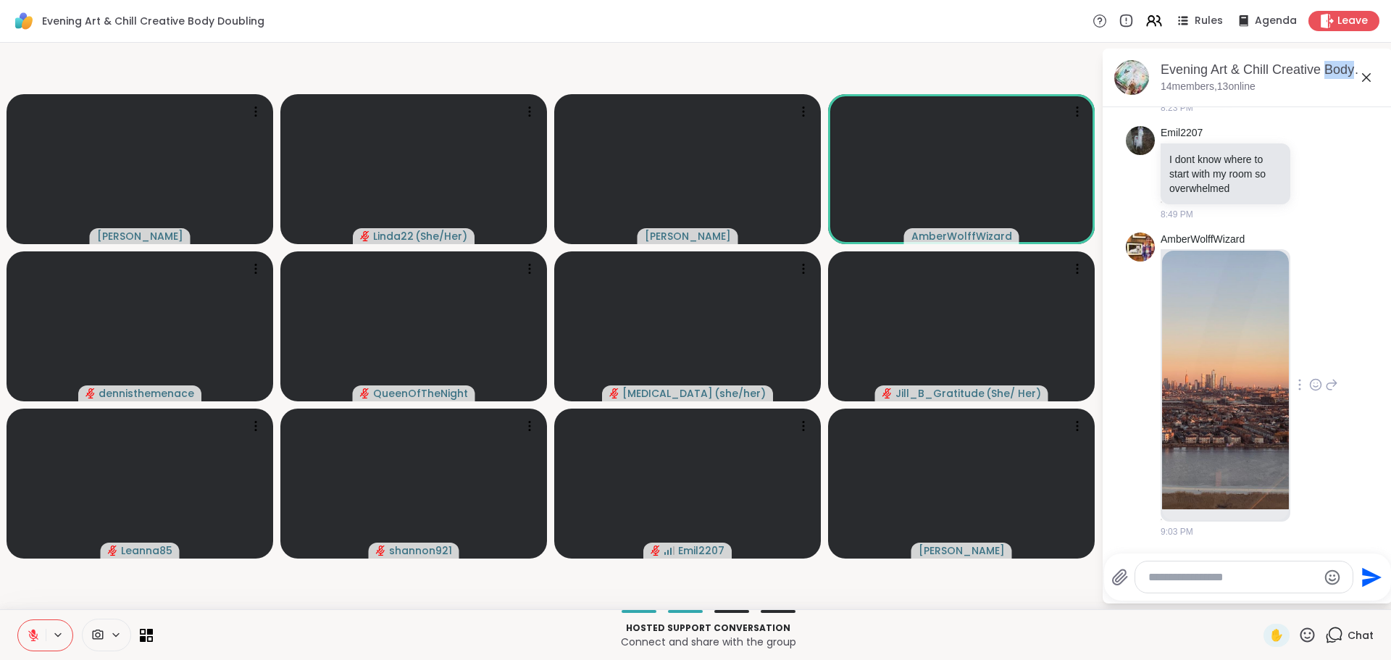
click at [1372, 64] on div "Evening Art & Chill Creative Body Doubling , [DATE]" at bounding box center [1270, 70] width 220 height 18
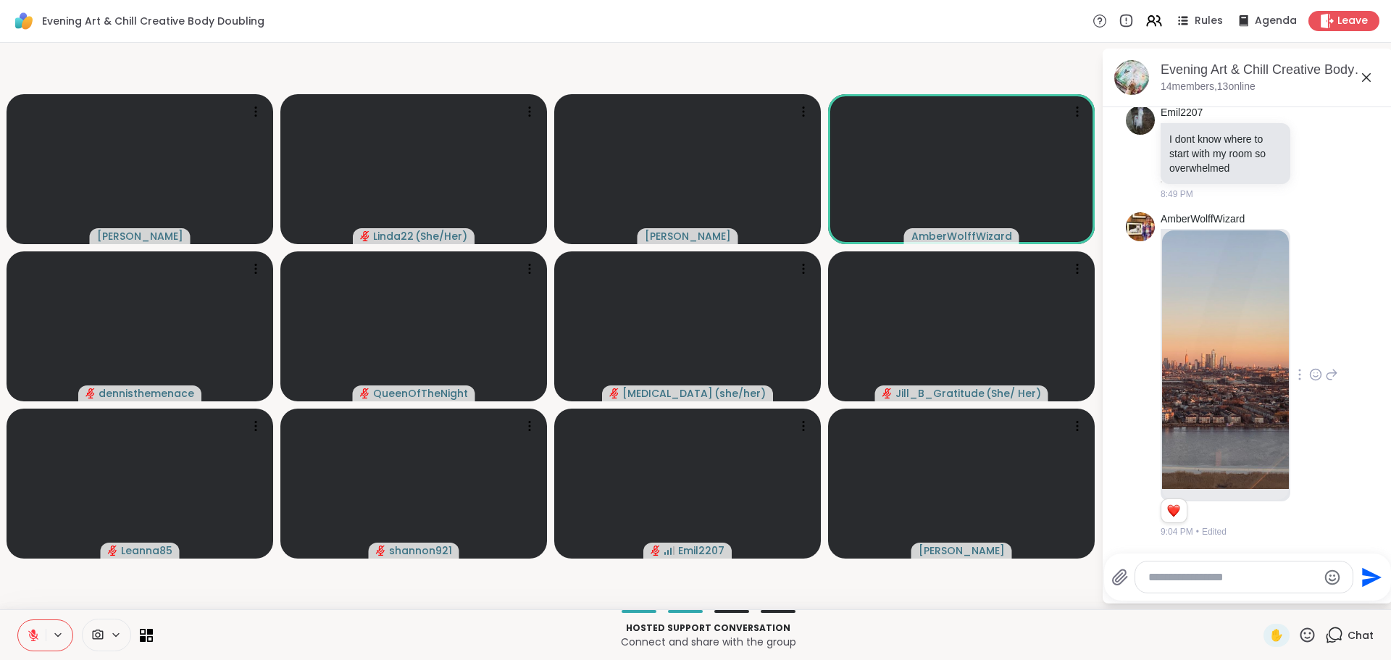
click at [1309, 373] on icon at bounding box center [1315, 374] width 13 height 14
click at [1309, 359] on span "Select Reaction: Heart" at bounding box center [1315, 351] width 13 height 14
click at [31, 627] on button at bounding box center [32, 635] width 28 height 30
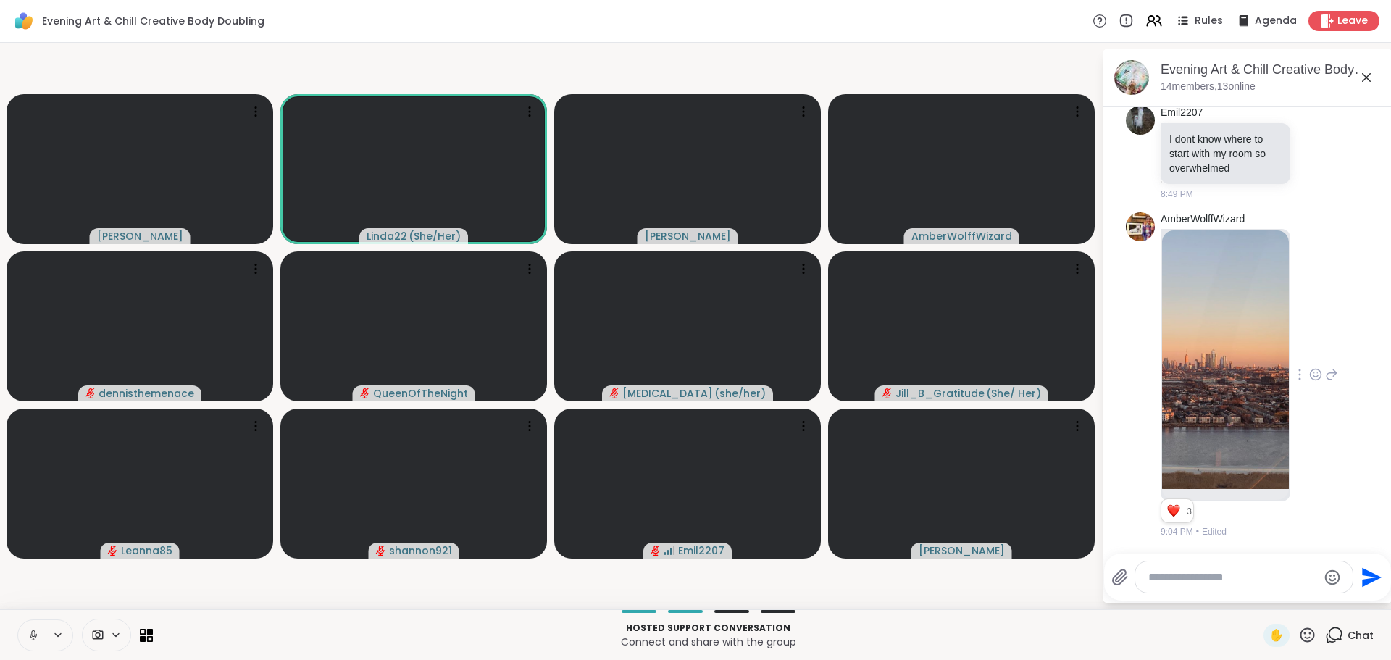
click at [32, 630] on icon at bounding box center [33, 635] width 13 height 13
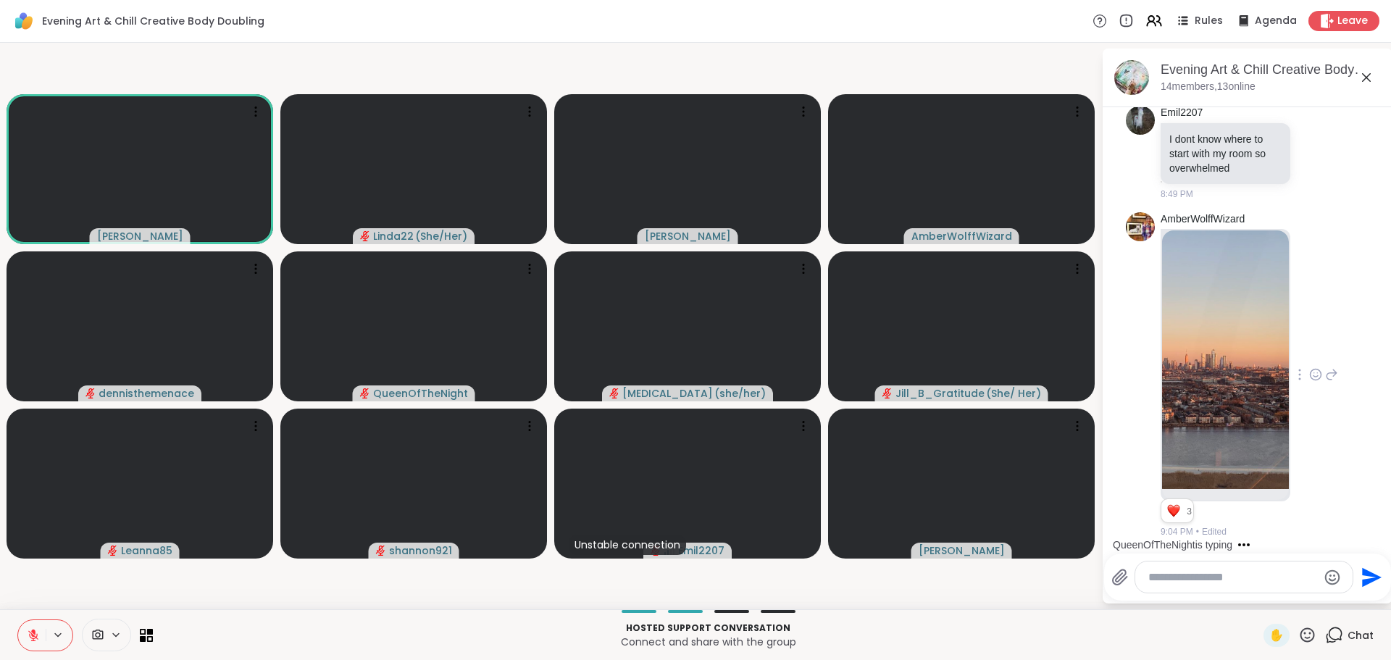
scroll to position [1229, 0]
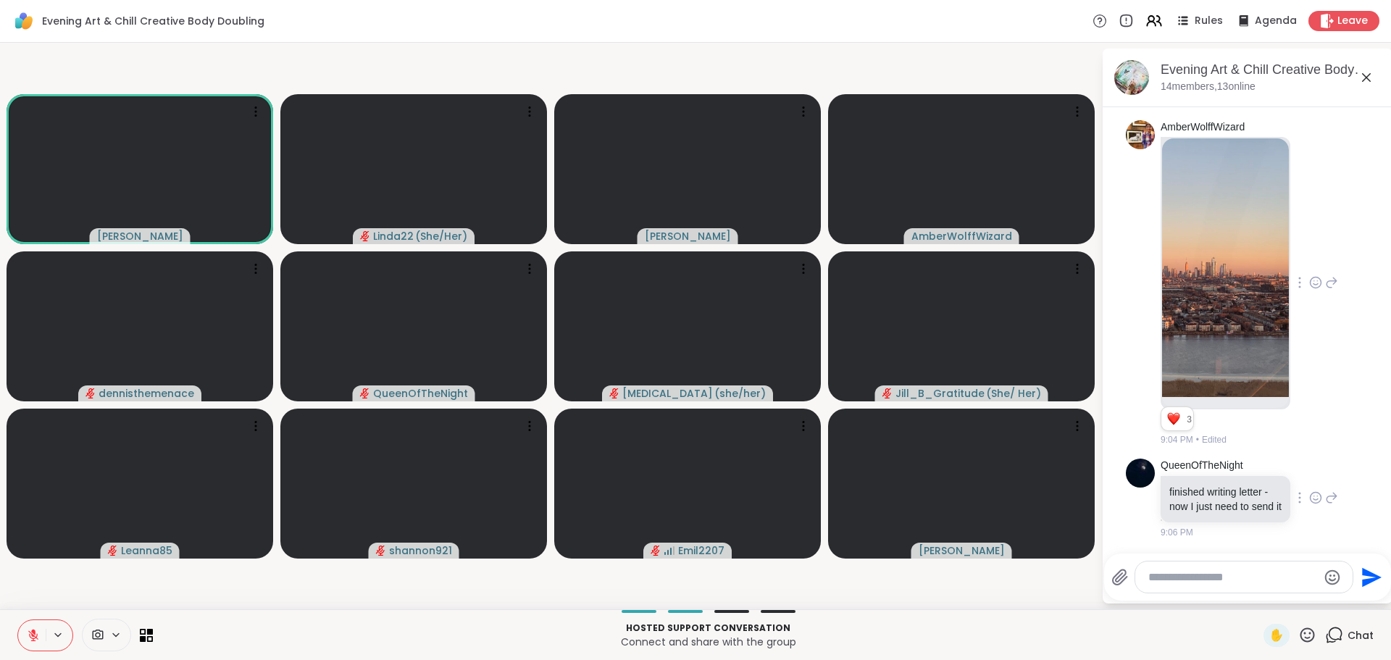
click at [1309, 490] on icon at bounding box center [1315, 497] width 13 height 14
click at [1309, 474] on span "Select Reaction: Heart" at bounding box center [1315, 474] width 13 height 14
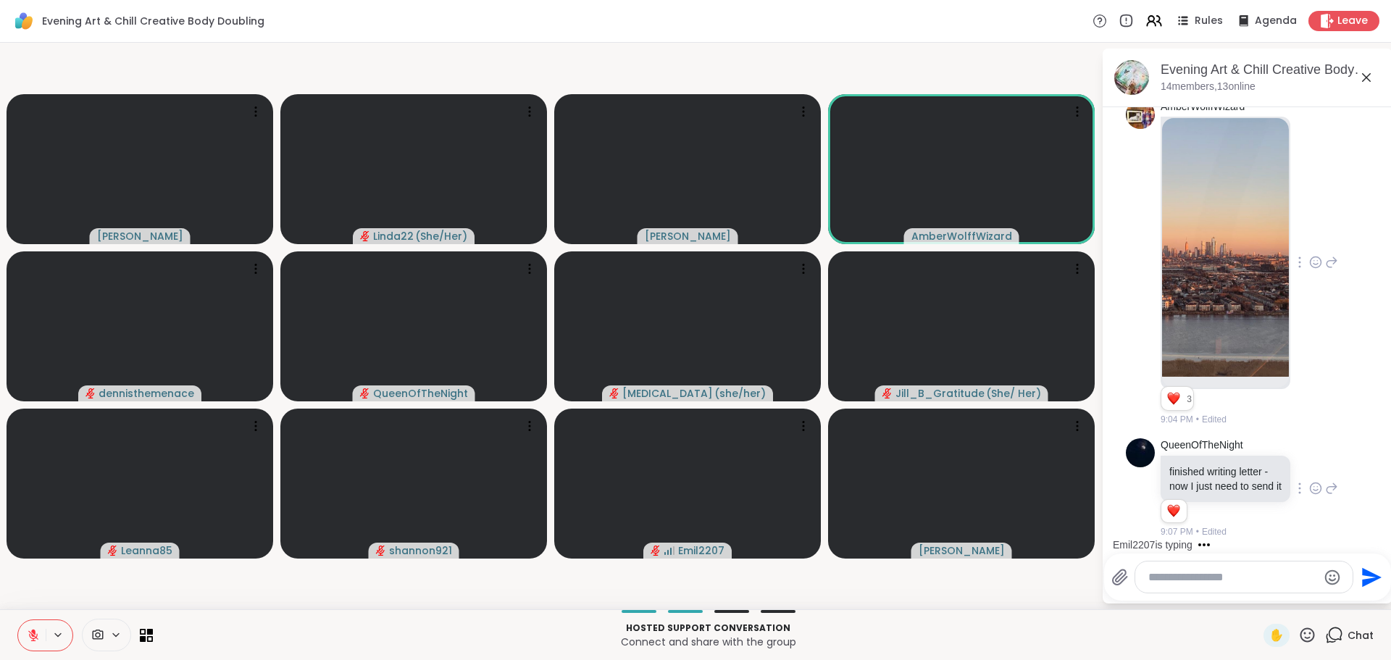
scroll to position [1356, 0]
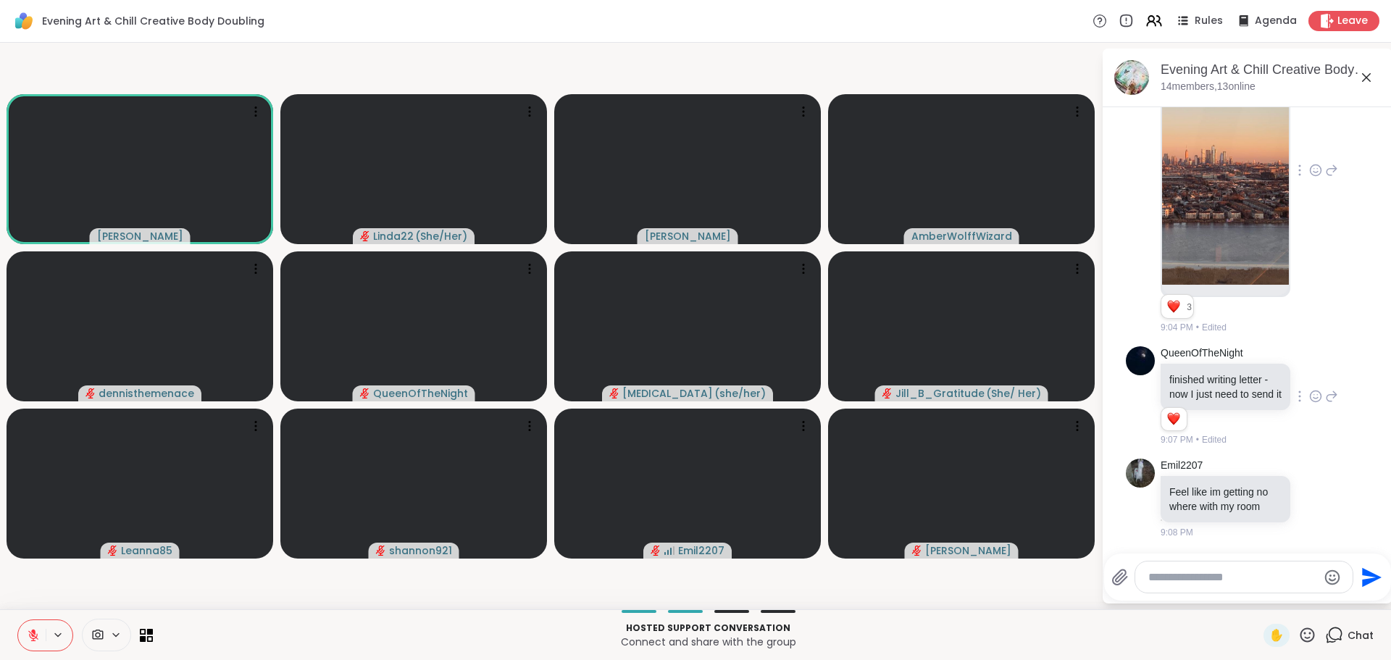
click at [30, 634] on icon at bounding box center [33, 635] width 13 height 13
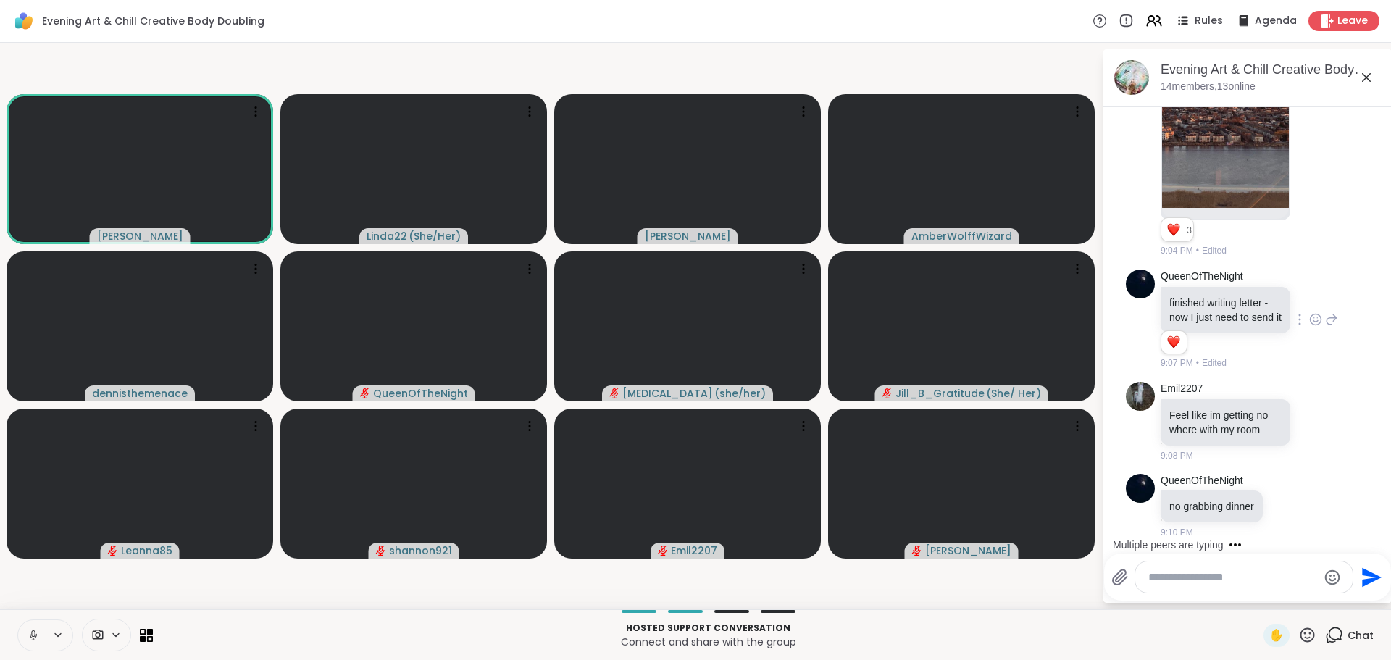
click at [33, 632] on icon at bounding box center [33, 635] width 13 height 13
click at [33, 632] on icon at bounding box center [33, 632] width 4 height 6
click at [32, 632] on icon at bounding box center [33, 633] width 4 height 7
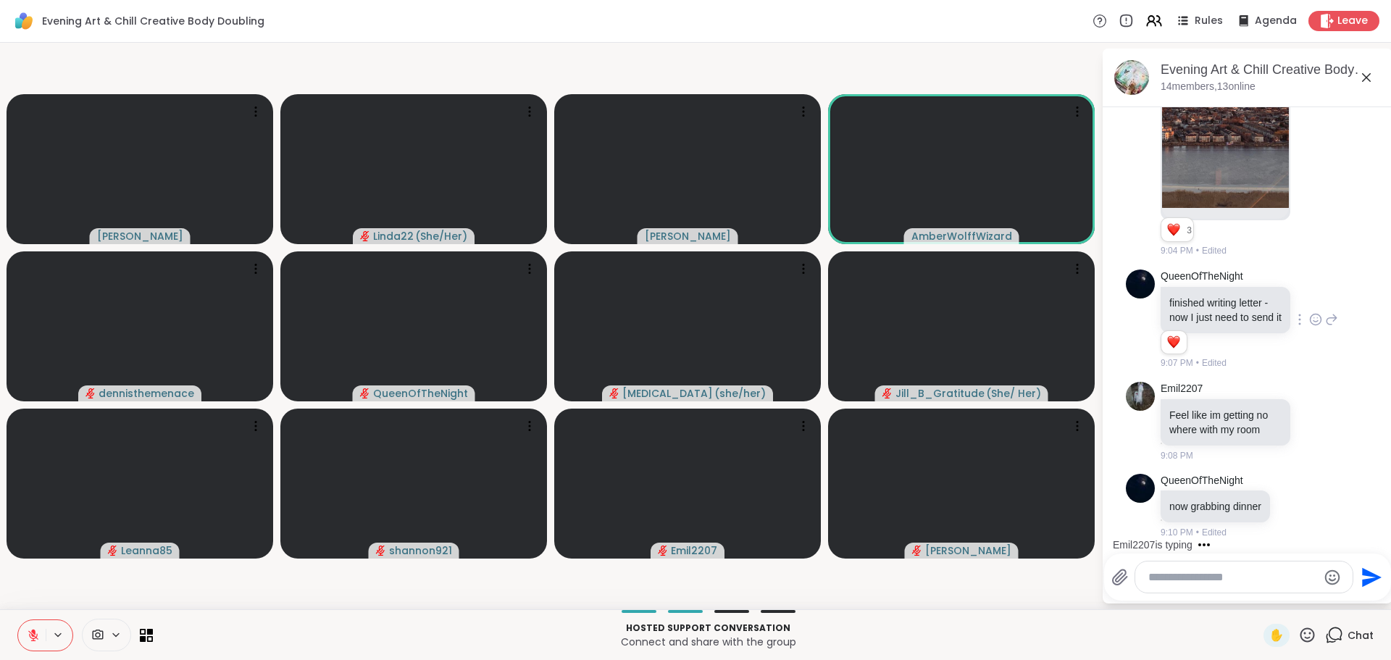
scroll to position [1525, 0]
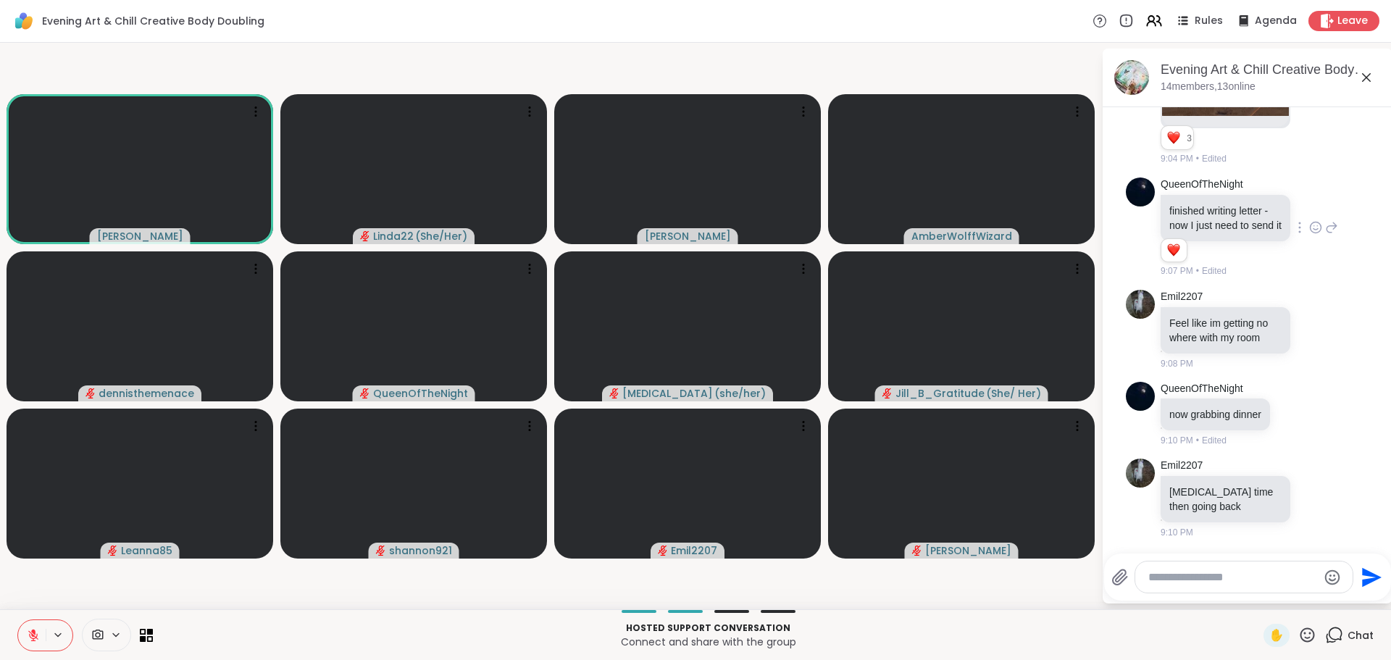
click at [44, 635] on button at bounding box center [32, 635] width 28 height 30
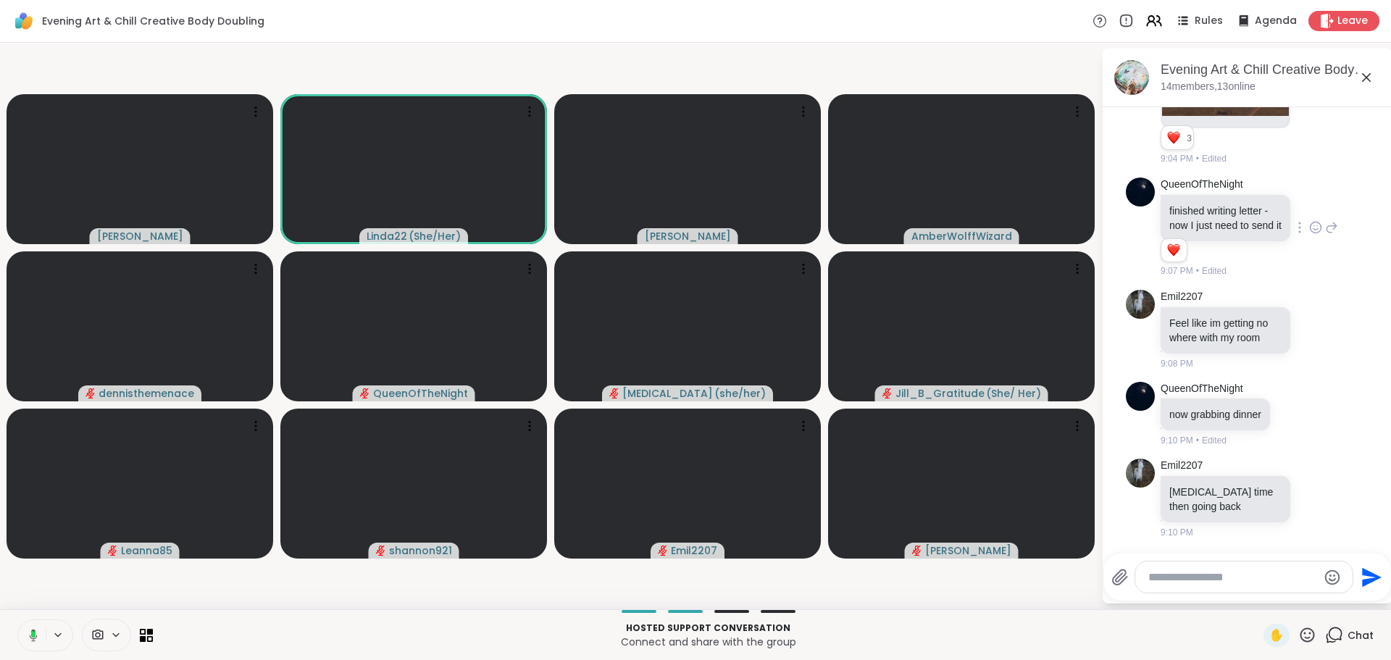
click at [33, 631] on rect at bounding box center [33, 634] width 4 height 7
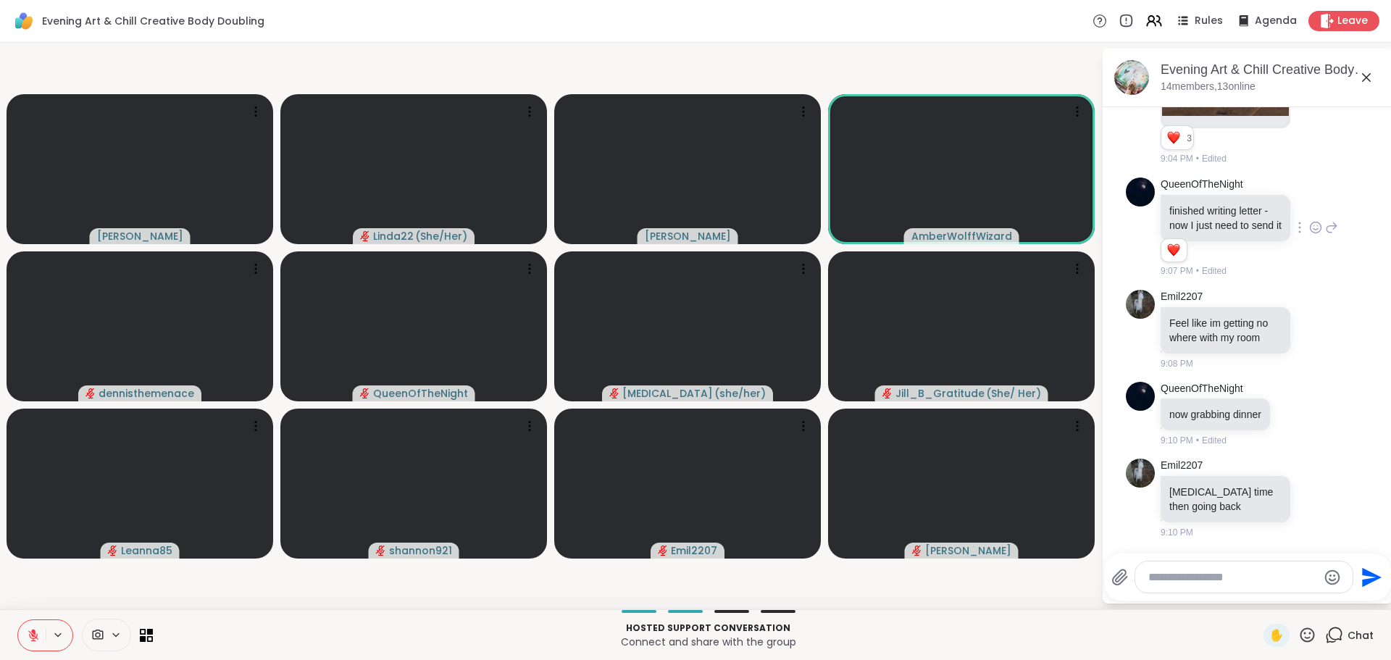
click at [30, 632] on icon at bounding box center [33, 635] width 10 height 10
click at [32, 627] on button at bounding box center [32, 635] width 28 height 30
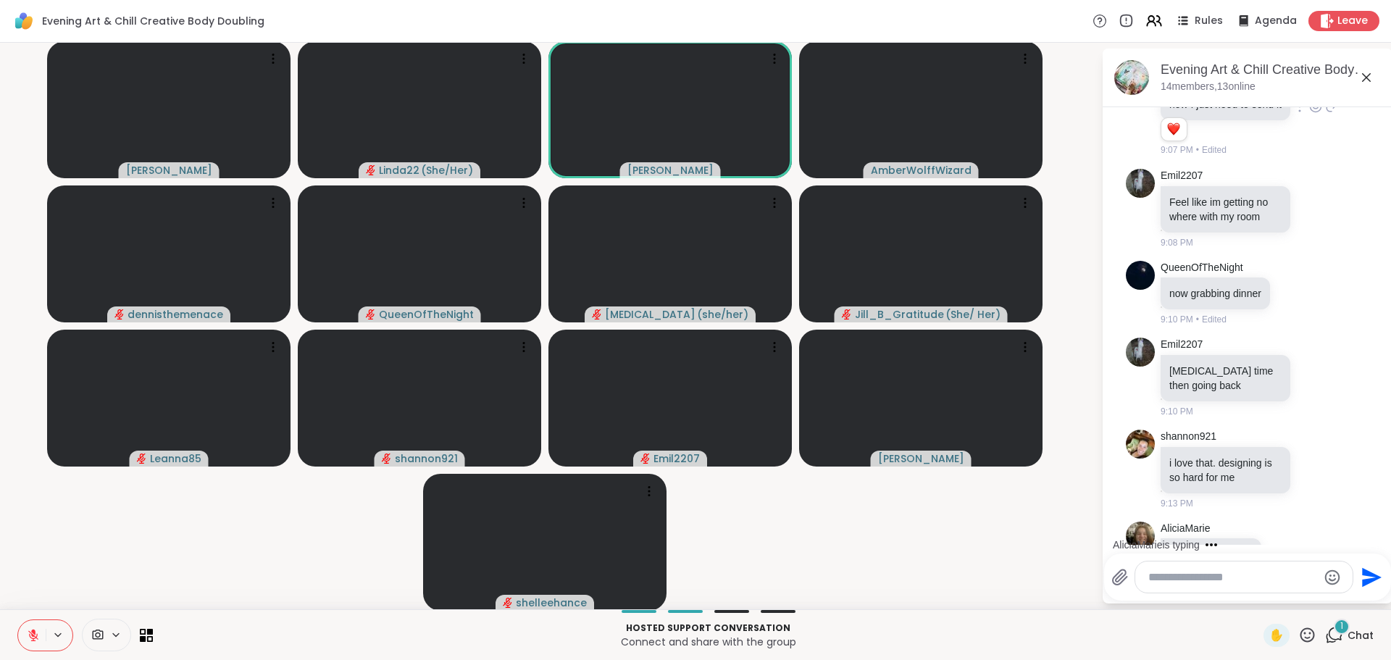
scroll to position [1693, 0]
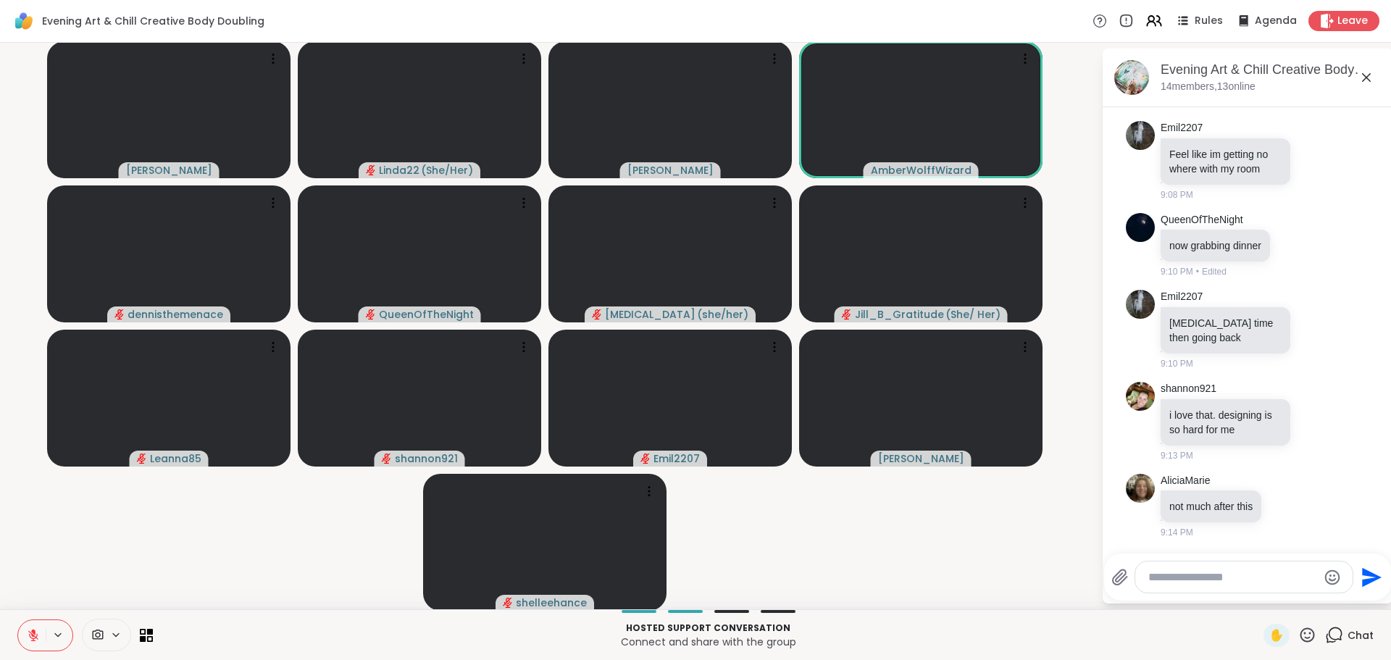
click at [31, 635] on icon at bounding box center [33, 635] width 13 height 13
click at [32, 634] on icon at bounding box center [33, 635] width 10 height 10
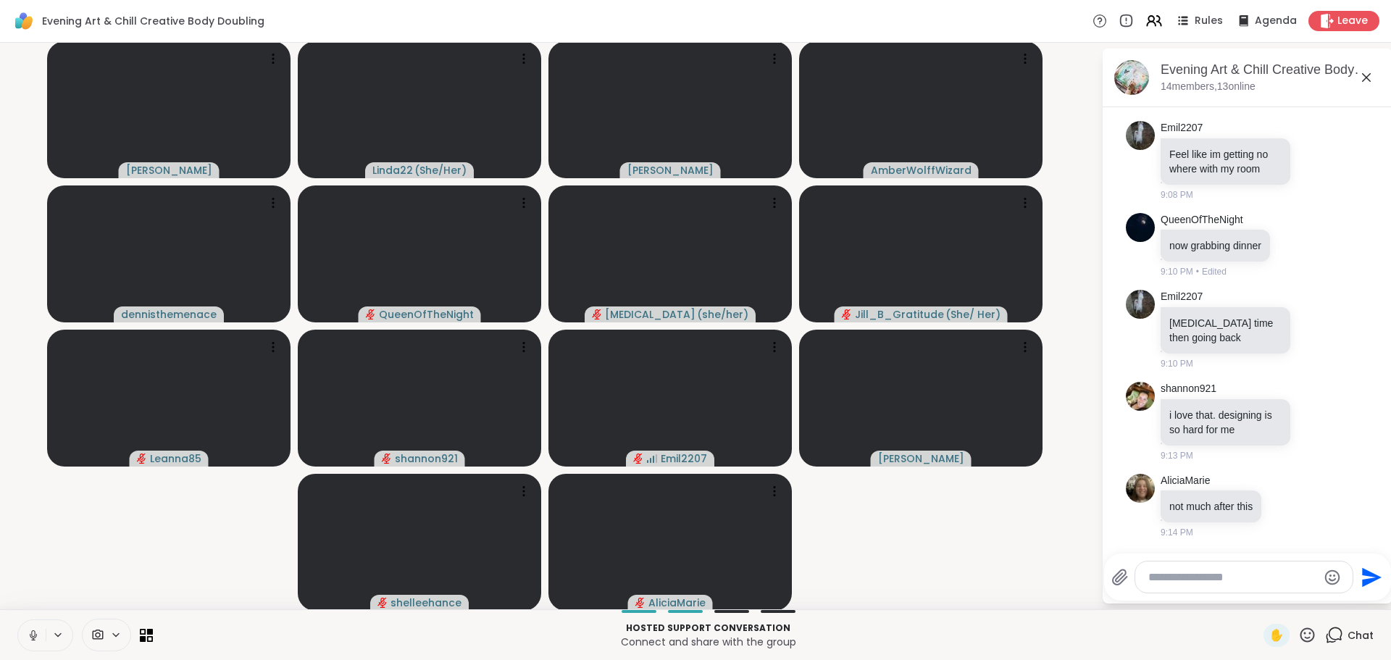
click at [30, 632] on icon at bounding box center [33, 635] width 13 height 13
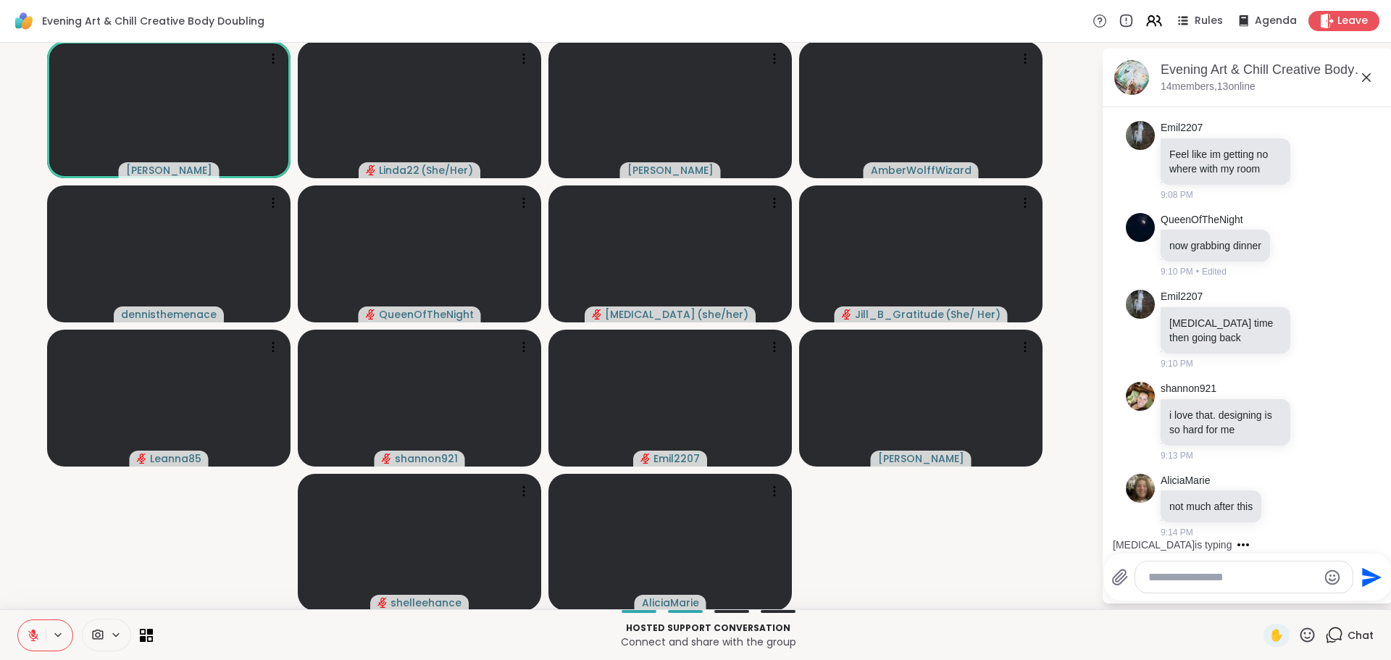
scroll to position [1884, 0]
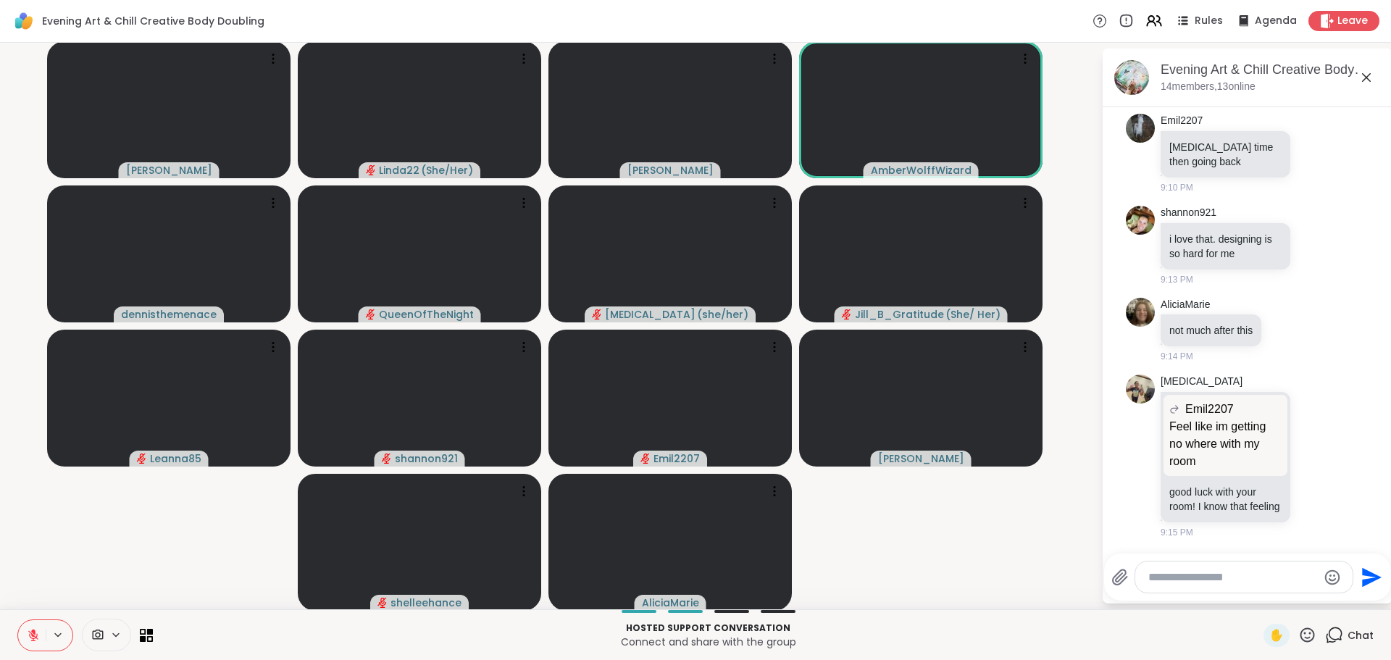
click at [229, 564] on video-player-container "Adrienne_QueenOfTheDawn Linda22 ( She/Her ) Cyndy AmberWolffWizard dennisthemen…" at bounding box center [551, 326] width 1084 height 555
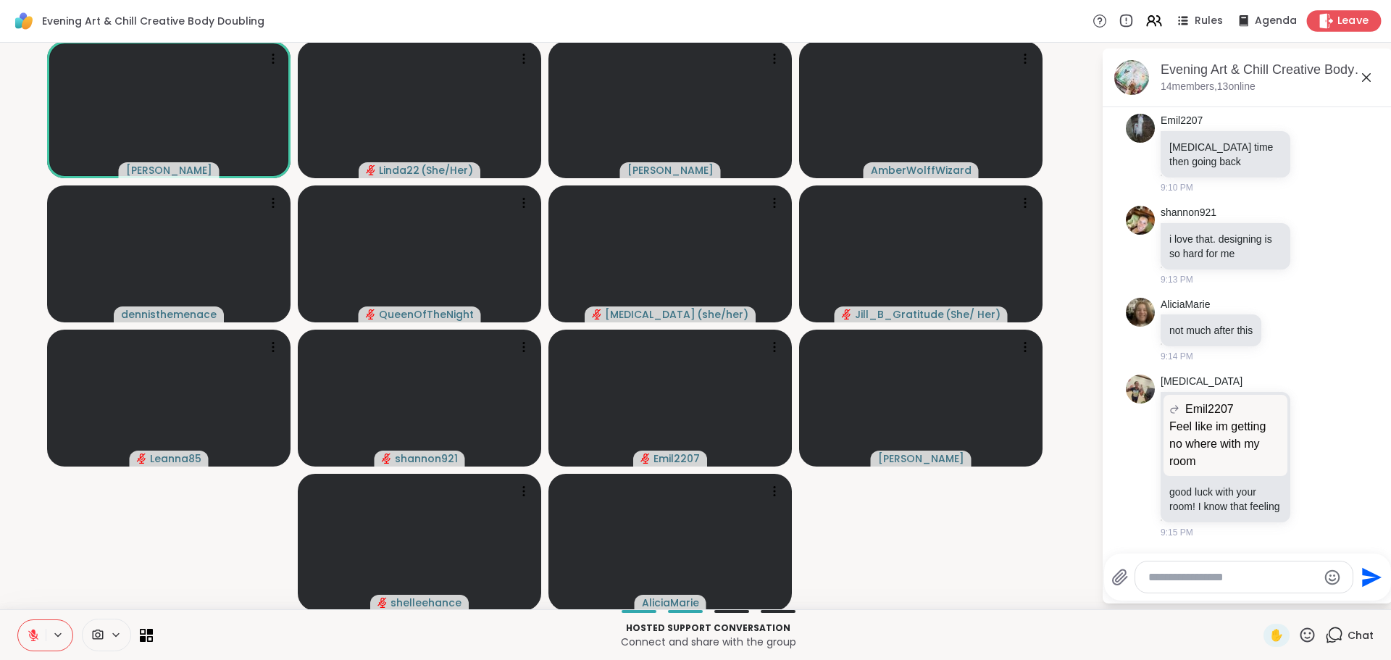
click at [1337, 16] on span "Leave" at bounding box center [1353, 21] width 32 height 15
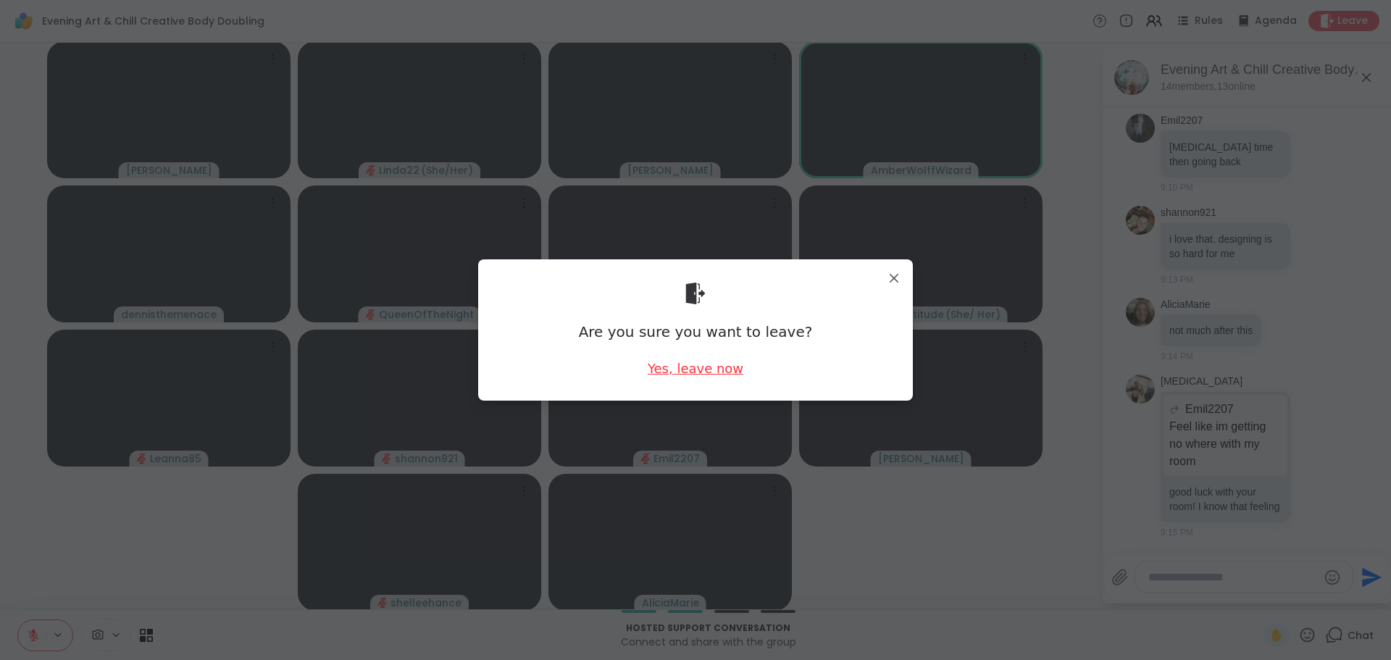
click at [713, 373] on div "Yes, leave now" at bounding box center [696, 368] width 96 height 18
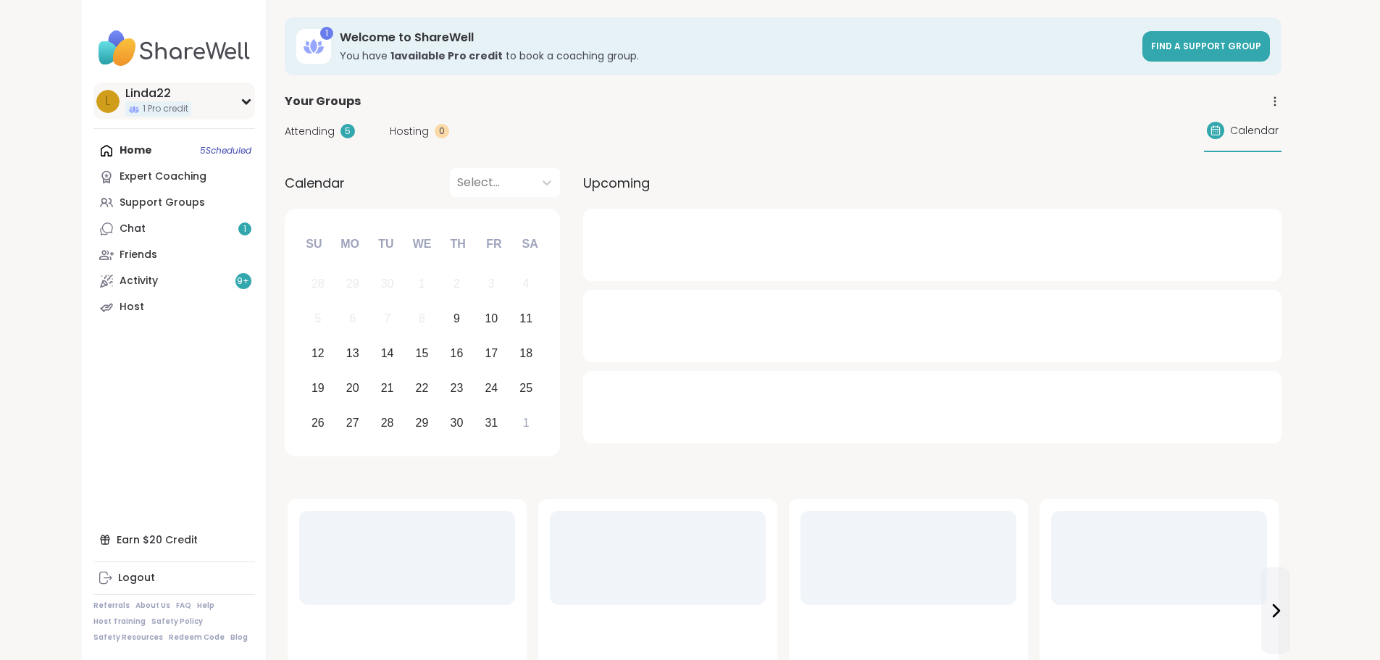
drag, startPoint x: 0, startPoint y: 0, endPoint x: 101, endPoint y: 100, distance: 142.4
click at [125, 100] on div "Linda22" at bounding box center [158, 93] width 66 height 16
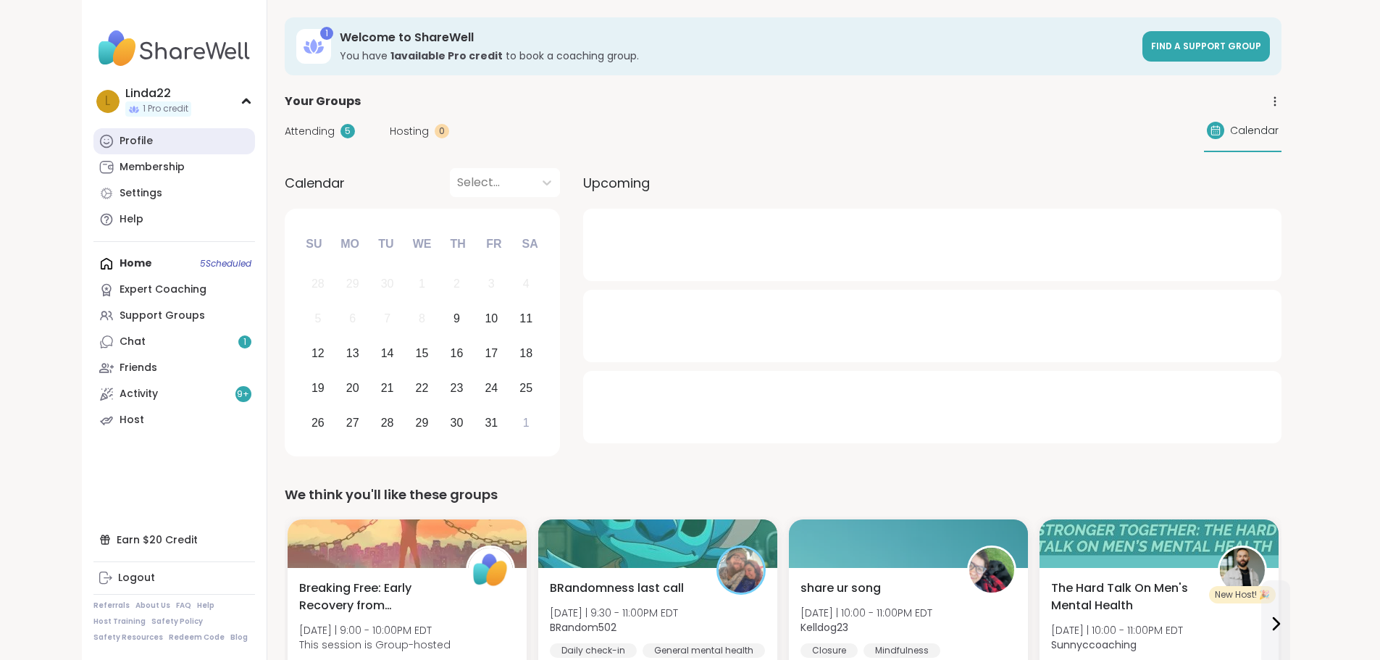
click at [93, 139] on link "Profile" at bounding box center [174, 141] width 162 height 26
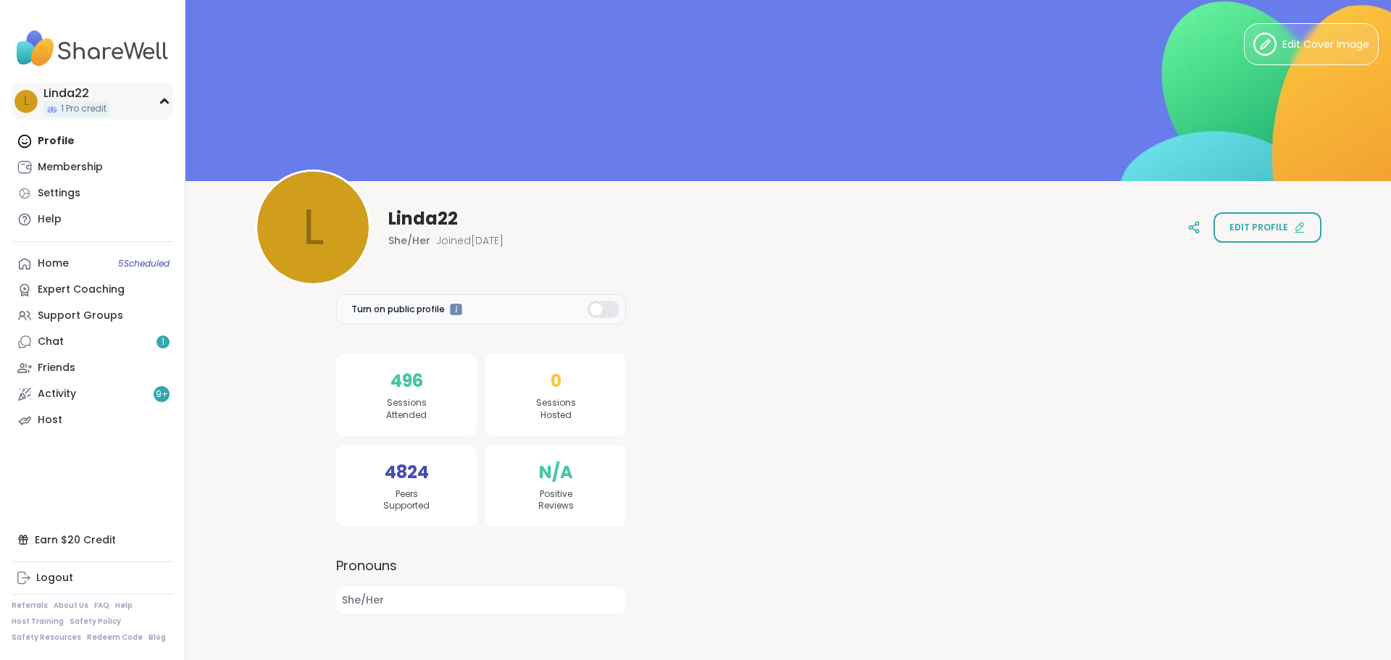
click at [100, 98] on div "Linda22" at bounding box center [76, 93] width 66 height 16
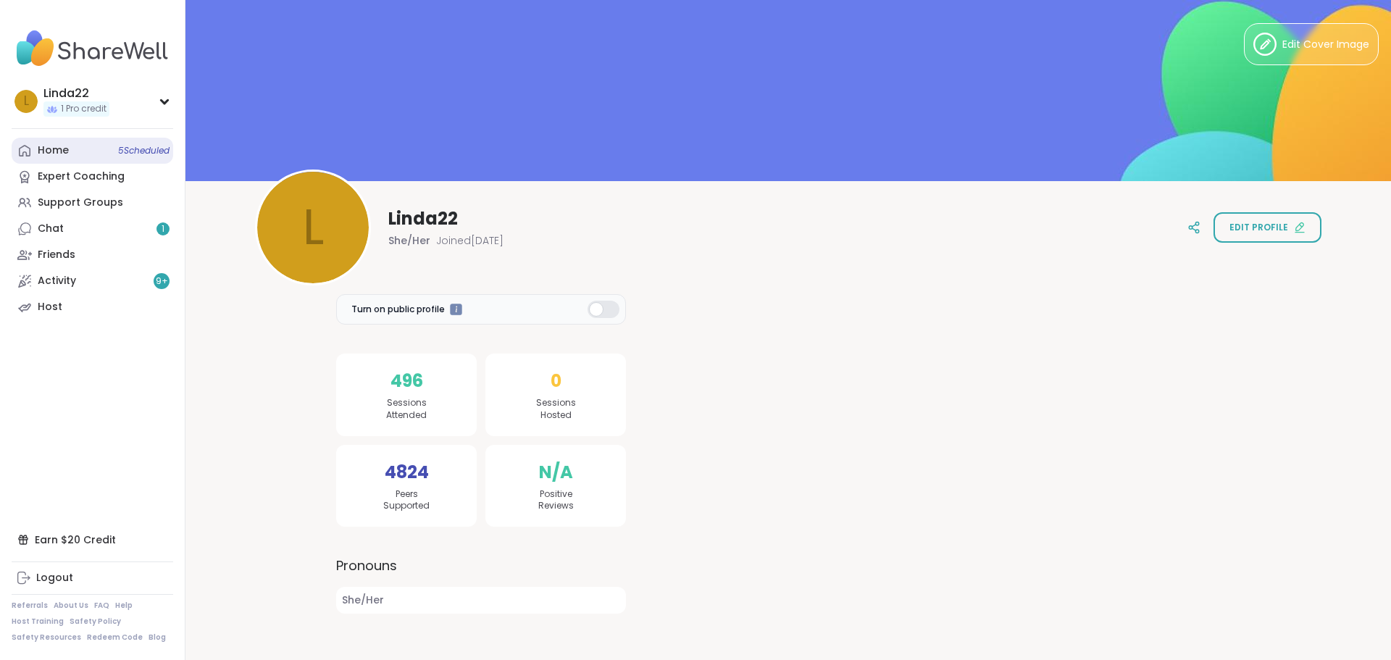
click at [121, 159] on link "Home 5 Scheduled" at bounding box center [93, 151] width 162 height 26
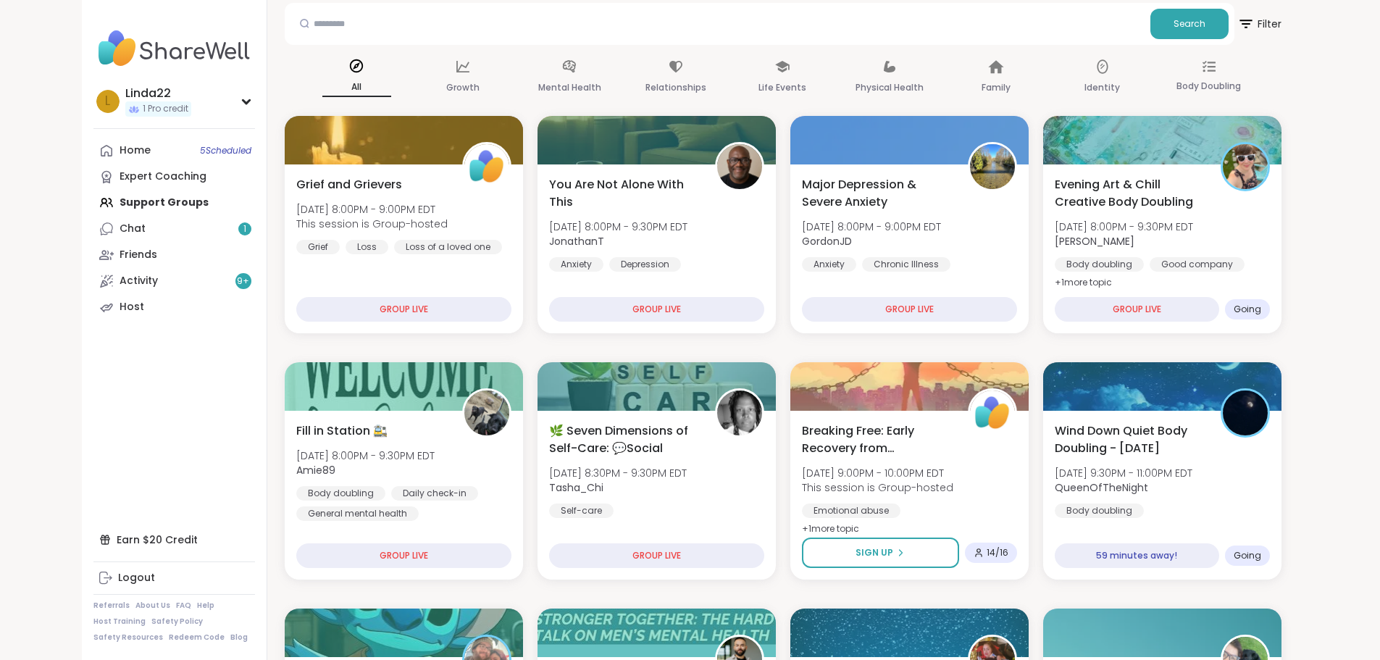
scroll to position [145, 0]
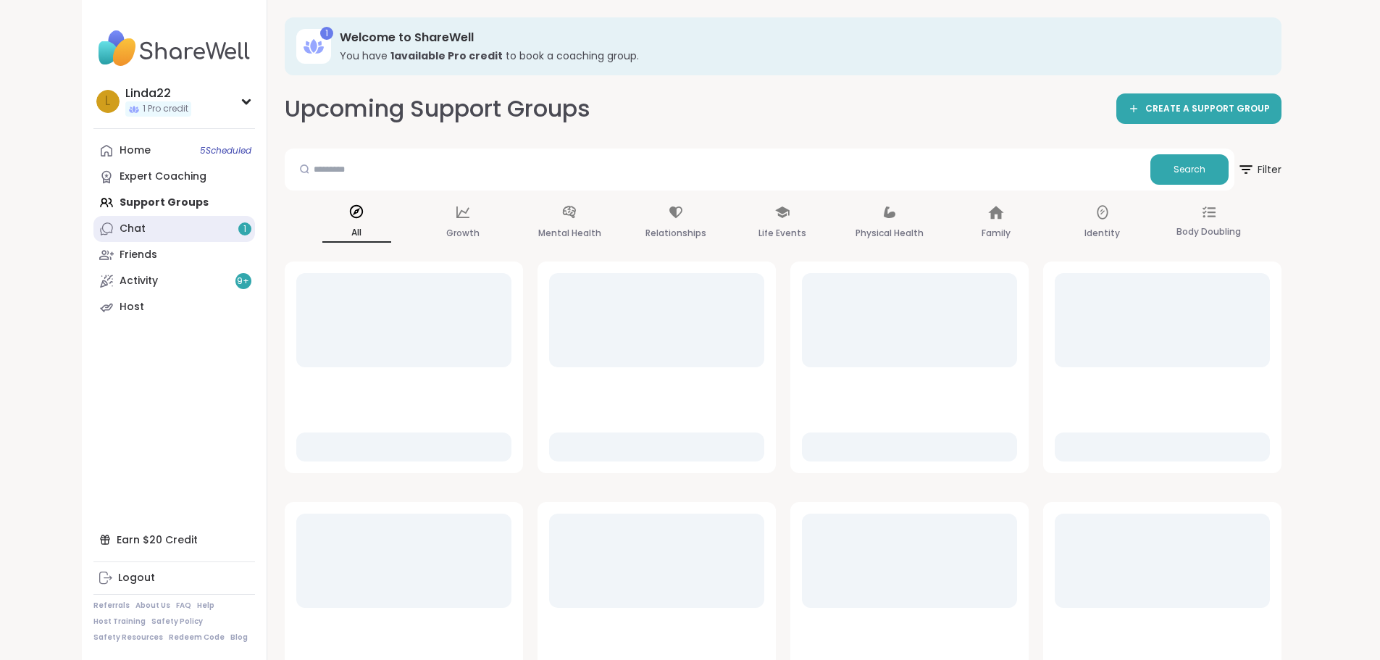
click at [109, 231] on link "Chat 1" at bounding box center [174, 229] width 162 height 26
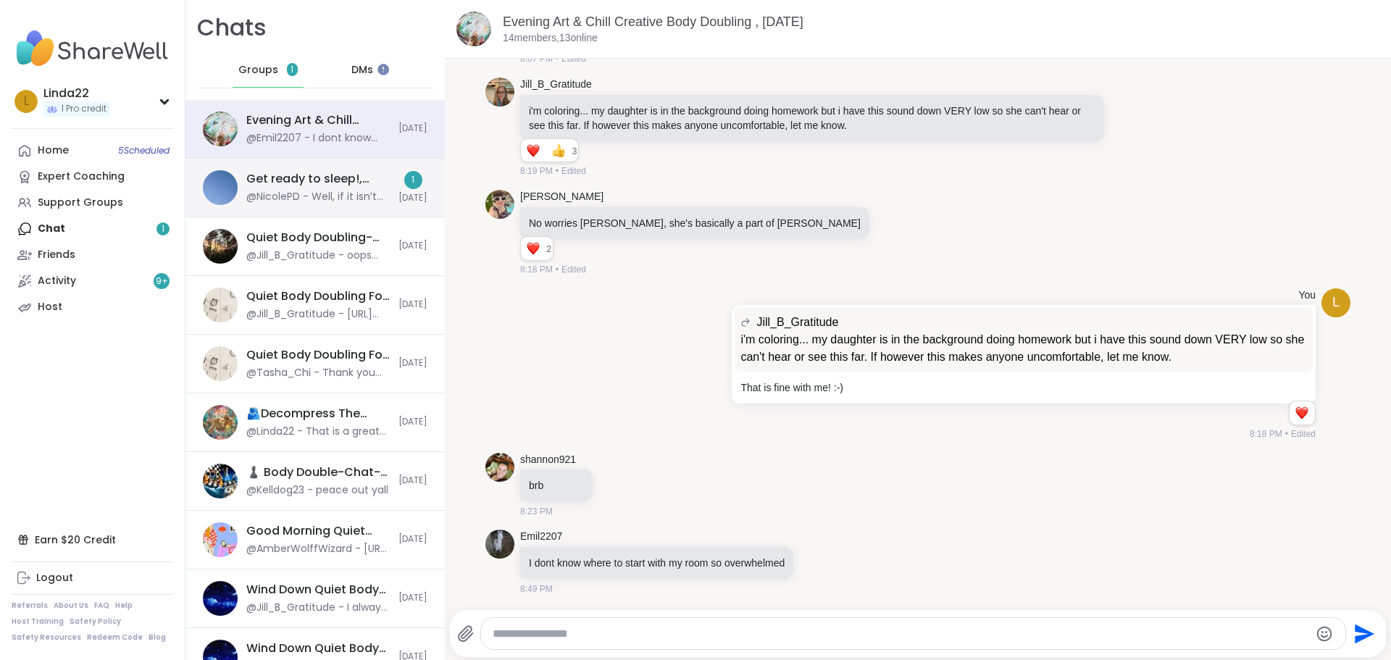
click at [317, 181] on div "Get ready to sleep!, [DATE]" at bounding box center [317, 179] width 143 height 16
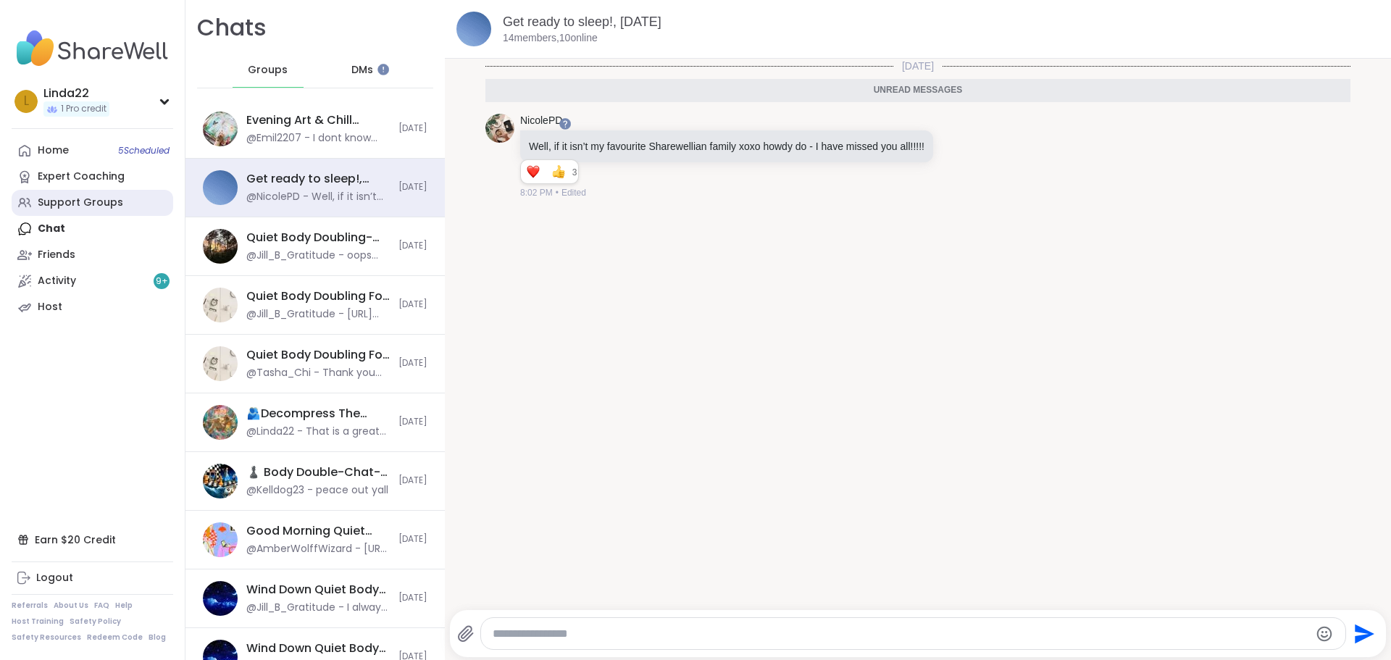
click at [101, 203] on div "Support Groups" at bounding box center [80, 203] width 85 height 14
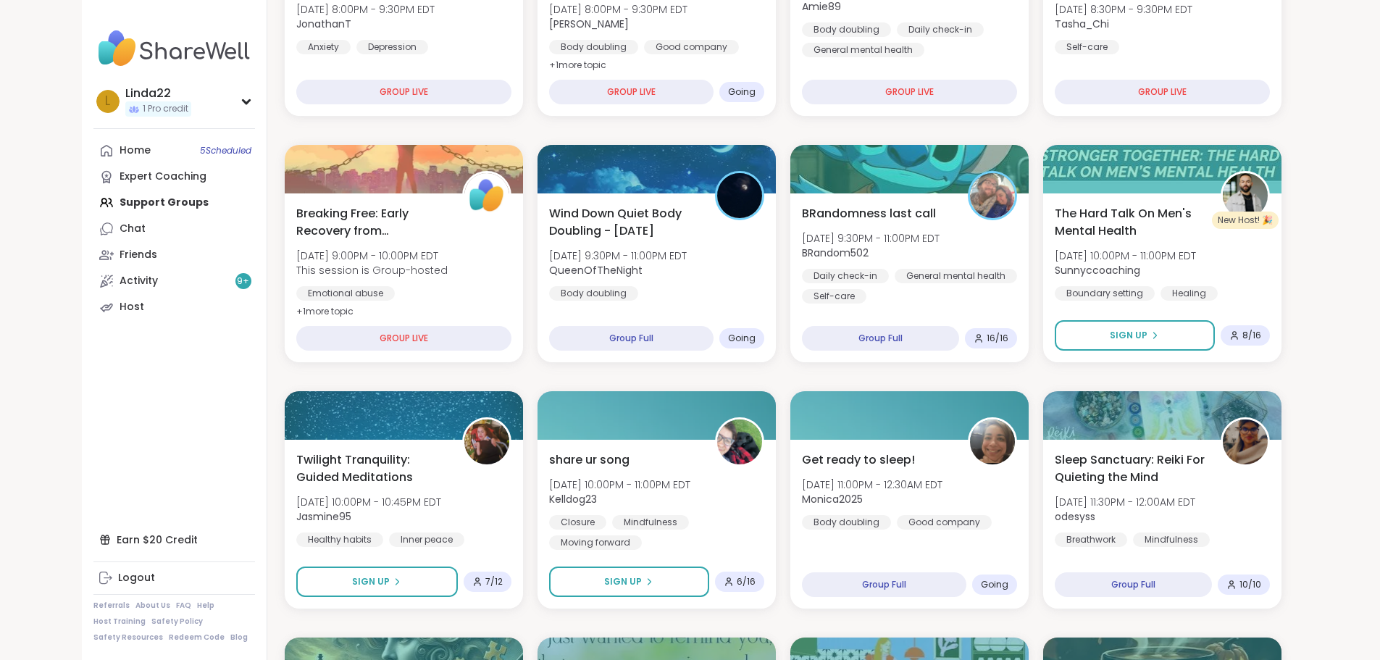
scroll to position [362, 0]
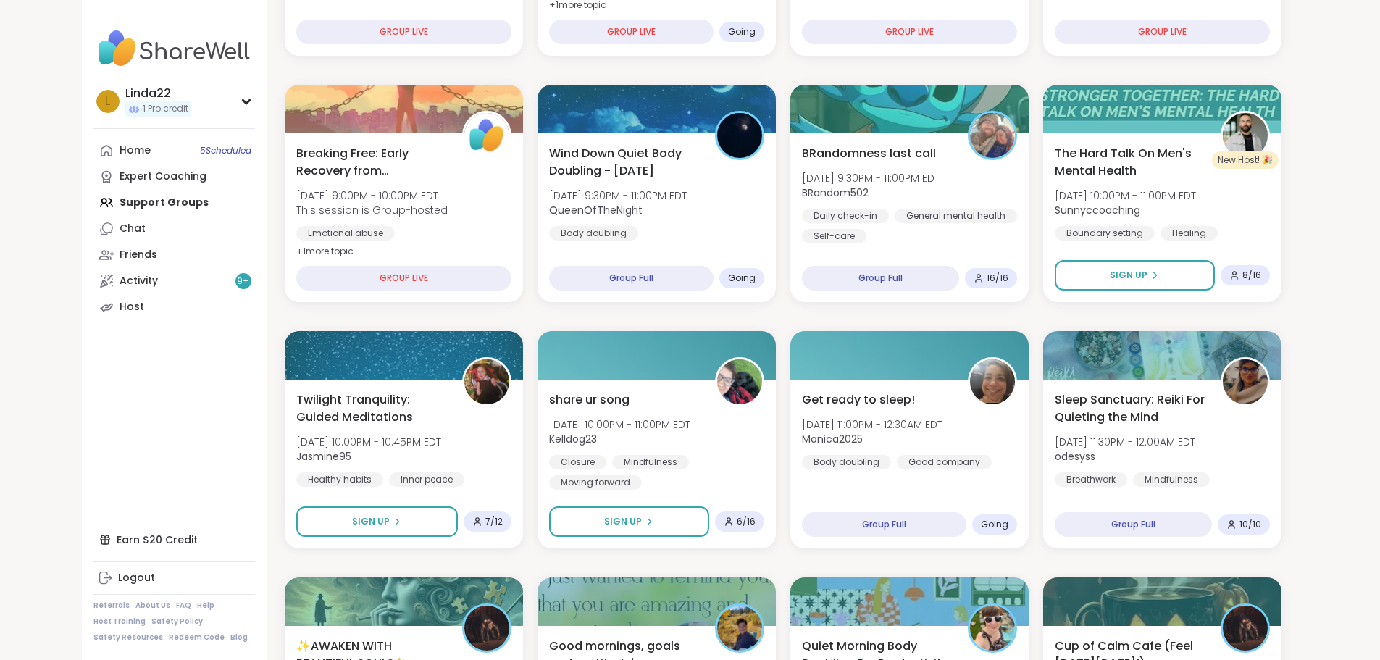
scroll to position [449, 0]
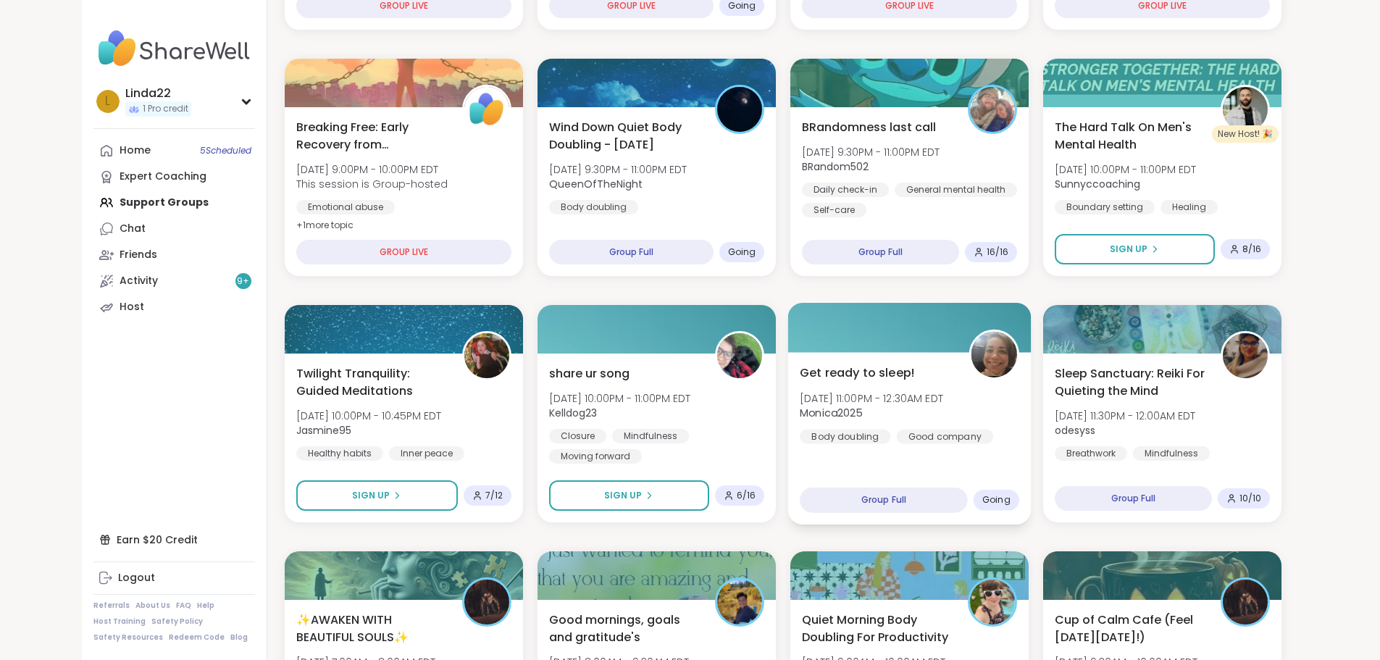
click at [883, 338] on div at bounding box center [908, 327] width 243 height 49
